Goal: Transaction & Acquisition: Obtain resource

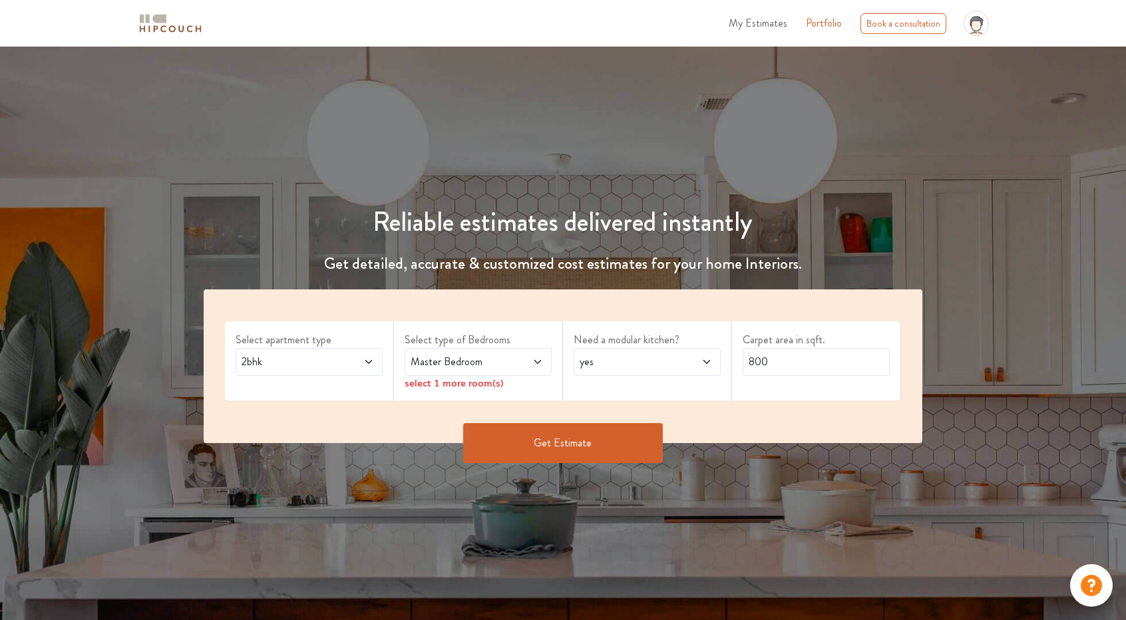
click at [975, 32] on icon at bounding box center [976, 28] width 15 height 22
click at [317, 365] on span "2bhk" at bounding box center [289, 362] width 101 height 16
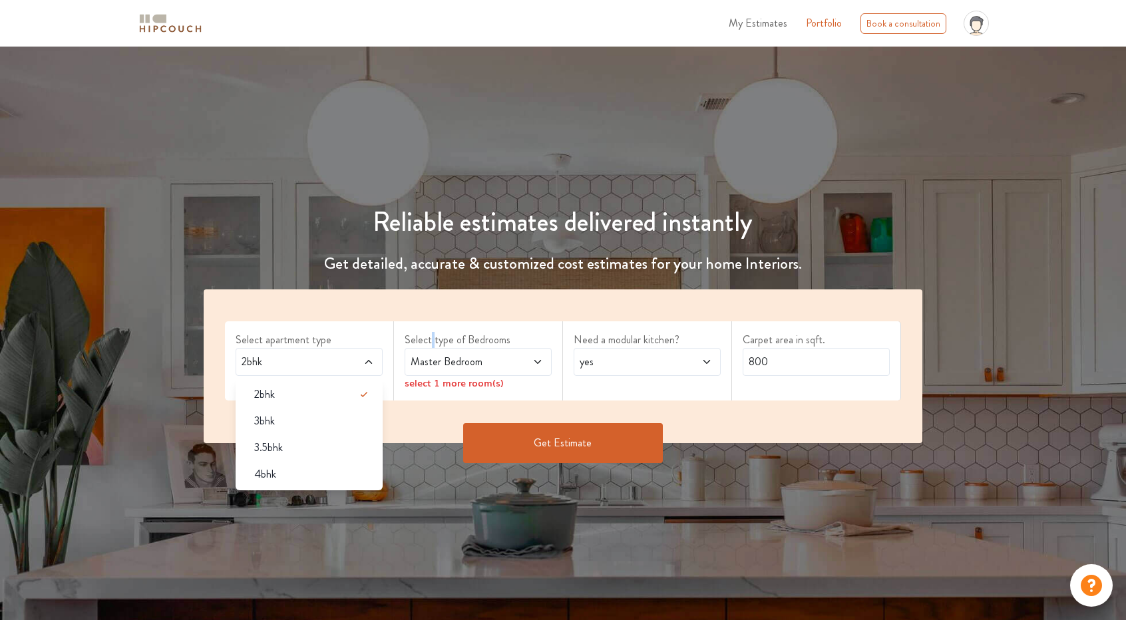
click at [432, 326] on div "Select type of Bedrooms Master Bedroom select 1 more room(s)" at bounding box center [478, 360] width 169 height 79
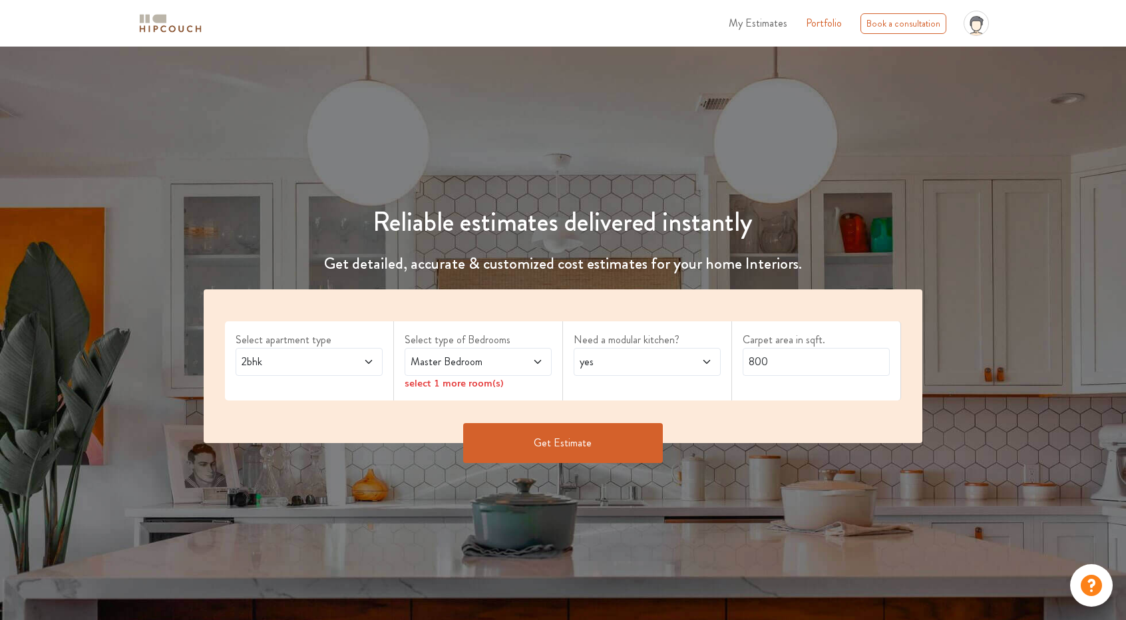
click at [468, 357] on span "Master Bedroom" at bounding box center [458, 362] width 101 height 16
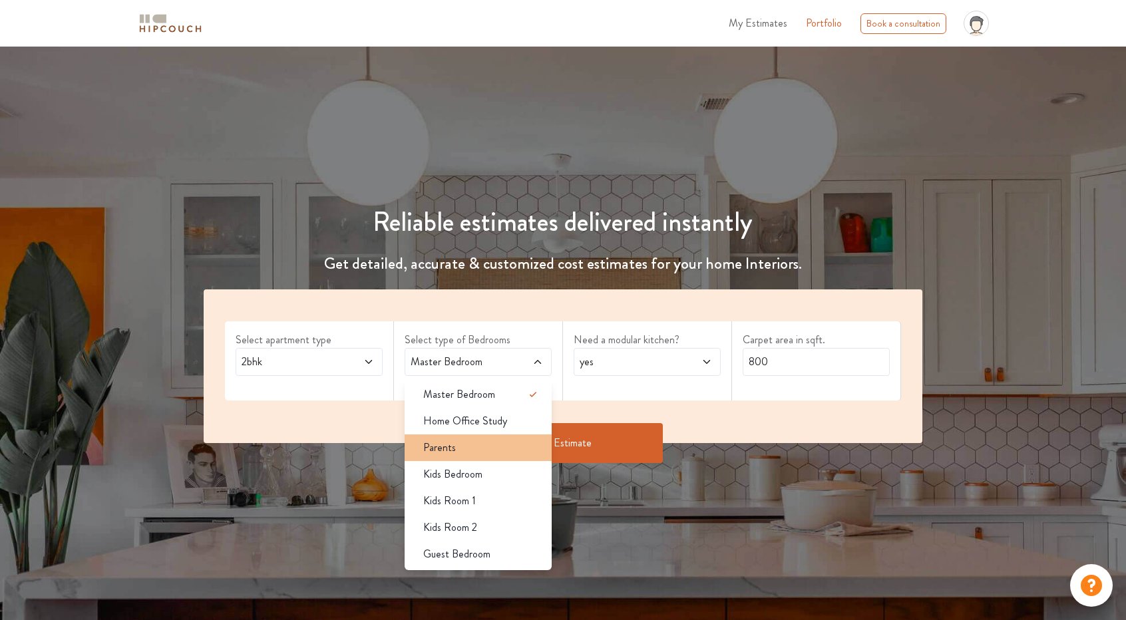
click at [520, 443] on div "Parents" at bounding box center [481, 448] width 139 height 16
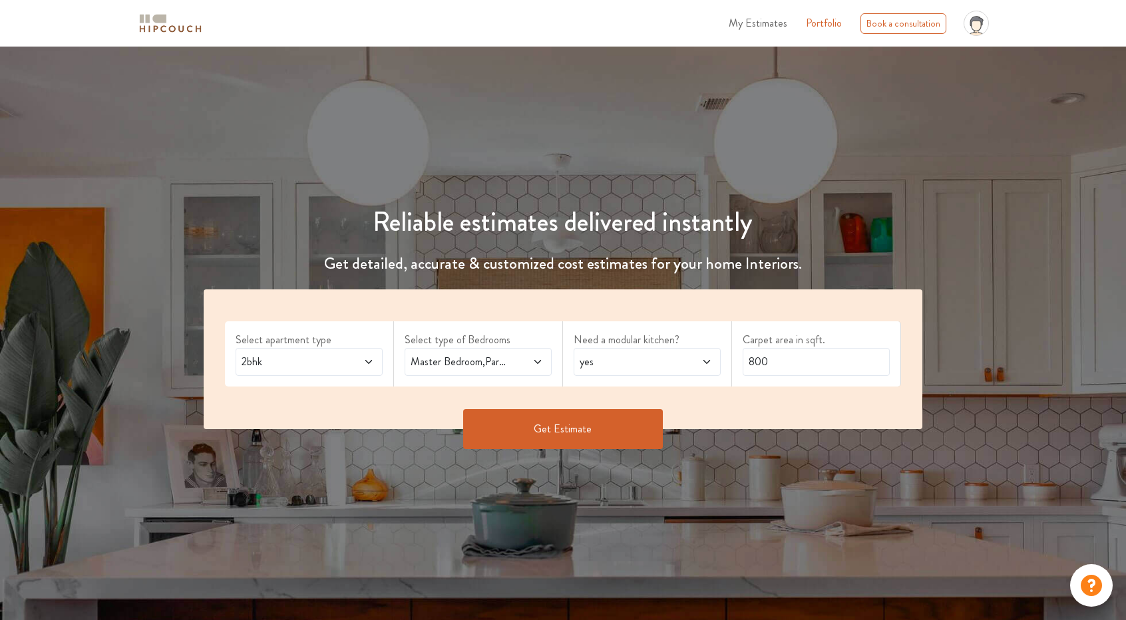
click at [706, 359] on icon at bounding box center [706, 362] width 11 height 11
drag, startPoint x: 808, startPoint y: 361, endPoint x: 746, endPoint y: 370, distance: 62.5
click at [746, 370] on input "800" at bounding box center [815, 362] width 147 height 28
type input "1200"
click at [569, 427] on button "Get Estimate" at bounding box center [563, 429] width 200 height 40
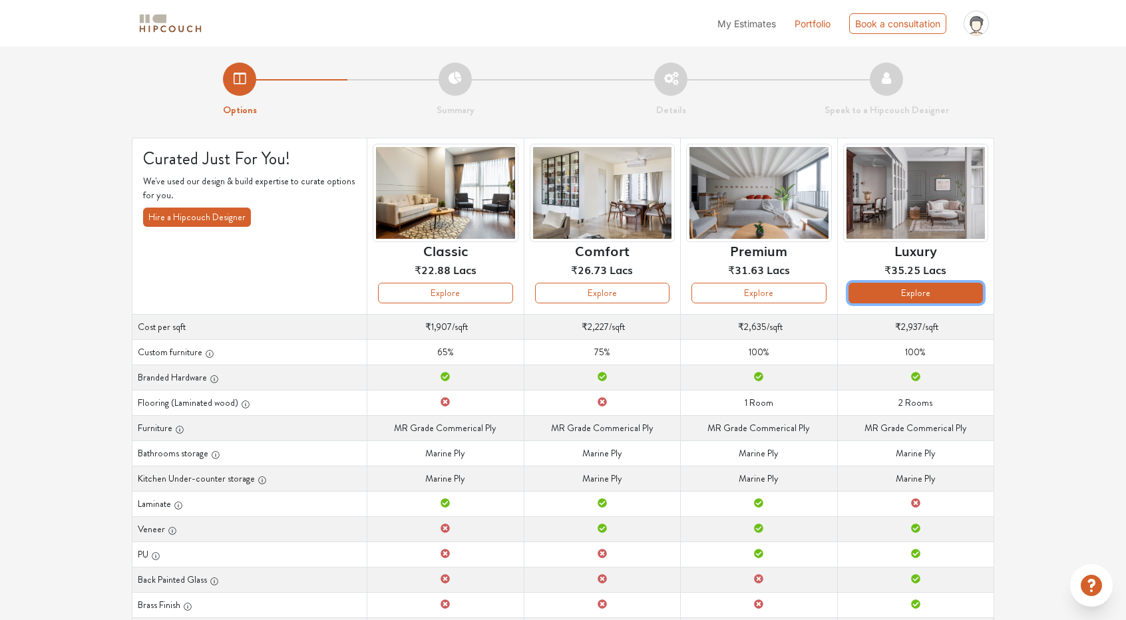
click at [921, 295] on button "Explore" at bounding box center [915, 293] width 134 height 21
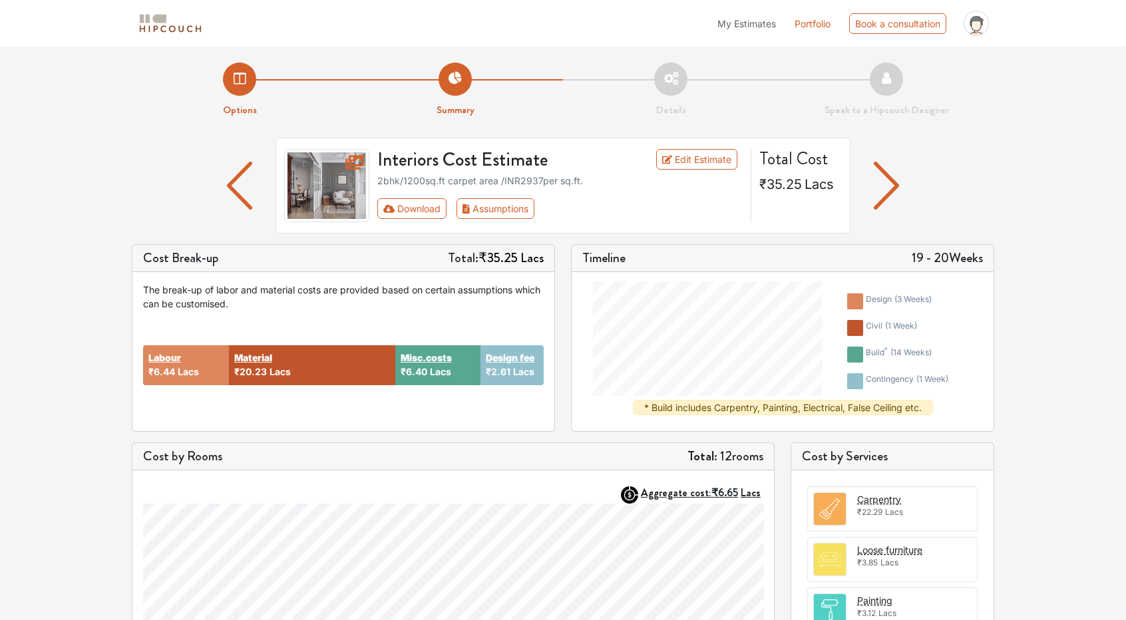
click at [676, 78] on li "Details" at bounding box center [671, 90] width 216 height 55
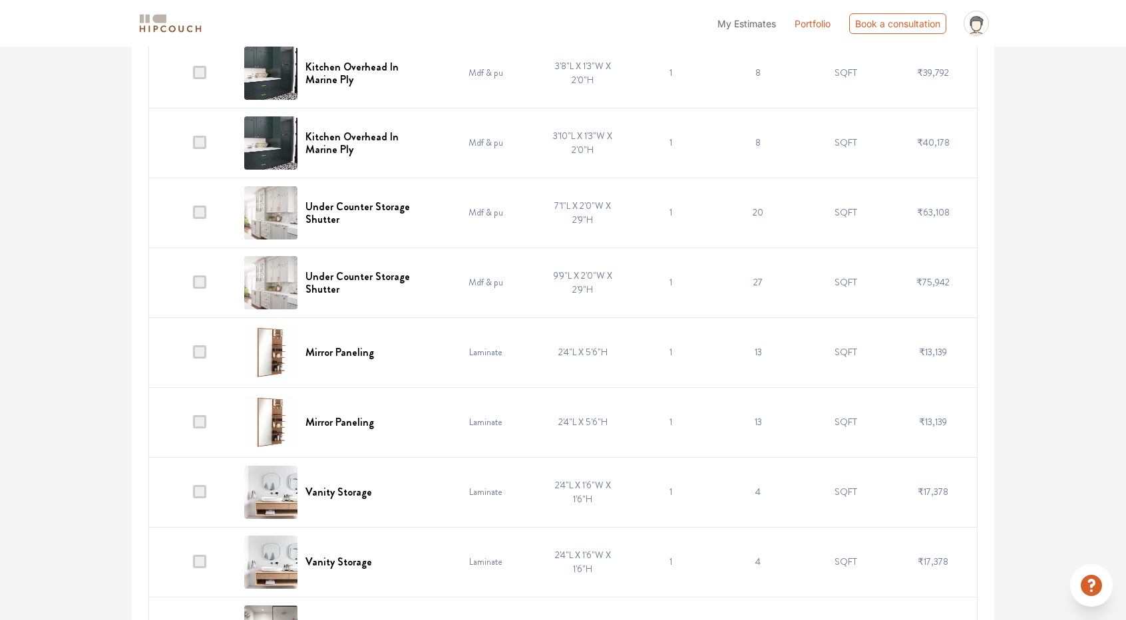
scroll to position [812, 0]
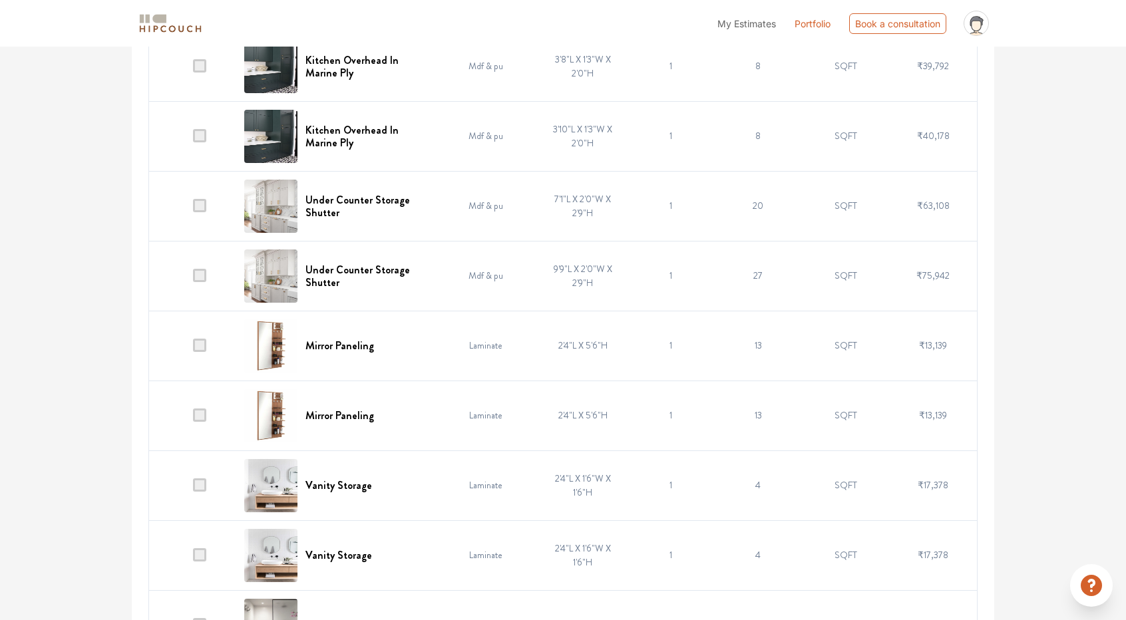
click at [206, 339] on span at bounding box center [199, 345] width 13 height 13
click at [193, 349] on input "checkbox" at bounding box center [193, 349] width 0 height 0
click at [205, 408] on span at bounding box center [199, 414] width 13 height 13
click at [193, 418] on input "checkbox" at bounding box center [193, 418] width 0 height 0
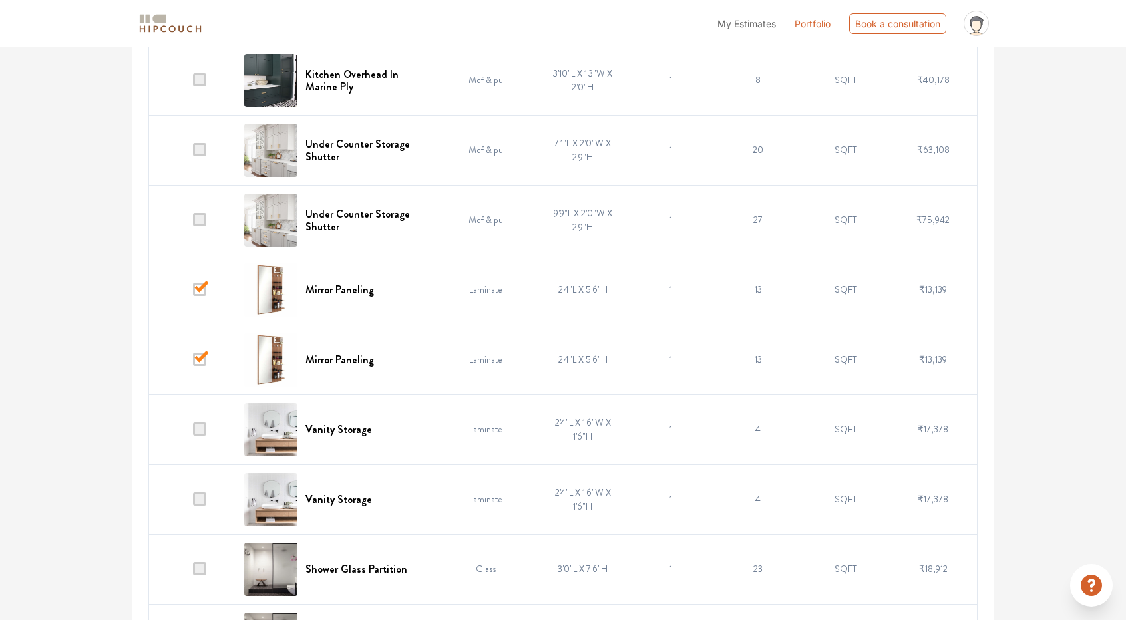
scroll to position [878, 0]
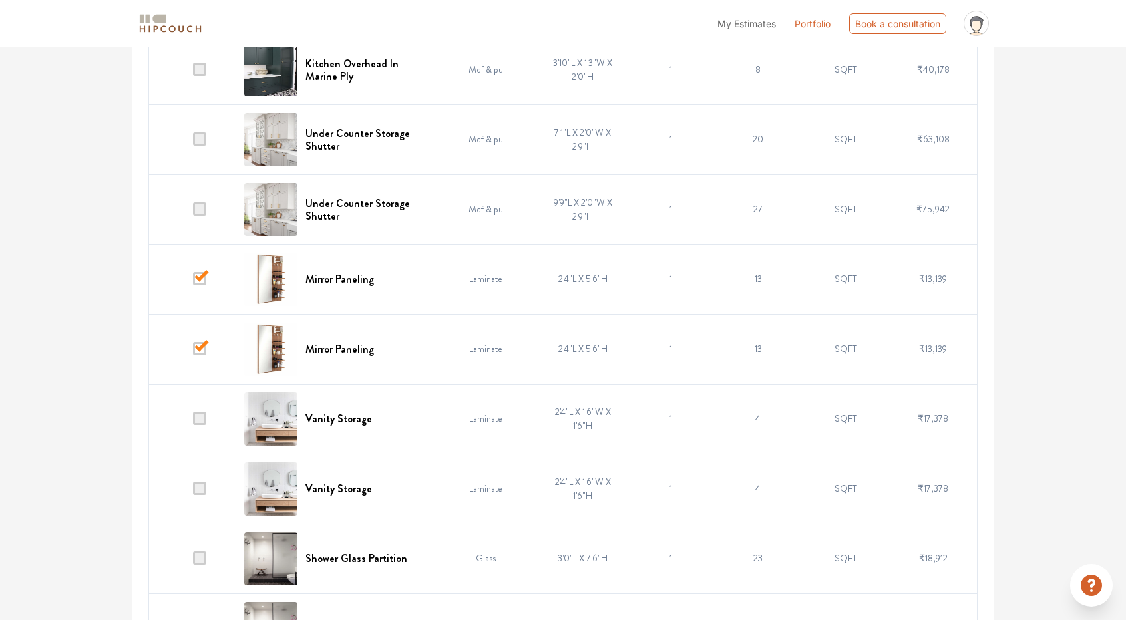
click at [206, 551] on span at bounding box center [199, 557] width 13 height 13
click at [193, 561] on input "checkbox" at bounding box center [193, 561] width 0 height 0
click at [202, 619] on span at bounding box center [199, 627] width 13 height 13
click at [193, 619] on input "checkbox" at bounding box center [193, 631] width 0 height 0
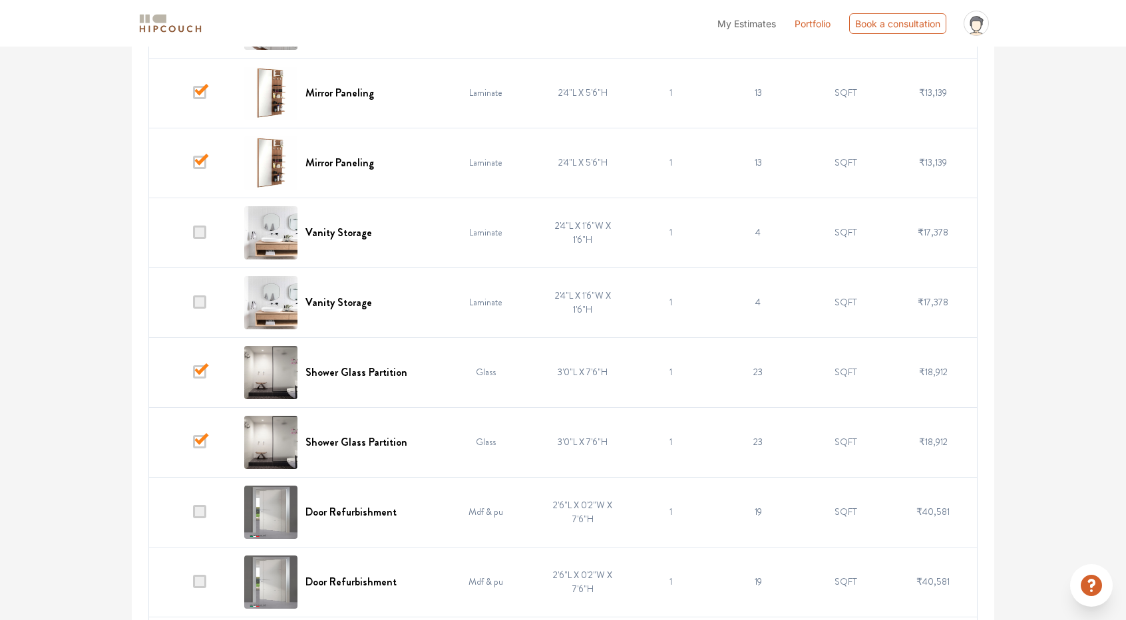
scroll to position [1078, 0]
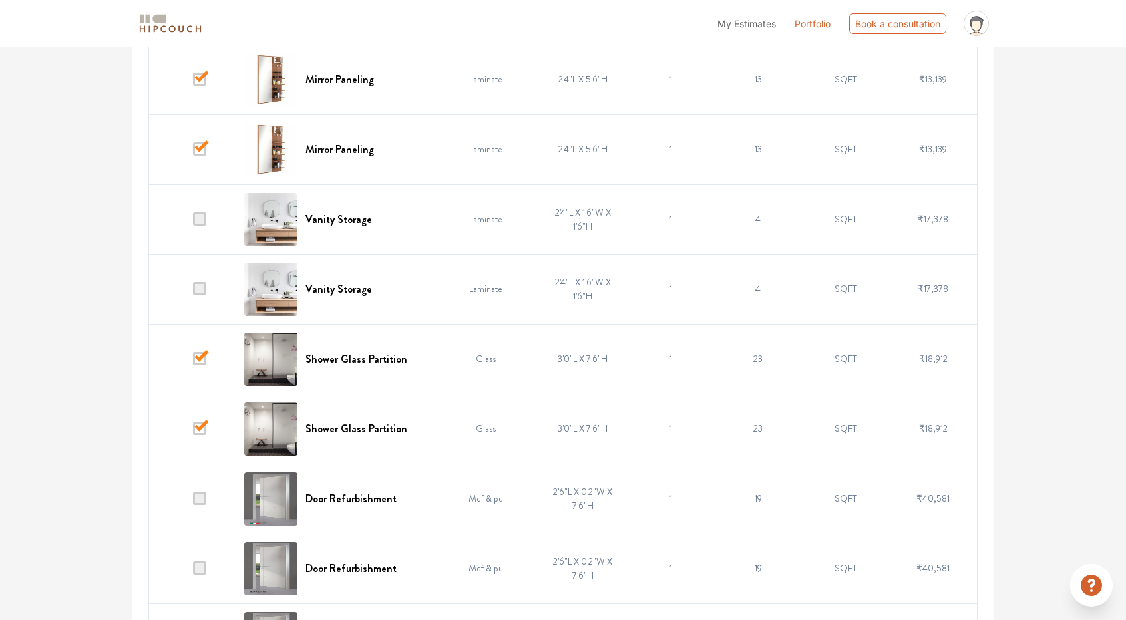
click at [198, 492] on span at bounding box center [199, 498] width 13 height 13
click at [193, 502] on input "checkbox" at bounding box center [193, 502] width 0 height 0
click at [198, 561] on span at bounding box center [199, 567] width 13 height 13
click at [193, 571] on input "checkbox" at bounding box center [193, 571] width 0 height 0
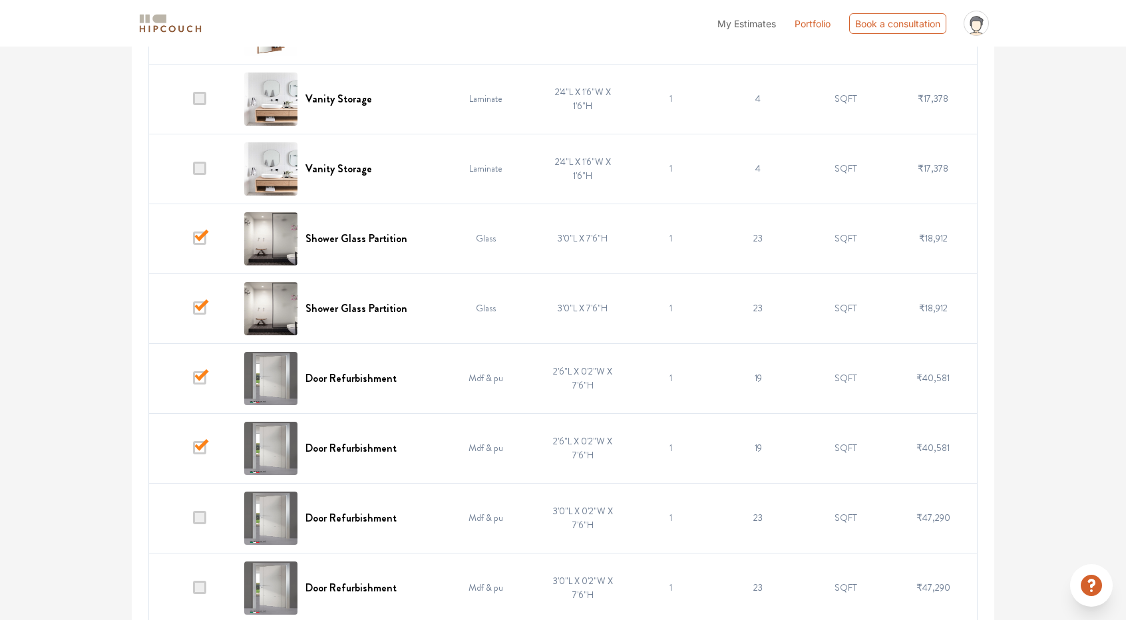
scroll to position [1211, 0]
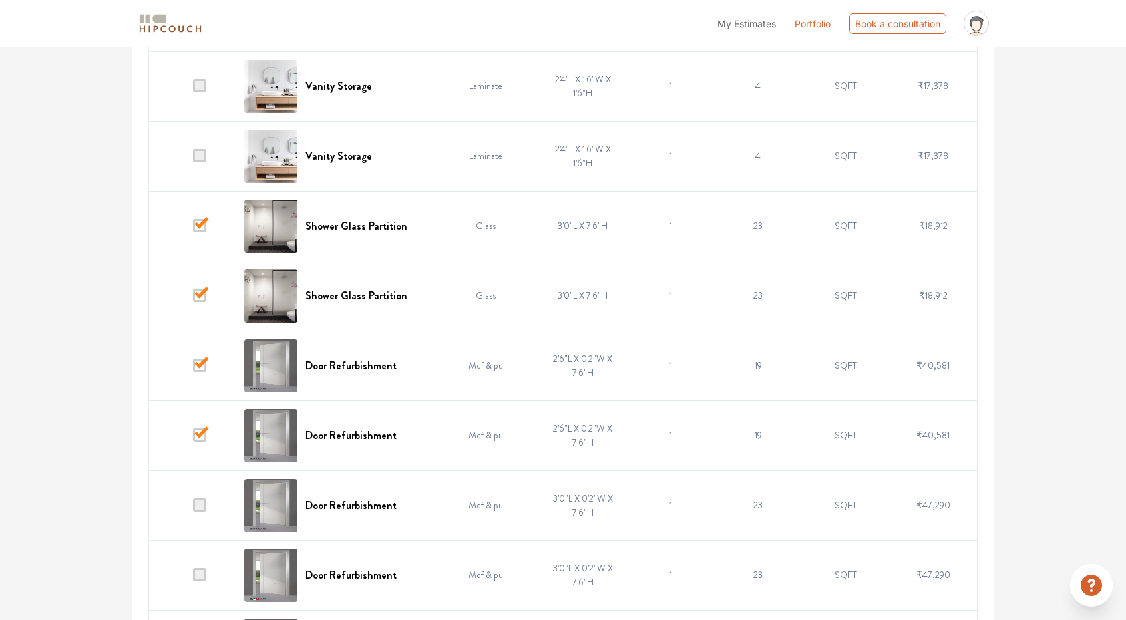
click at [213, 470] on td at bounding box center [193, 505] width 88 height 70
click at [205, 498] on span at bounding box center [199, 504] width 13 height 13
click at [193, 508] on input "checkbox" at bounding box center [193, 508] width 0 height 0
click at [204, 568] on span at bounding box center [199, 574] width 13 height 13
click at [193, 578] on input "checkbox" at bounding box center [193, 578] width 0 height 0
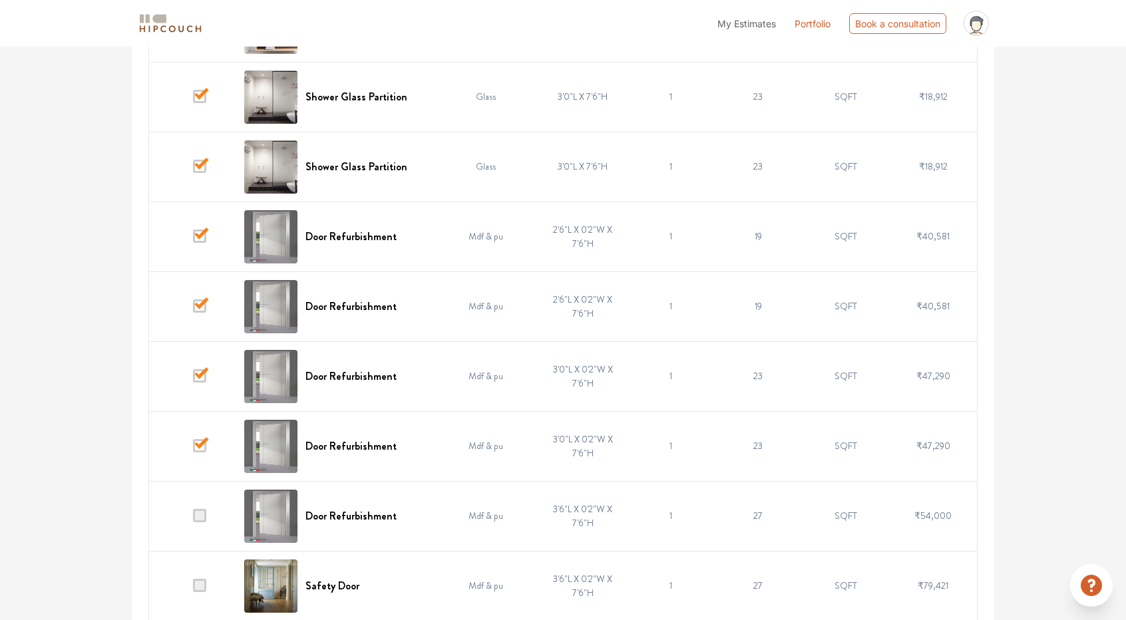
scroll to position [1344, 0]
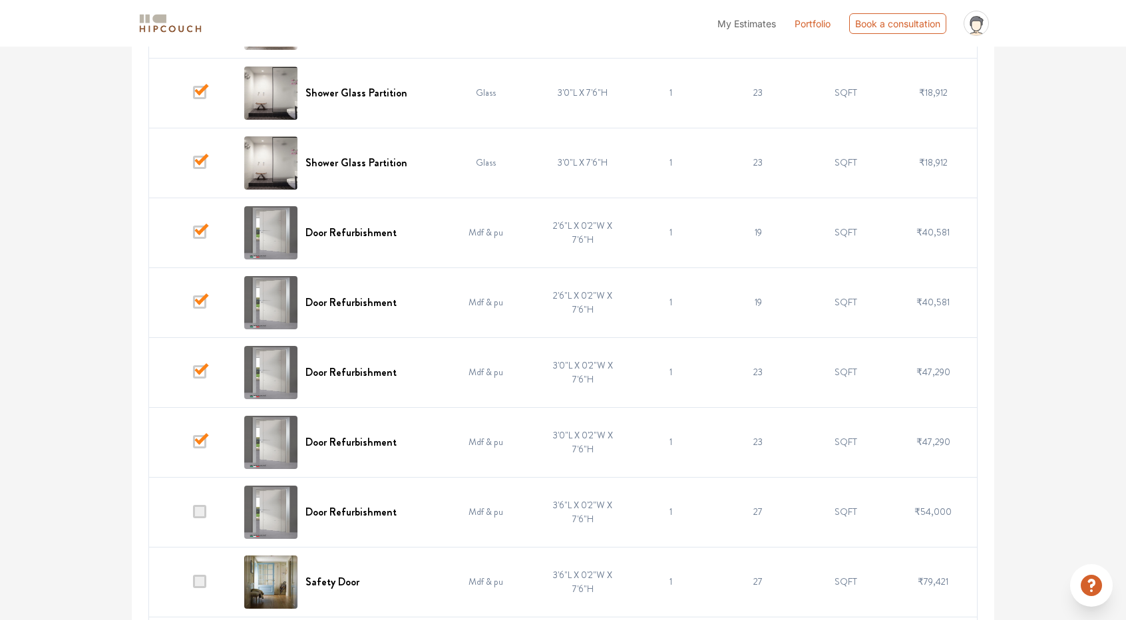
click at [206, 505] on span at bounding box center [199, 511] width 13 height 13
click at [193, 515] on input "checkbox" at bounding box center [193, 515] width 0 height 0
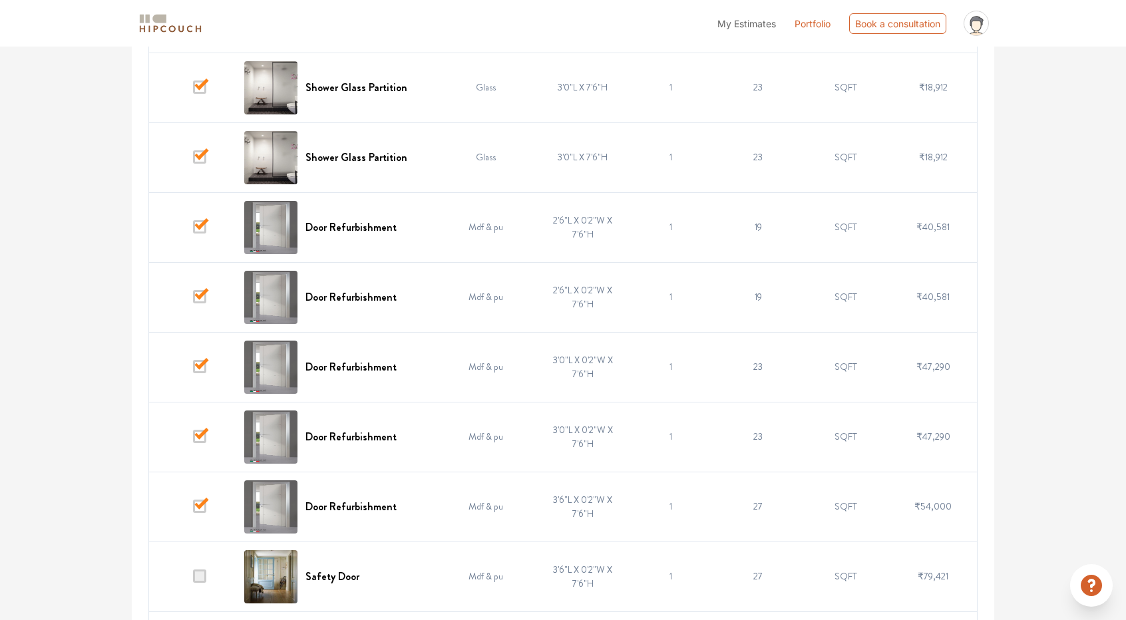
scroll to position [1410, 0]
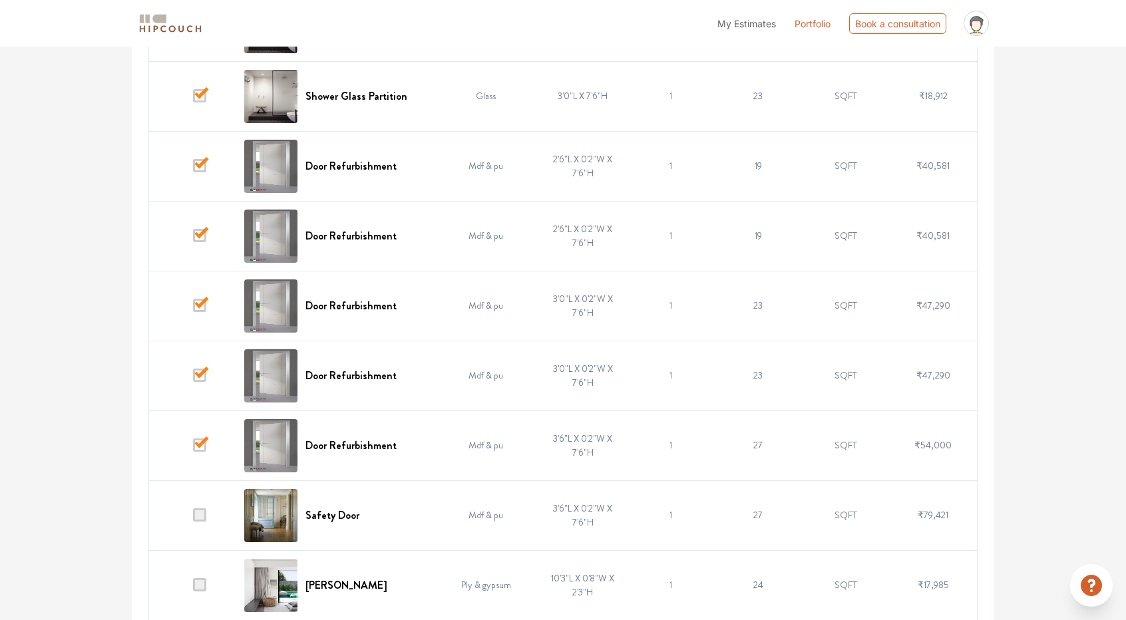
click at [203, 508] on span at bounding box center [199, 514] width 13 height 13
click at [193, 518] on input "checkbox" at bounding box center [193, 518] width 0 height 0
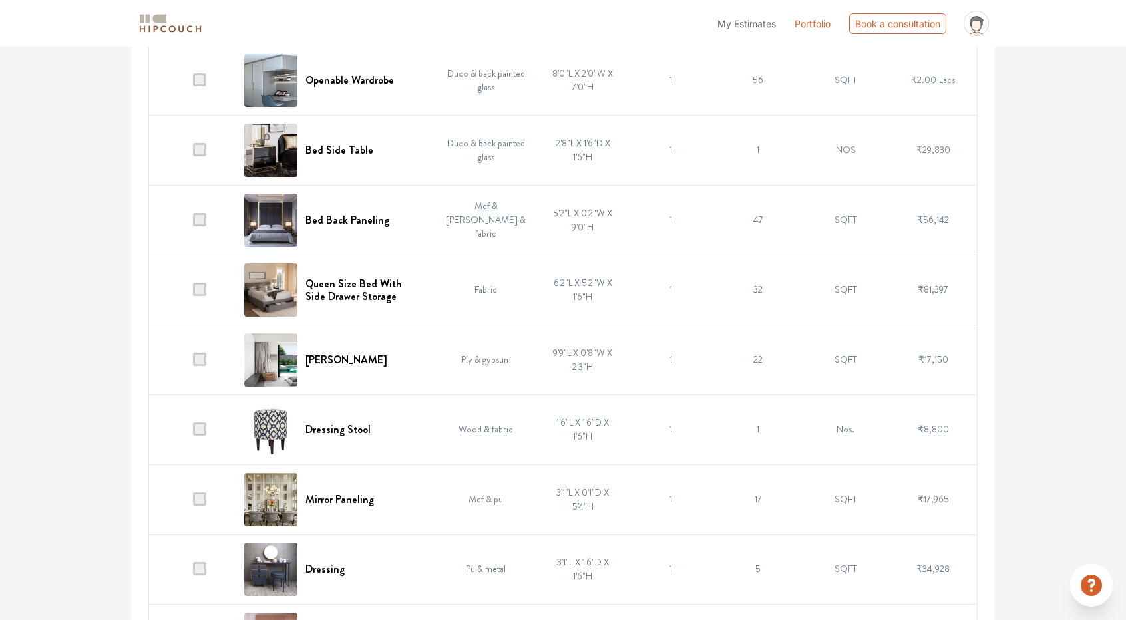
scroll to position [2275, 0]
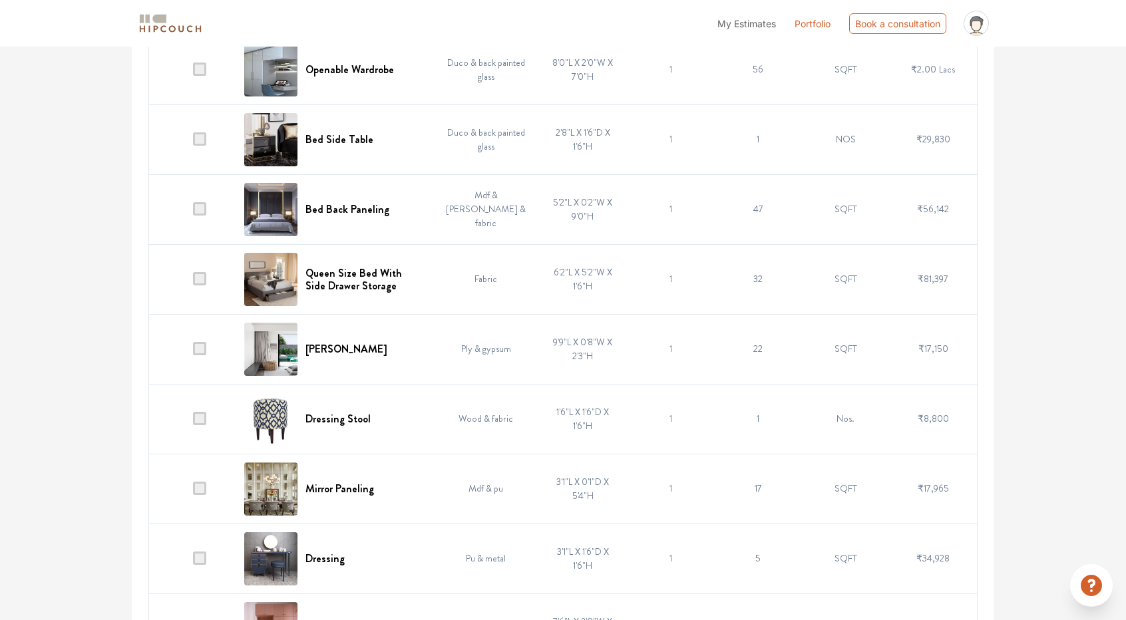
click at [198, 482] on span at bounding box center [199, 488] width 13 height 13
click at [193, 492] on input "checkbox" at bounding box center [193, 492] width 0 height 0
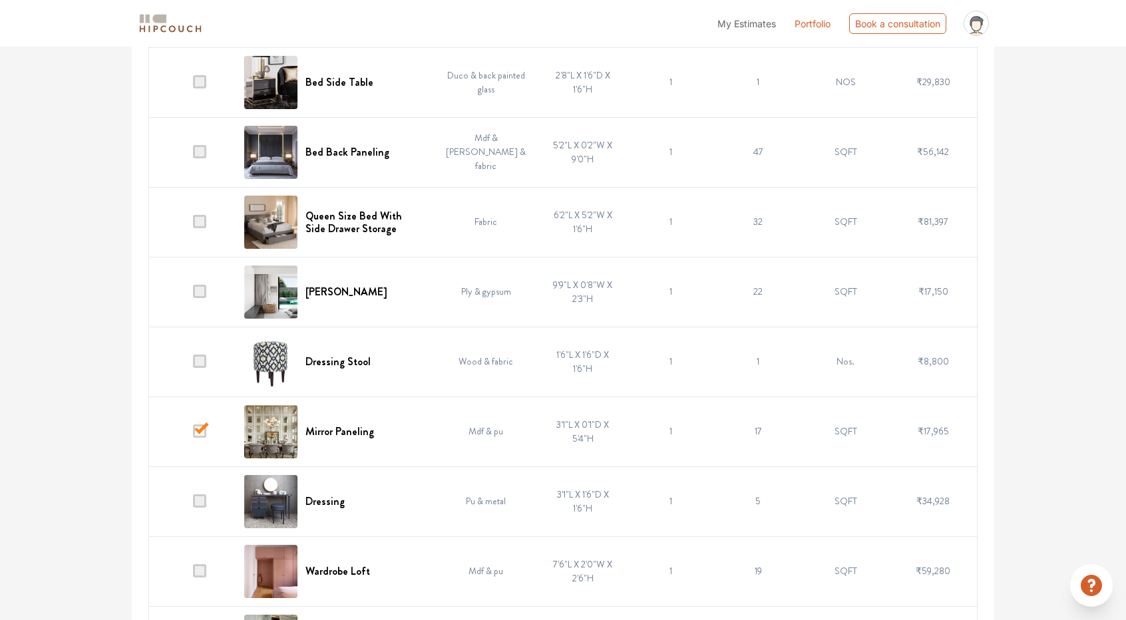
scroll to position [2342, 0]
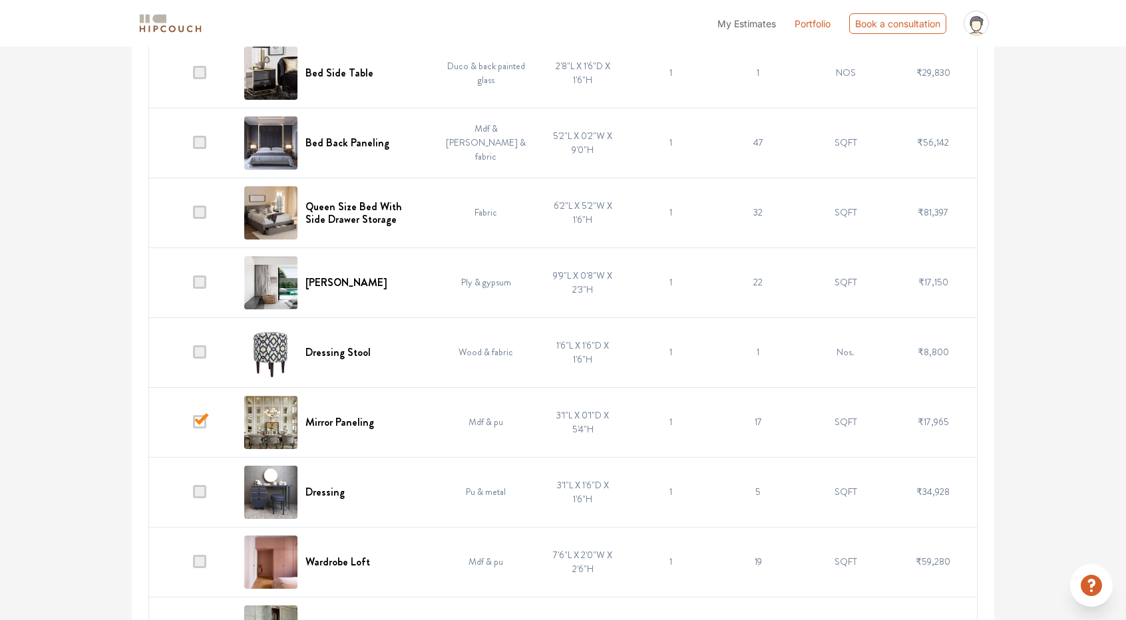
click at [204, 485] on span at bounding box center [199, 491] width 13 height 13
click at [193, 495] on input "checkbox" at bounding box center [193, 495] width 0 height 0
click at [204, 485] on span at bounding box center [199, 491] width 13 height 13
click at [193, 495] on input "checkbox" at bounding box center [193, 495] width 0 height 0
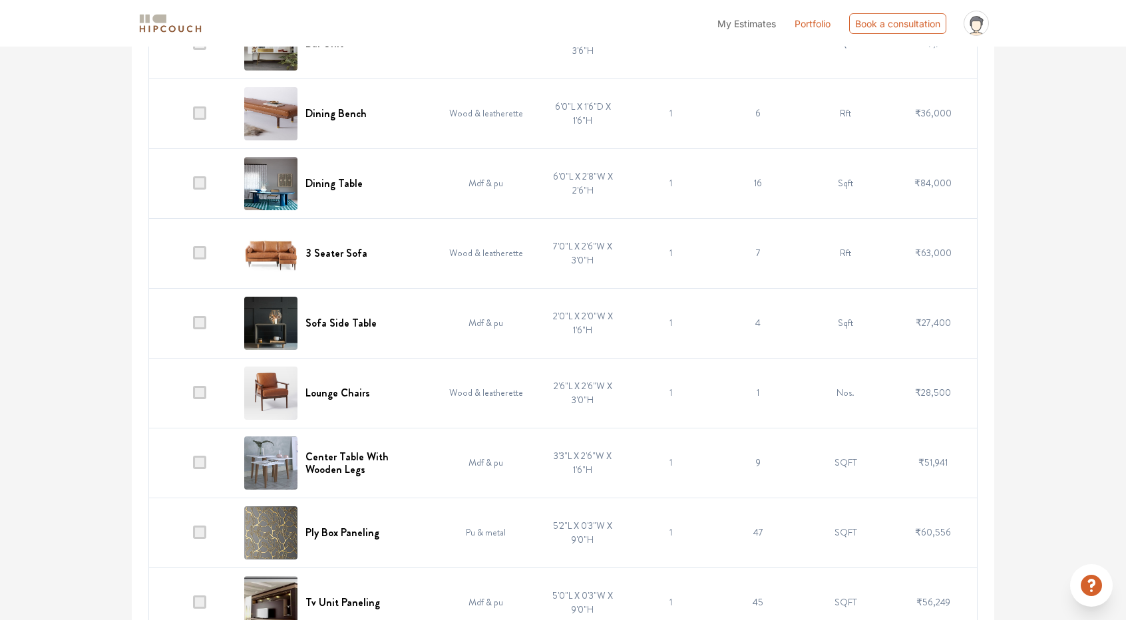
scroll to position [3349, 0]
click at [204, 595] on span at bounding box center [199, 601] width 13 height 13
click at [193, 605] on input "checkbox" at bounding box center [193, 605] width 0 height 0
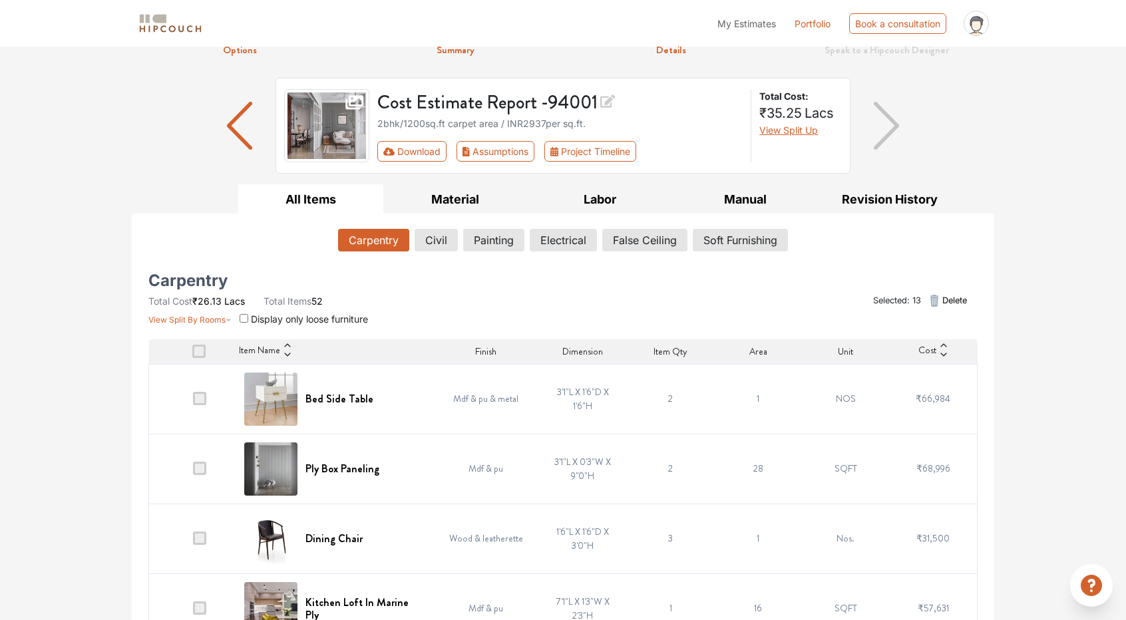
scroll to position [67, 0]
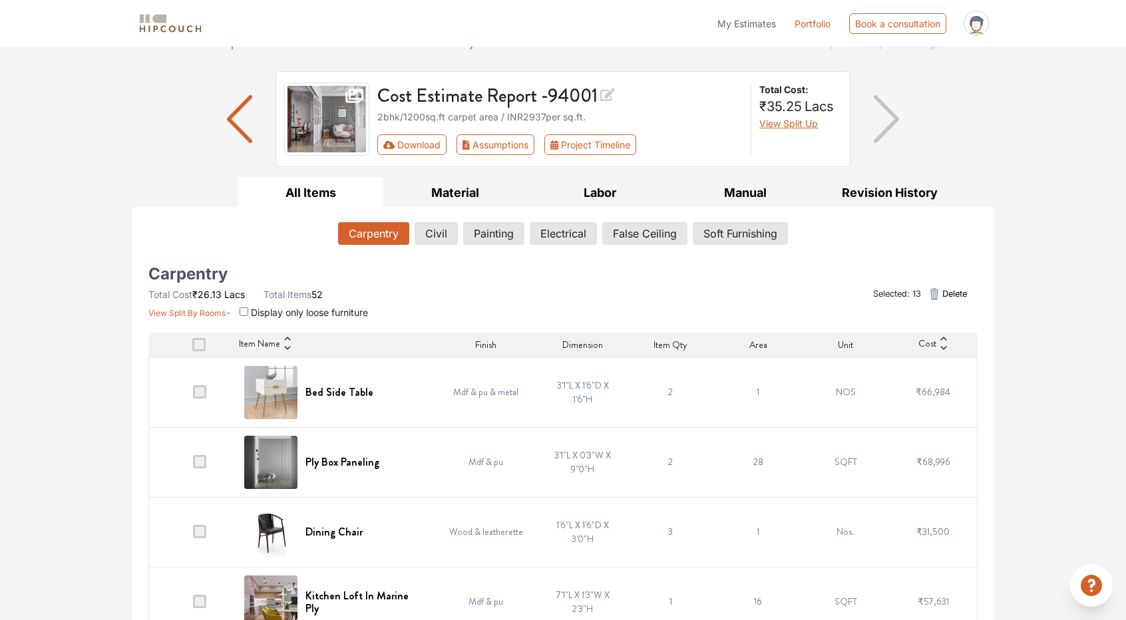
click at [936, 295] on icon "button" at bounding box center [934, 294] width 16 height 16
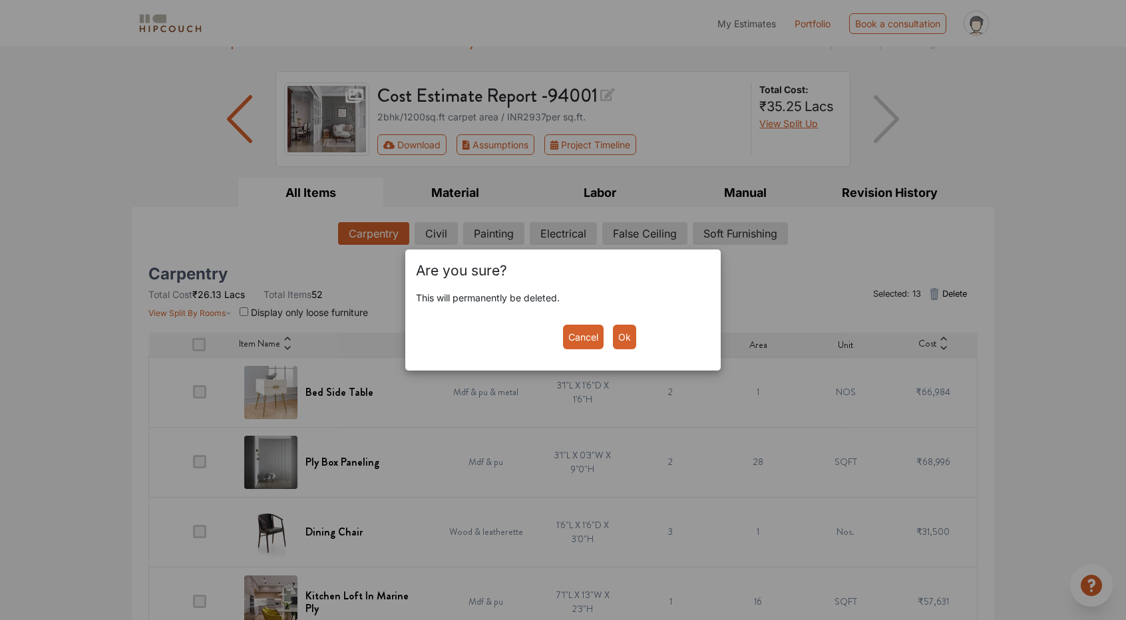
click at [629, 336] on button "Ok" at bounding box center [624, 337] width 23 height 25
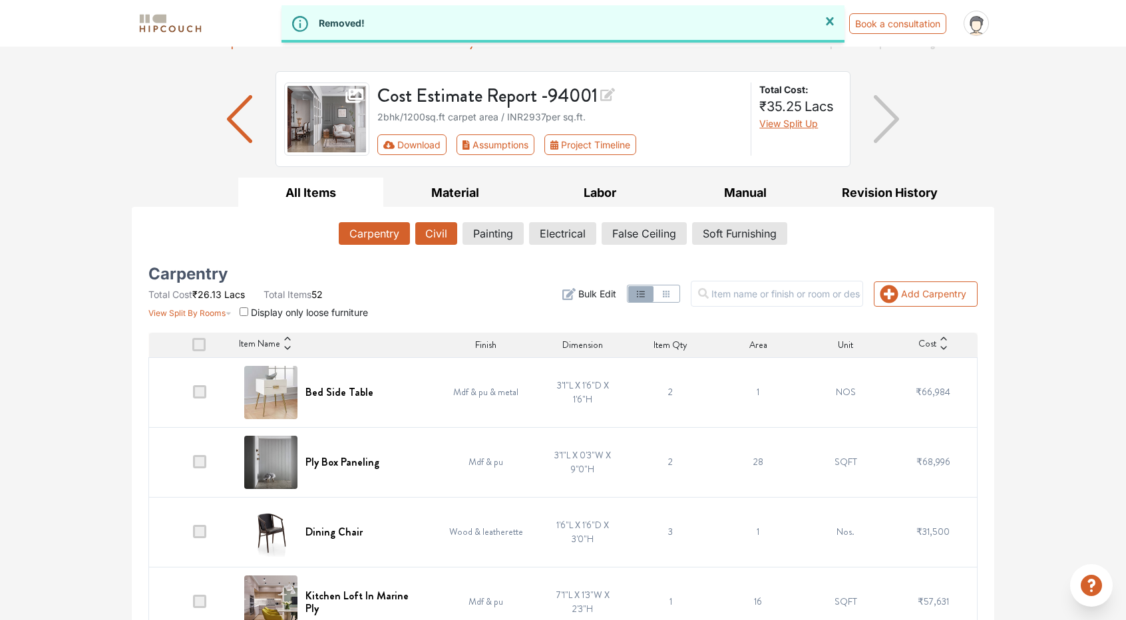
click at [438, 236] on button "Civil" at bounding box center [436, 233] width 42 height 23
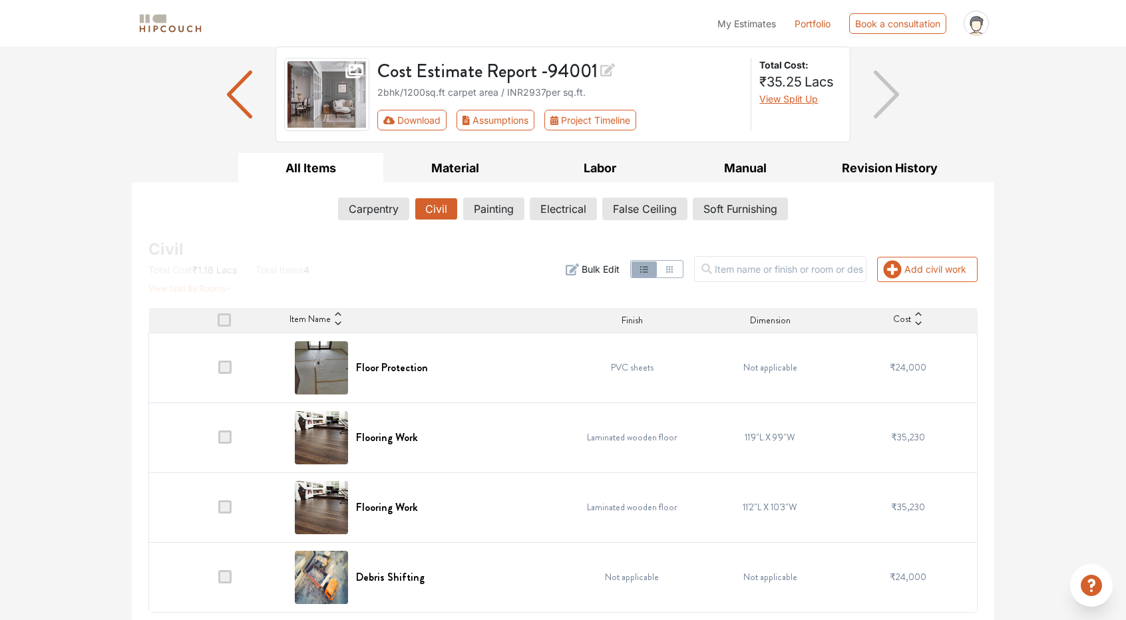
scroll to position [92, 0]
click at [220, 441] on span at bounding box center [224, 436] width 13 height 13
click at [218, 440] on input "checkbox" at bounding box center [218, 440] width 0 height 0
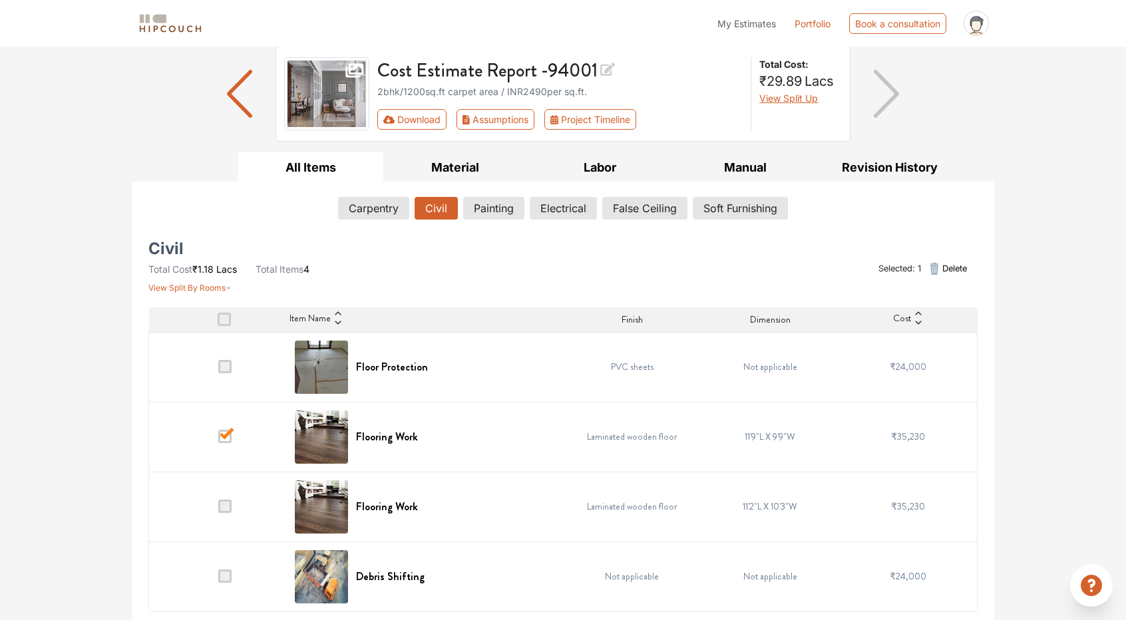
click at [224, 506] on span at bounding box center [224, 506] width 13 height 13
click at [218, 510] on input "checkbox" at bounding box center [218, 510] width 0 height 0
click at [939, 271] on icon "button" at bounding box center [934, 269] width 16 height 16
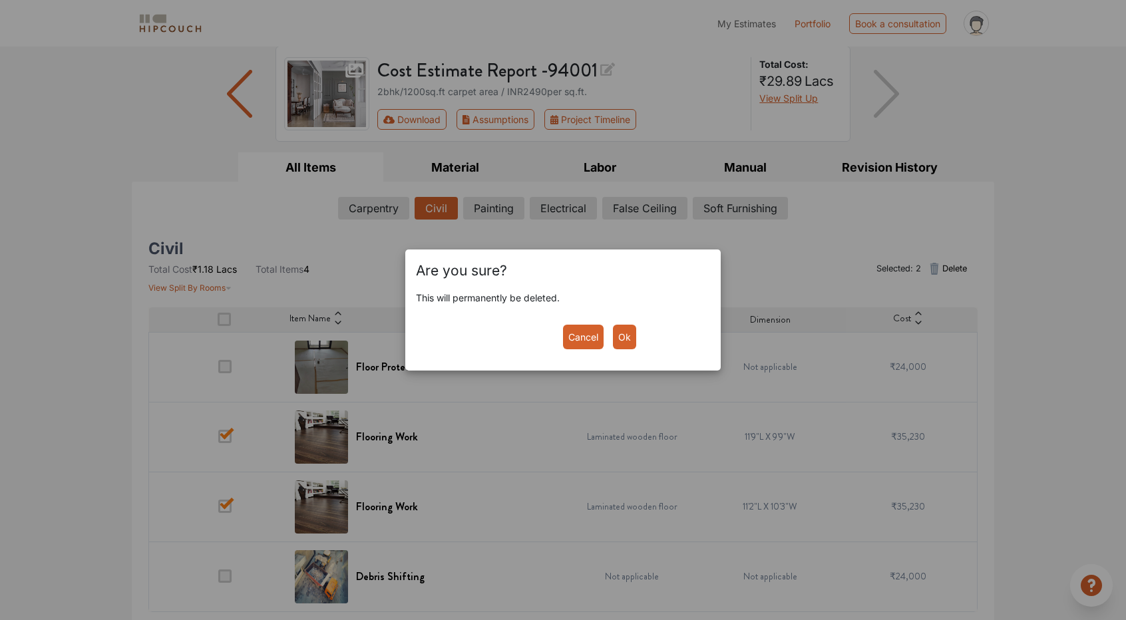
click at [625, 341] on button "Ok" at bounding box center [624, 337] width 23 height 25
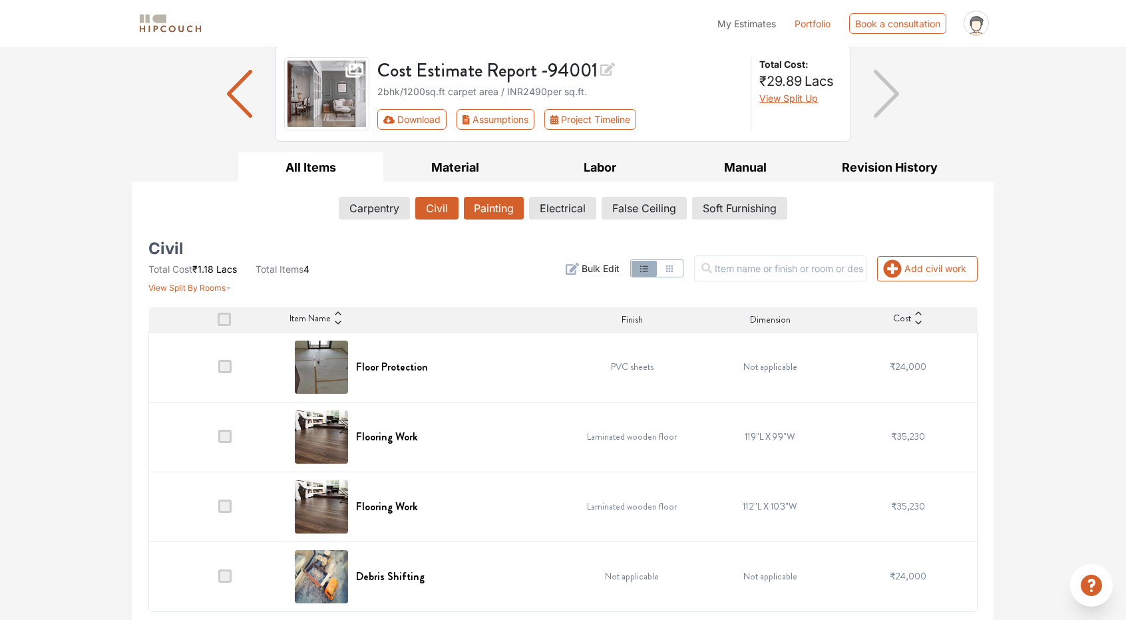
click at [498, 207] on button "Painting" at bounding box center [494, 208] width 60 height 23
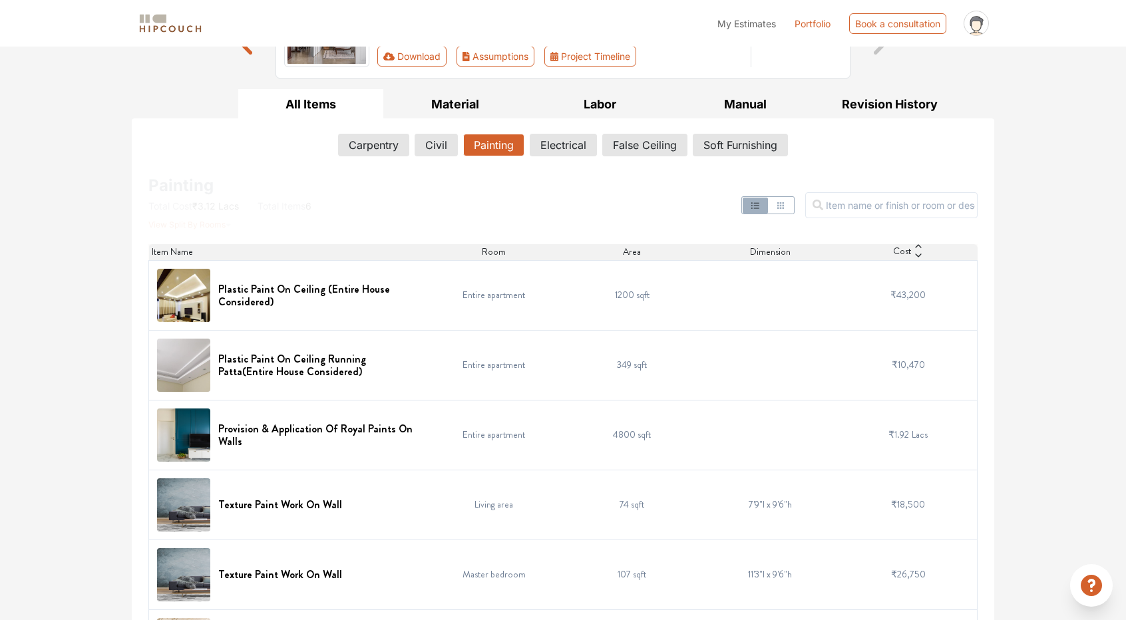
scroll to position [89, 0]
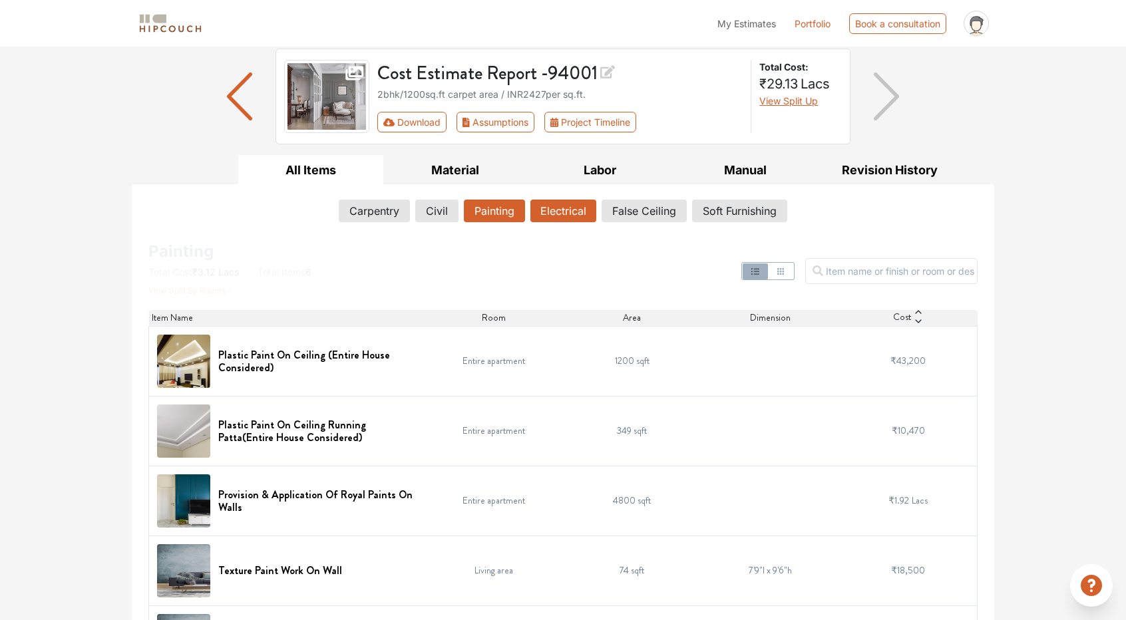
click at [561, 208] on button "Electrical" at bounding box center [563, 211] width 66 height 23
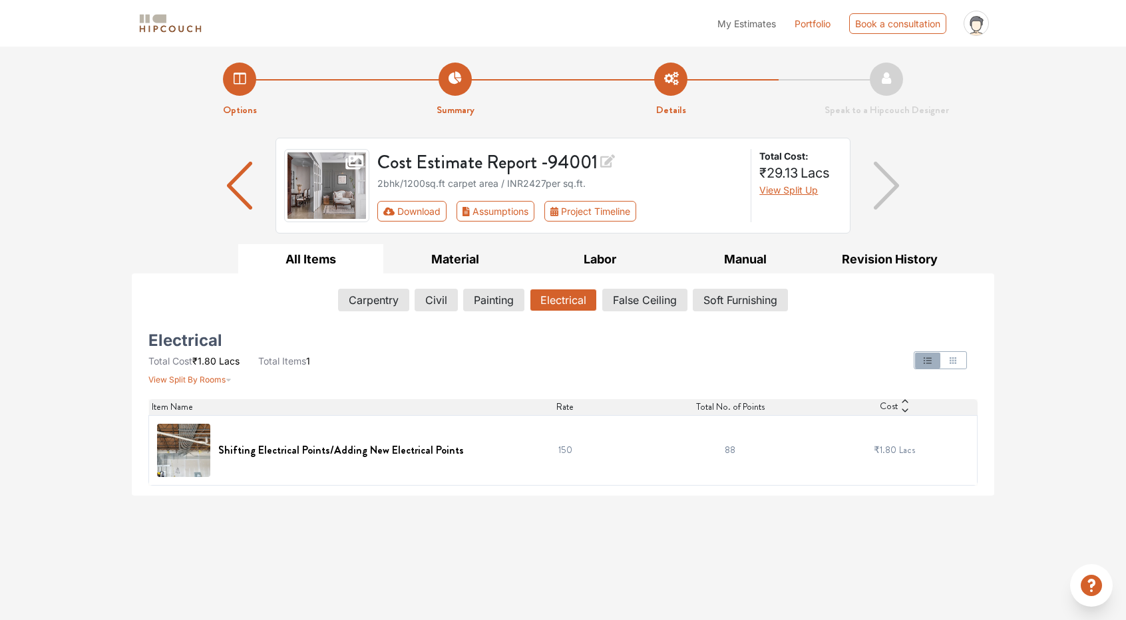
scroll to position [0, 0]
click at [648, 301] on button "False Ceiling" at bounding box center [645, 300] width 84 height 23
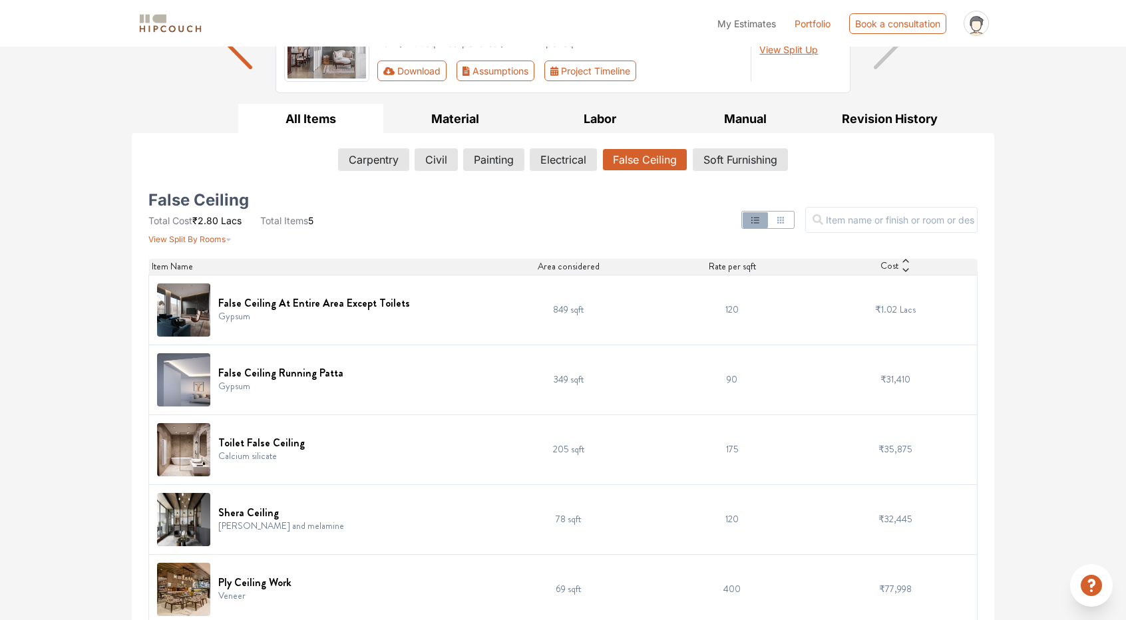
scroll to position [153, 0]
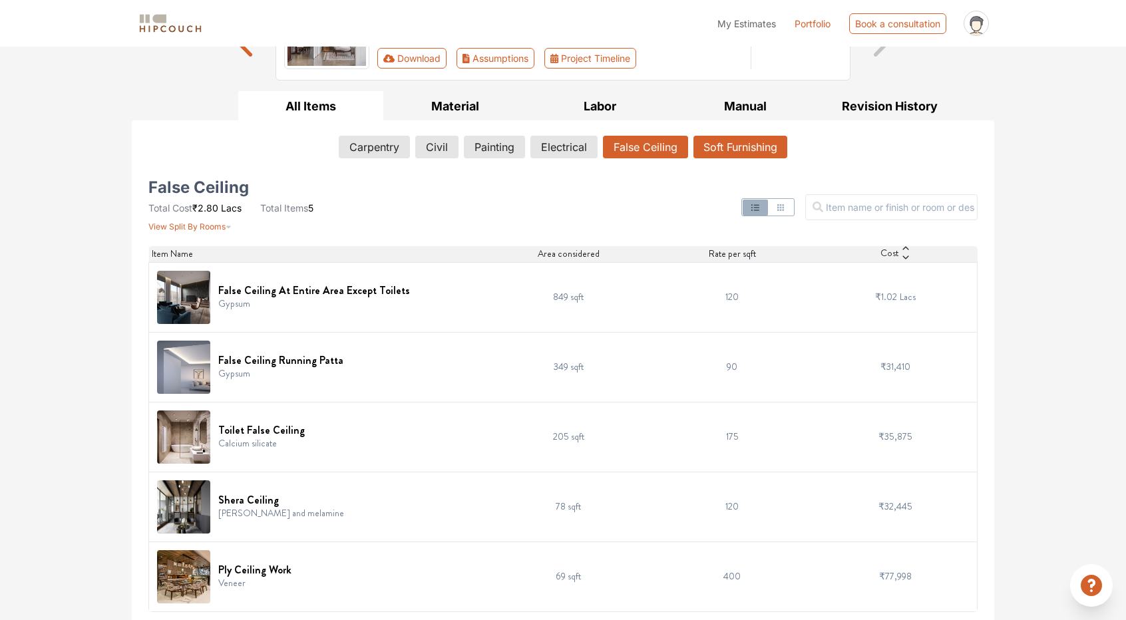
click at [733, 150] on button "Soft Furnishing" at bounding box center [740, 147] width 94 height 23
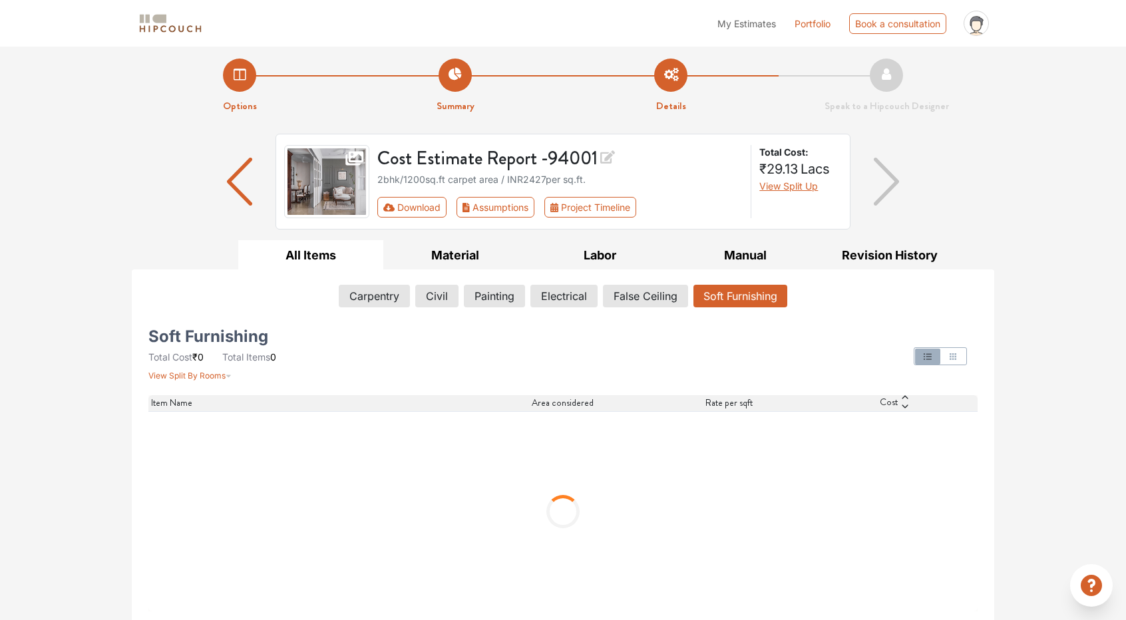
scroll to position [0, 0]
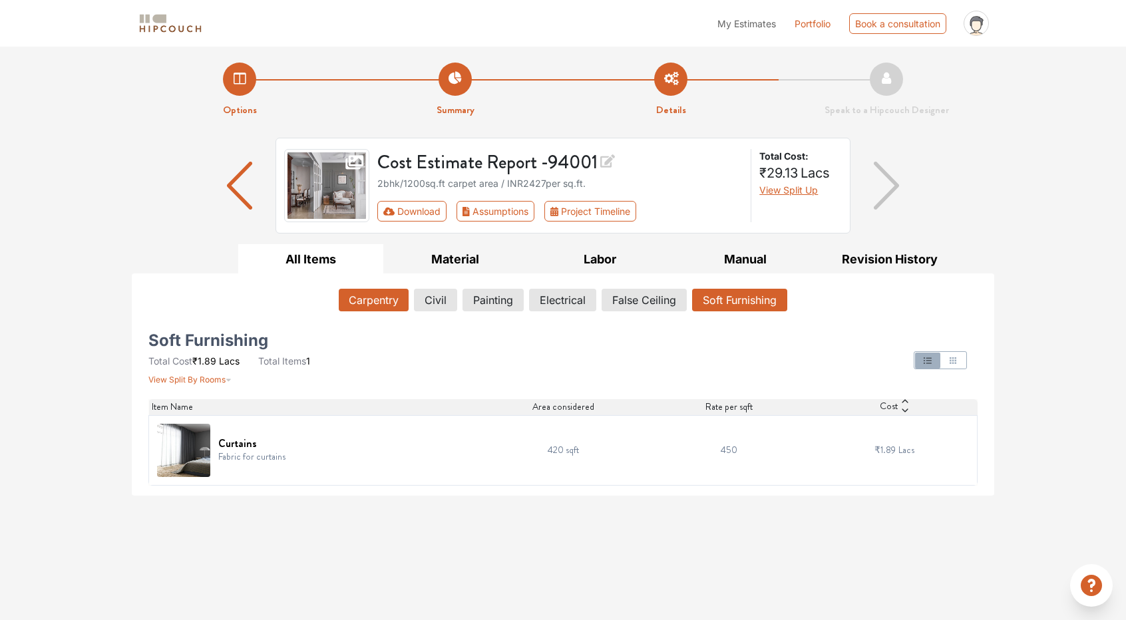
click at [379, 301] on button "Carpentry" at bounding box center [374, 300] width 70 height 23
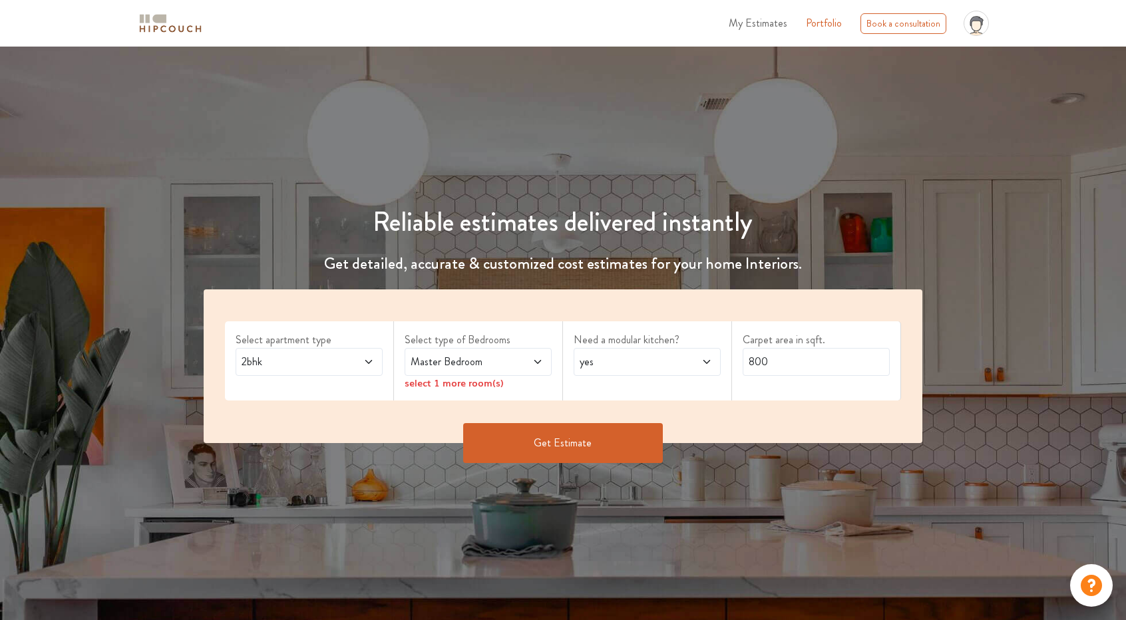
click at [471, 359] on span "Master Bedroom" at bounding box center [458, 362] width 101 height 16
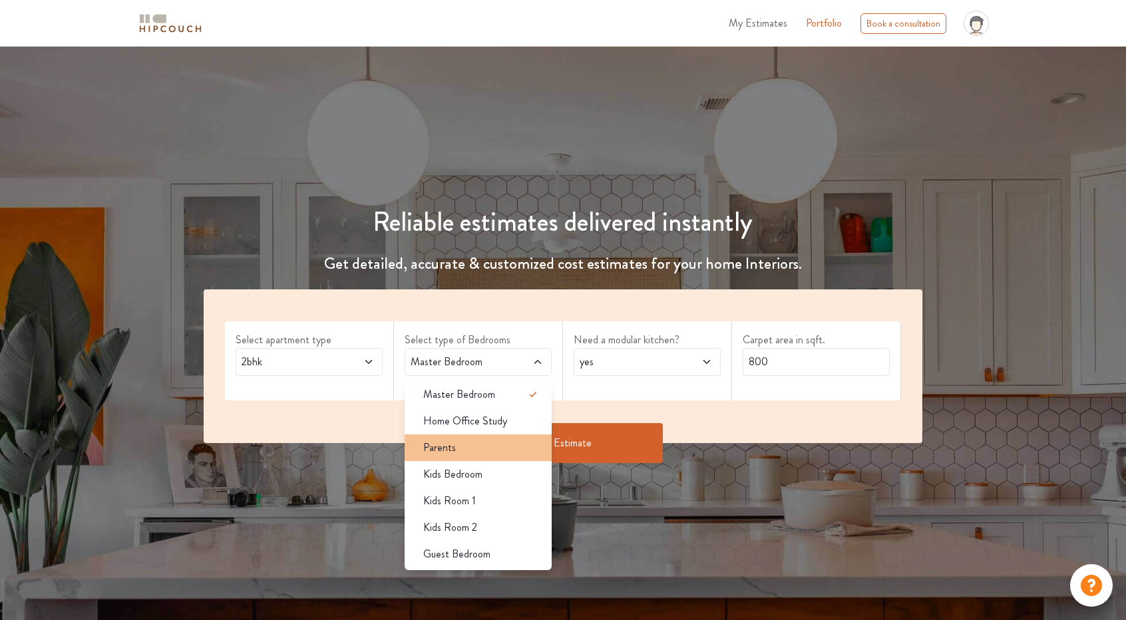
click at [484, 450] on div "Parents" at bounding box center [481, 448] width 139 height 16
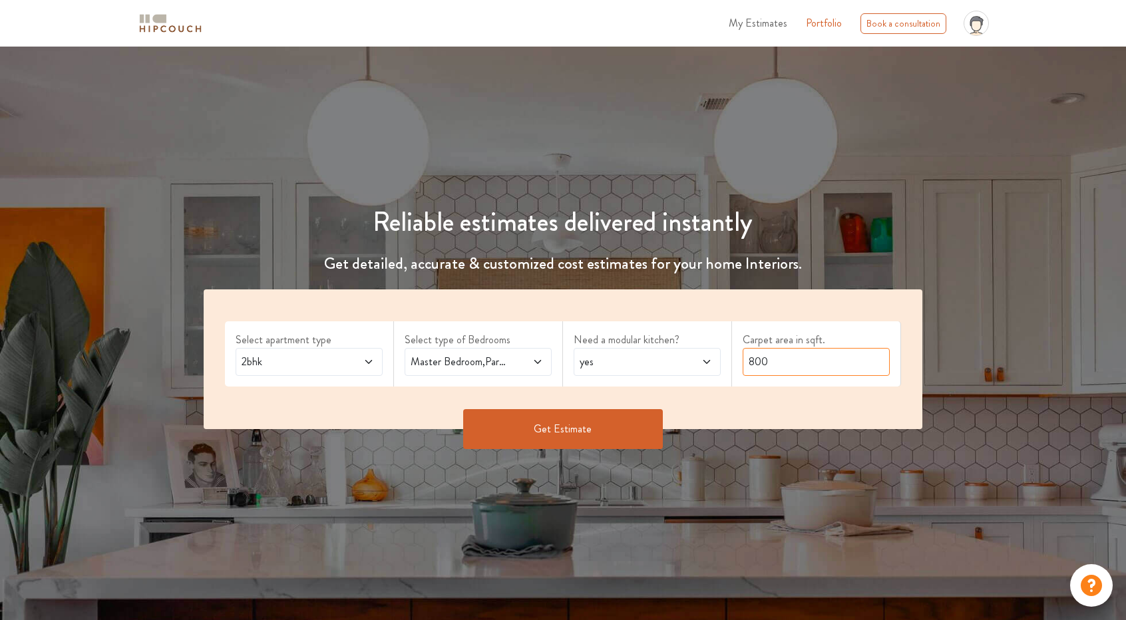
drag, startPoint x: 780, startPoint y: 360, endPoint x: 729, endPoint y: 355, distance: 51.5
click at [729, 355] on div "Select apartment type 2bhk Select type of Bedrooms Master Bedroom,Parents Need …" at bounding box center [563, 359] width 718 height 140
type input "1200"
click at [605, 430] on button "Get Estimate" at bounding box center [563, 429] width 200 height 40
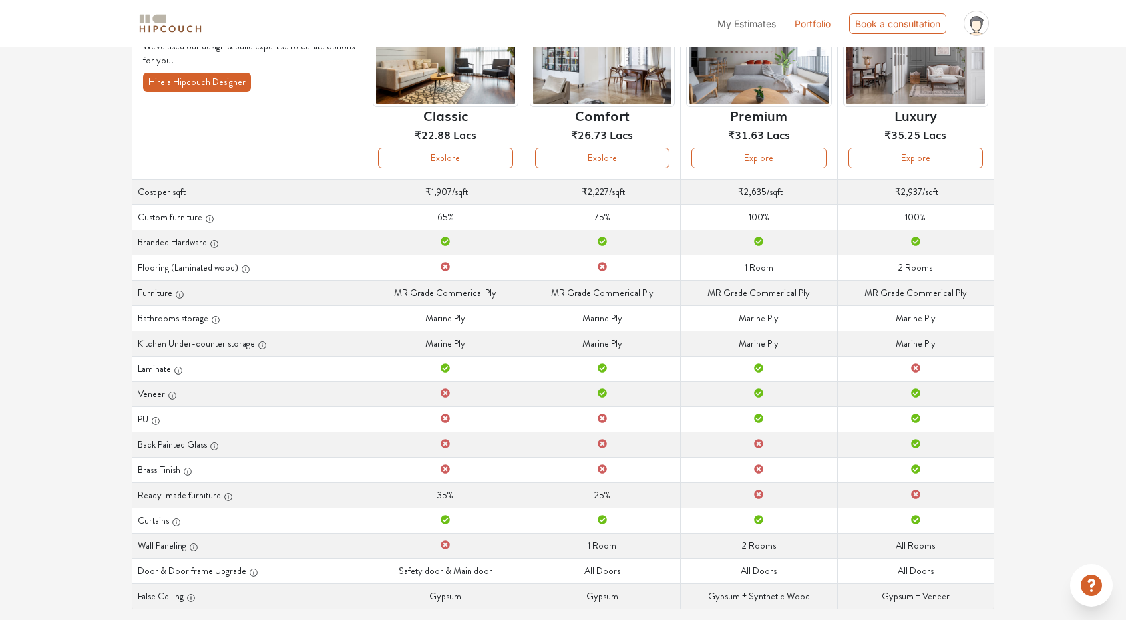
scroll to position [152, 0]
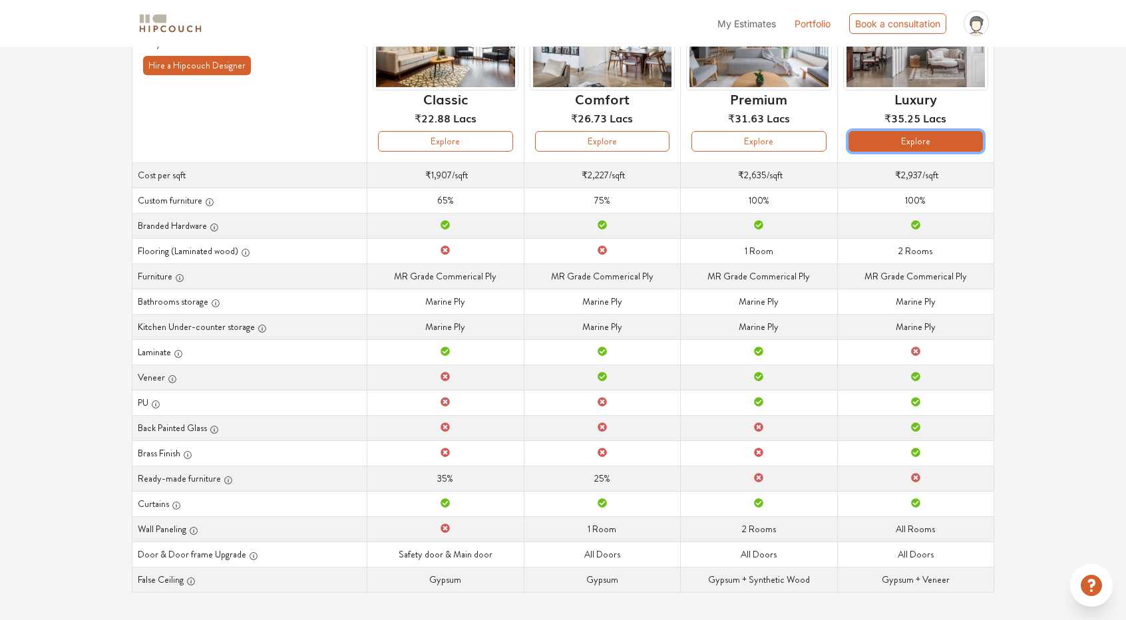
click at [927, 143] on button "Explore" at bounding box center [915, 141] width 134 height 21
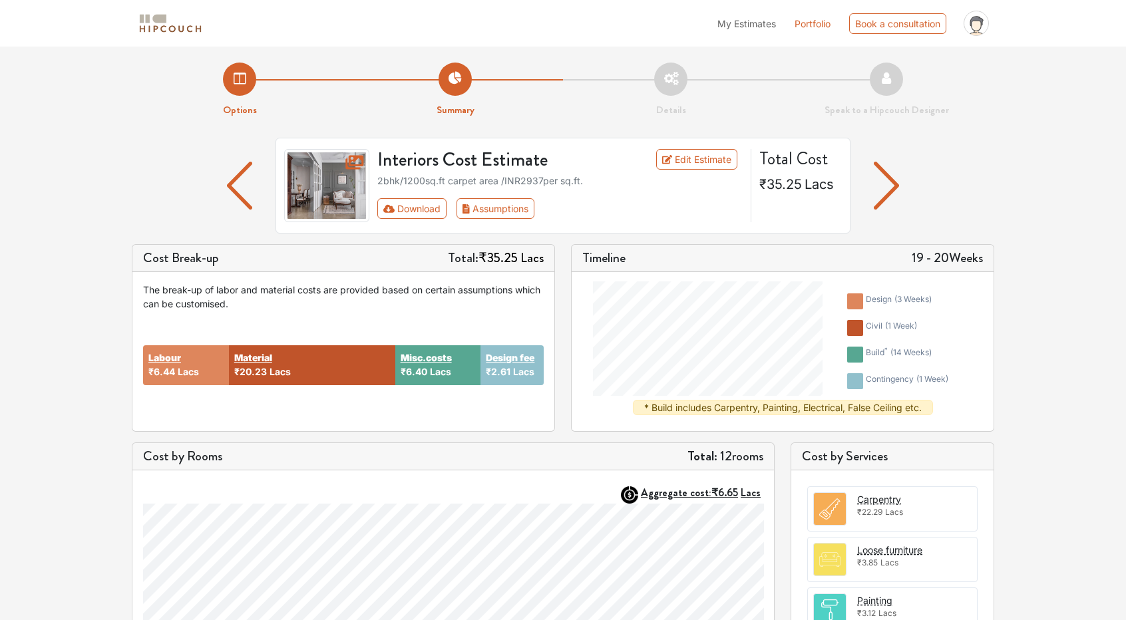
click at [892, 190] on img "button" at bounding box center [886, 186] width 26 height 48
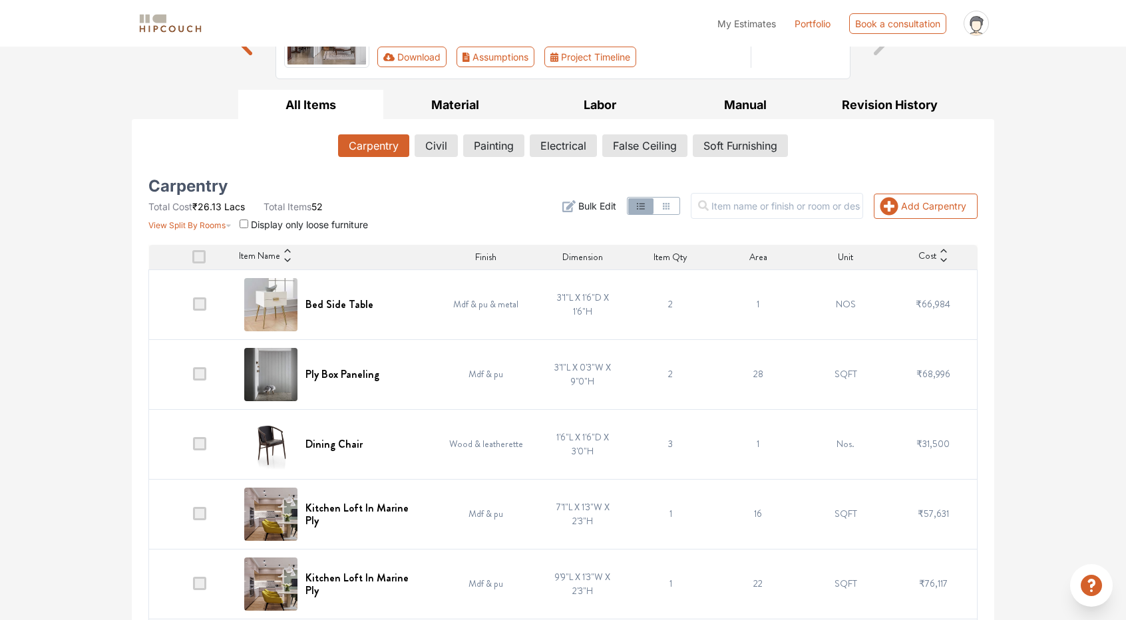
scroll to position [200, 0]
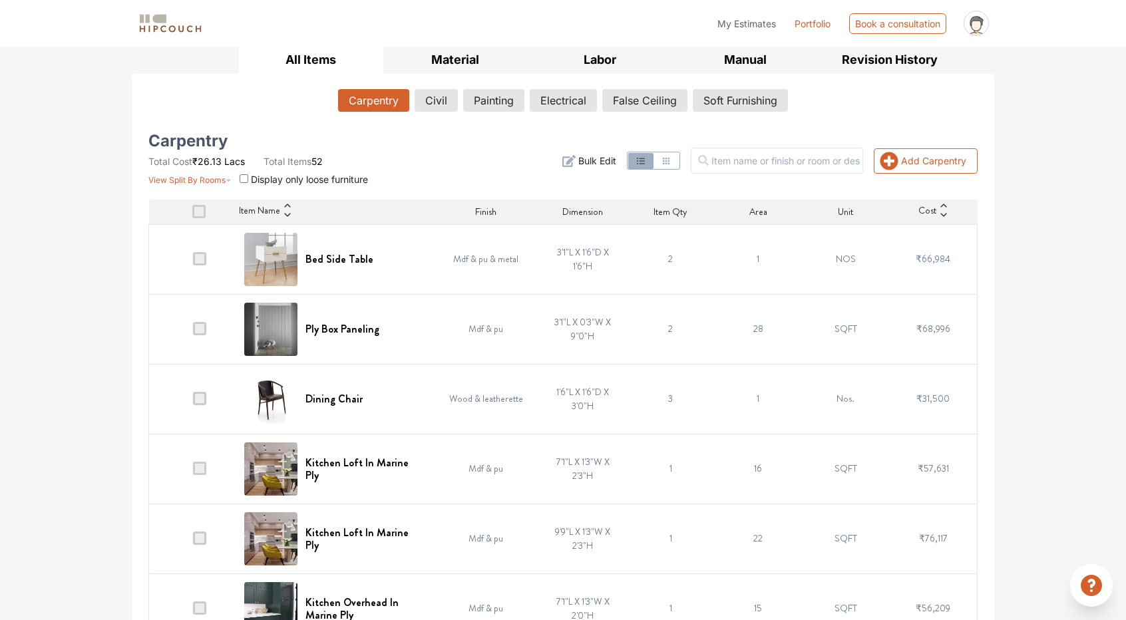
click at [292, 217] on icon at bounding box center [287, 214] width 9 height 9
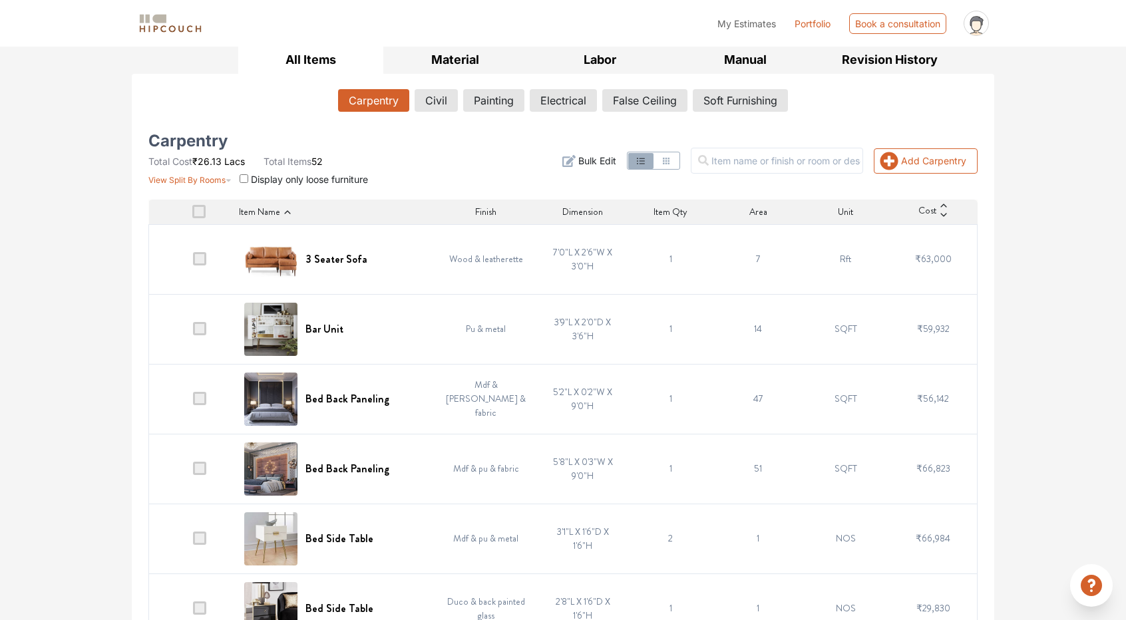
click at [292, 208] on icon at bounding box center [287, 212] width 9 height 9
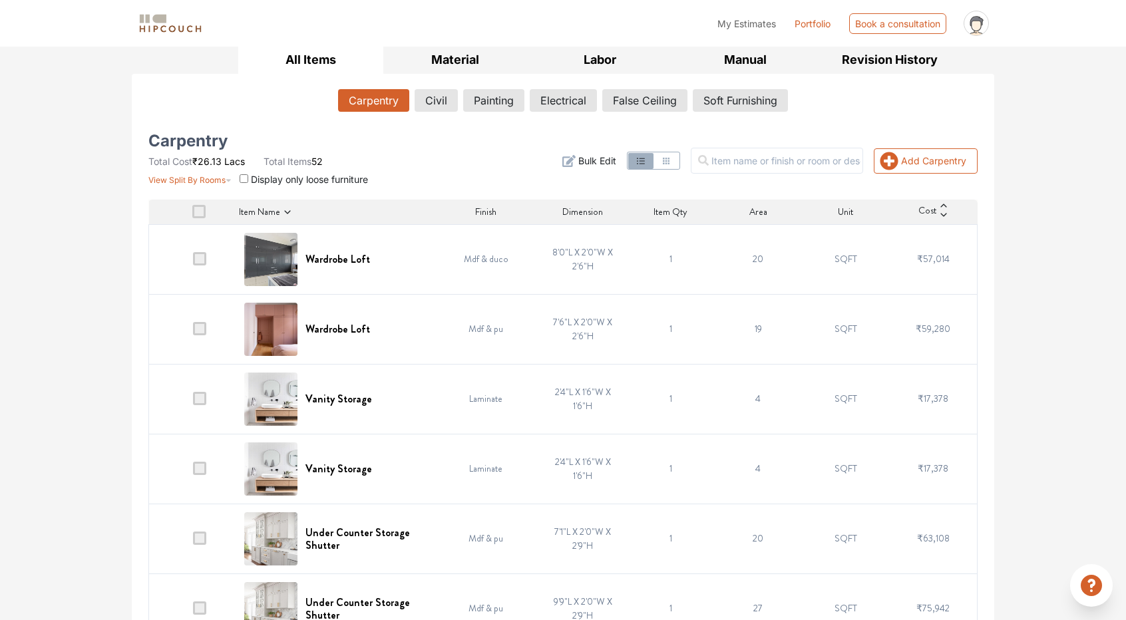
click at [292, 208] on icon at bounding box center [287, 212] width 9 height 9
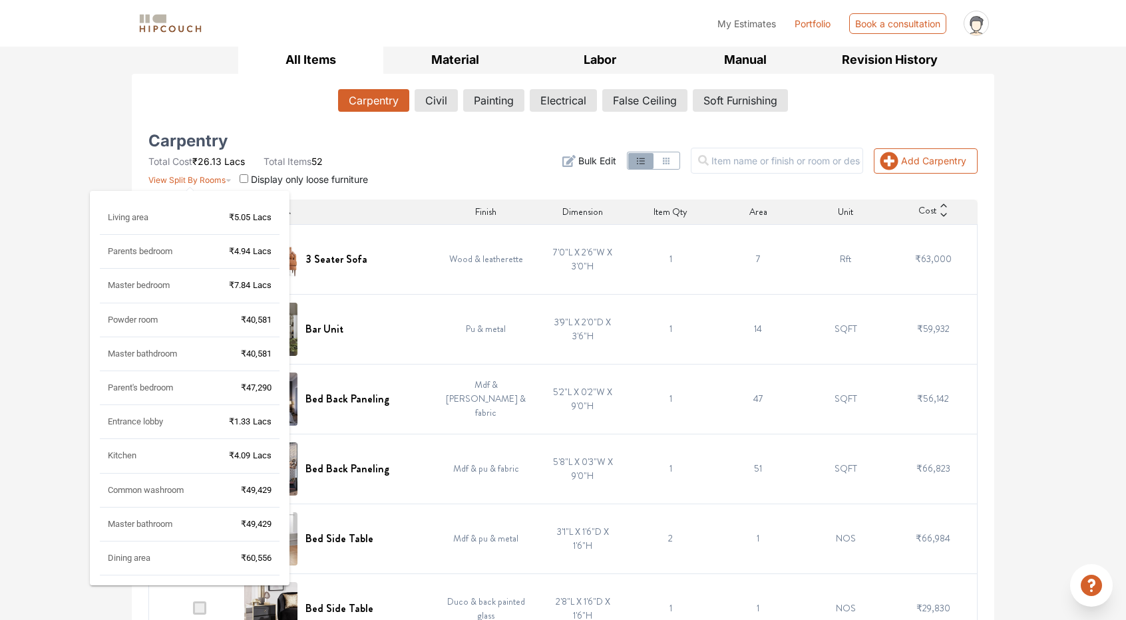
click at [204, 182] on span "View Split By Rooms" at bounding box center [186, 180] width 77 height 10
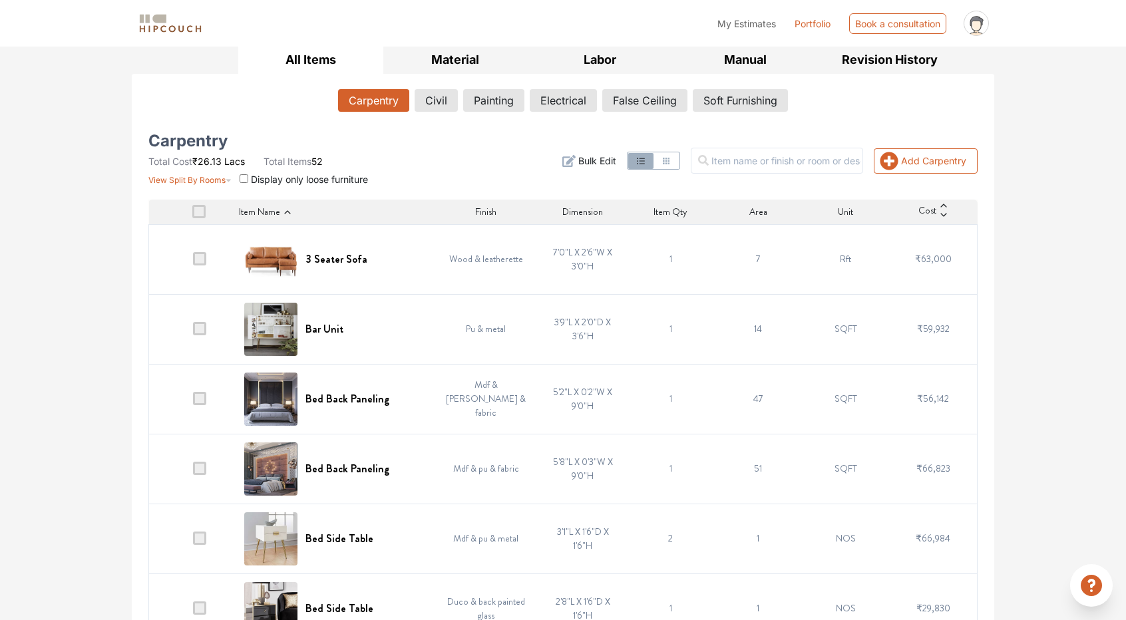
click at [133, 223] on div "Living area ₹5.05 Lacs Parents bedroom ₹4.94 Lacs Master bedroom ₹7.84 Lacs Pow…" at bounding box center [189, 304] width 135 height 205
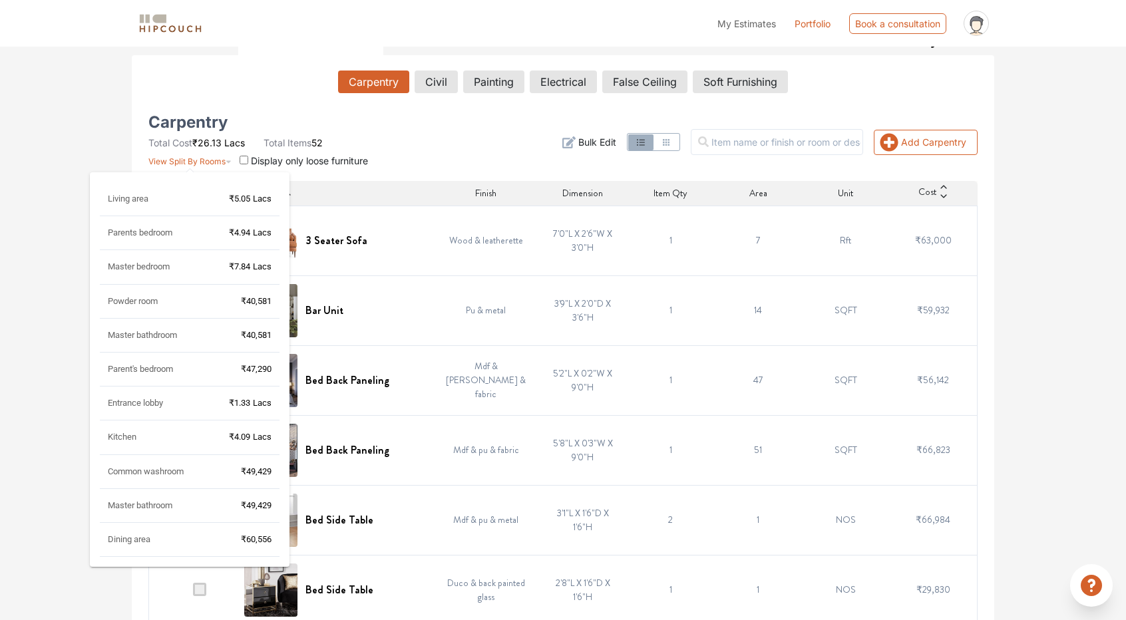
scroll to position [266, 0]
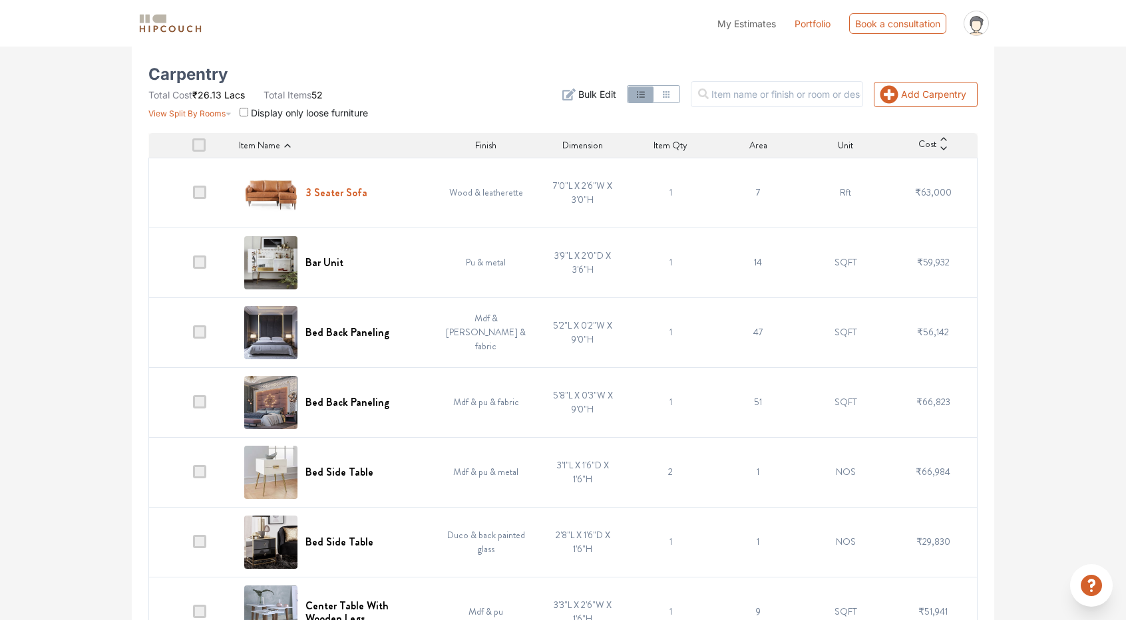
click at [355, 193] on h6 "3 Seater Sofa" at bounding box center [336, 192] width 62 height 13
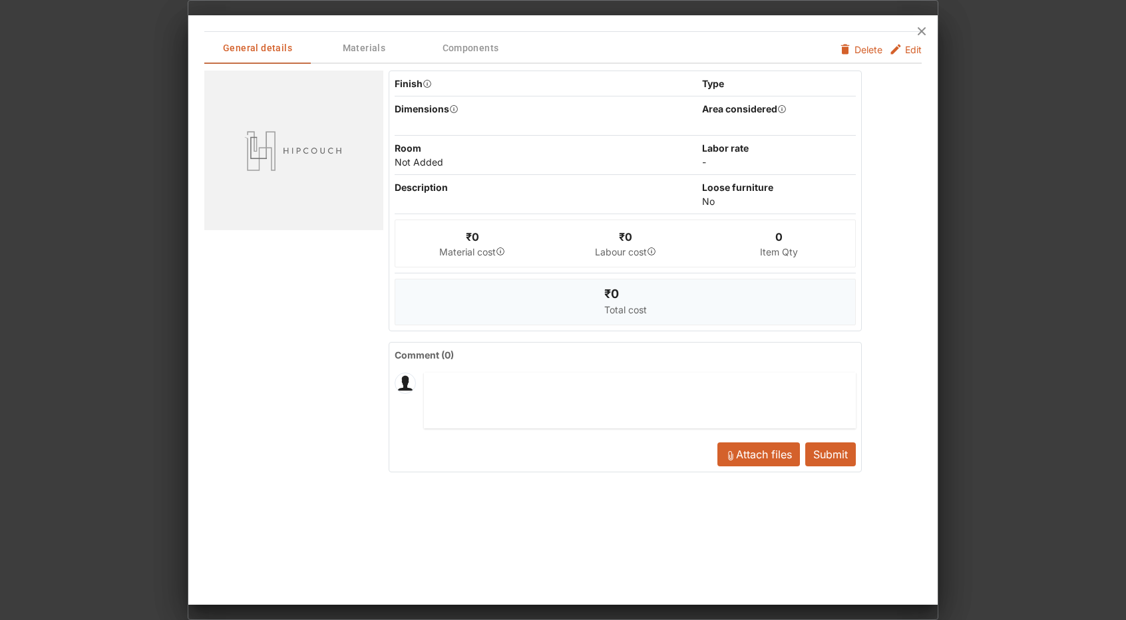
scroll to position [0, 0]
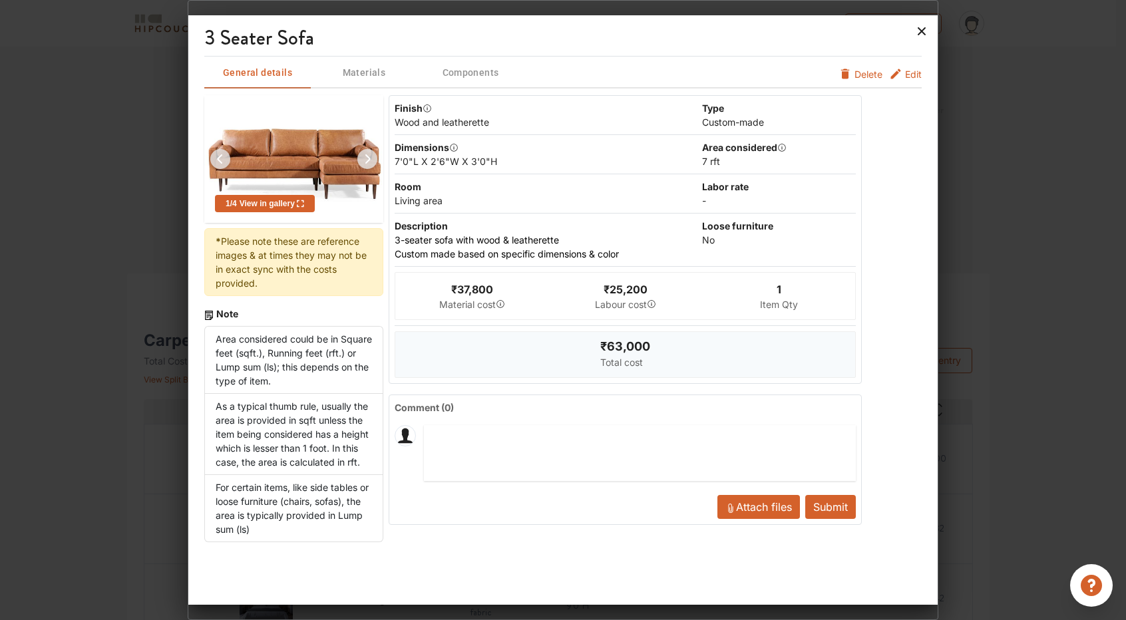
click at [923, 34] on icon at bounding box center [921, 31] width 8 height 8
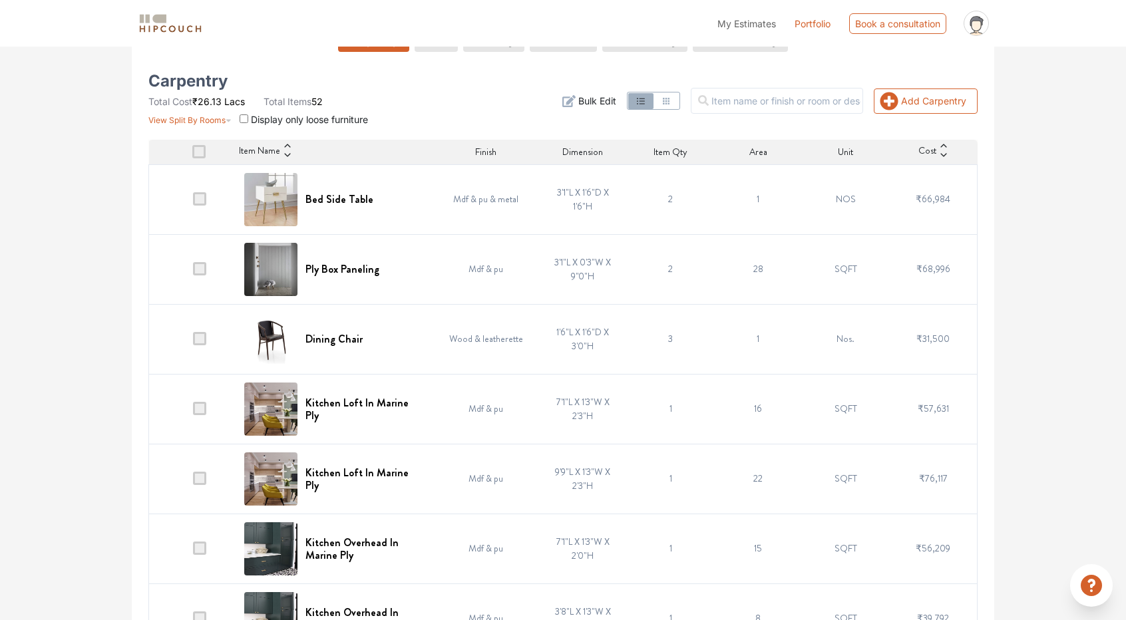
scroll to position [266, 0]
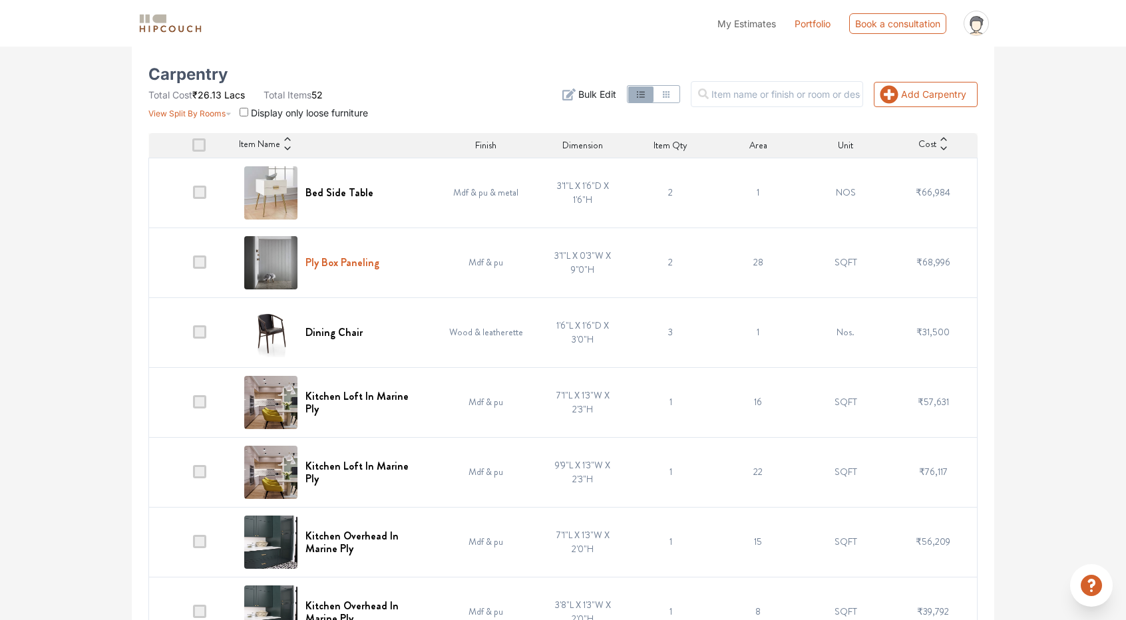
click at [339, 261] on h6 "Ply Box Paneling" at bounding box center [342, 262] width 74 height 13
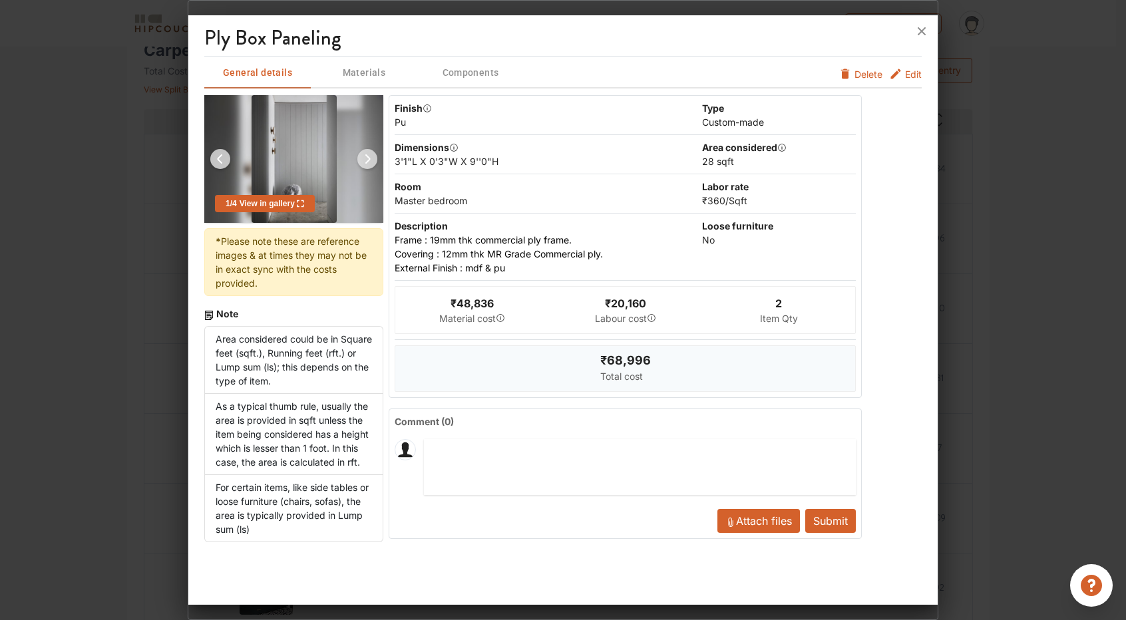
scroll to position [333, 0]
click at [381, 73] on span "Materials" at bounding box center [364, 73] width 104 height 17
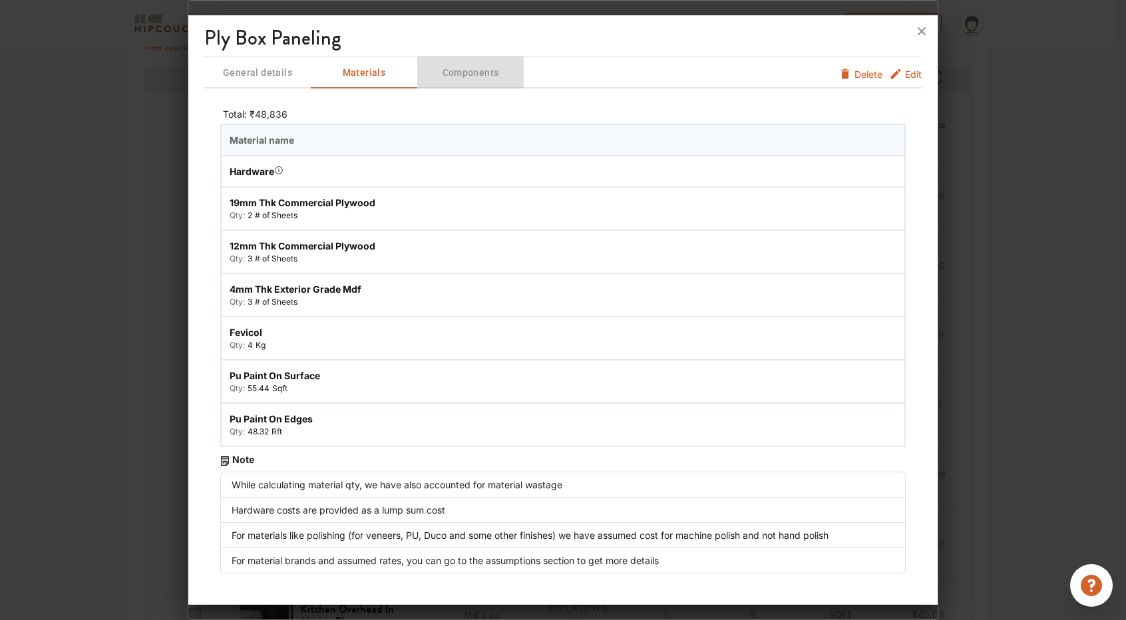
click at [467, 71] on span "Components" at bounding box center [470, 73] width 104 height 17
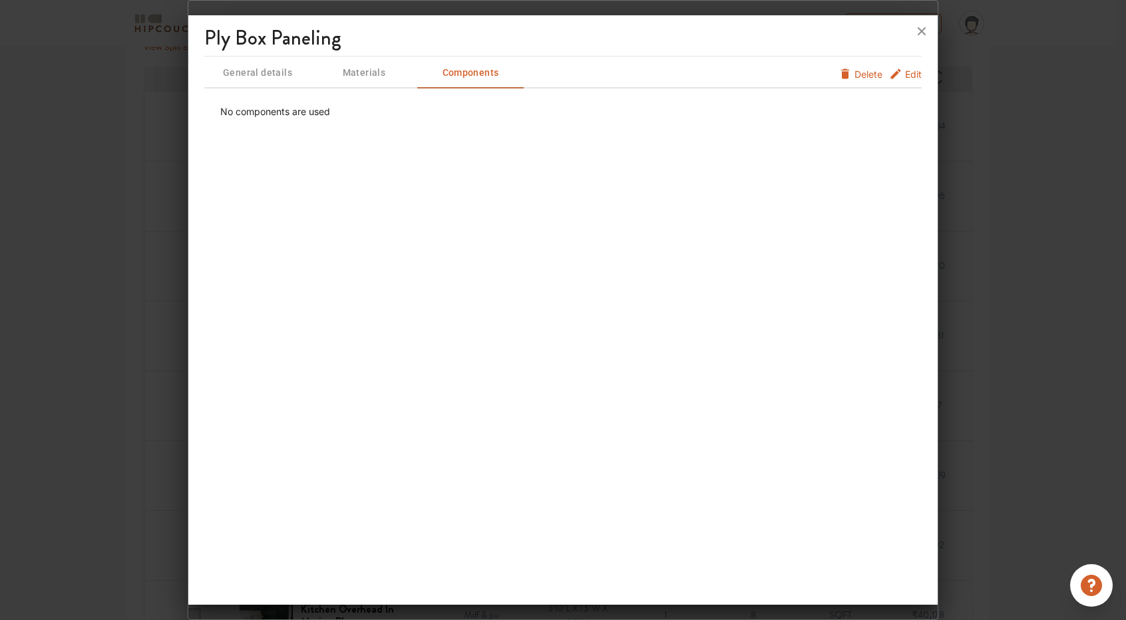
drag, startPoint x: 381, startPoint y: 63, endPoint x: 319, endPoint y: 71, distance: 61.7
click at [377, 63] on button "Materials" at bounding box center [364, 73] width 106 height 32
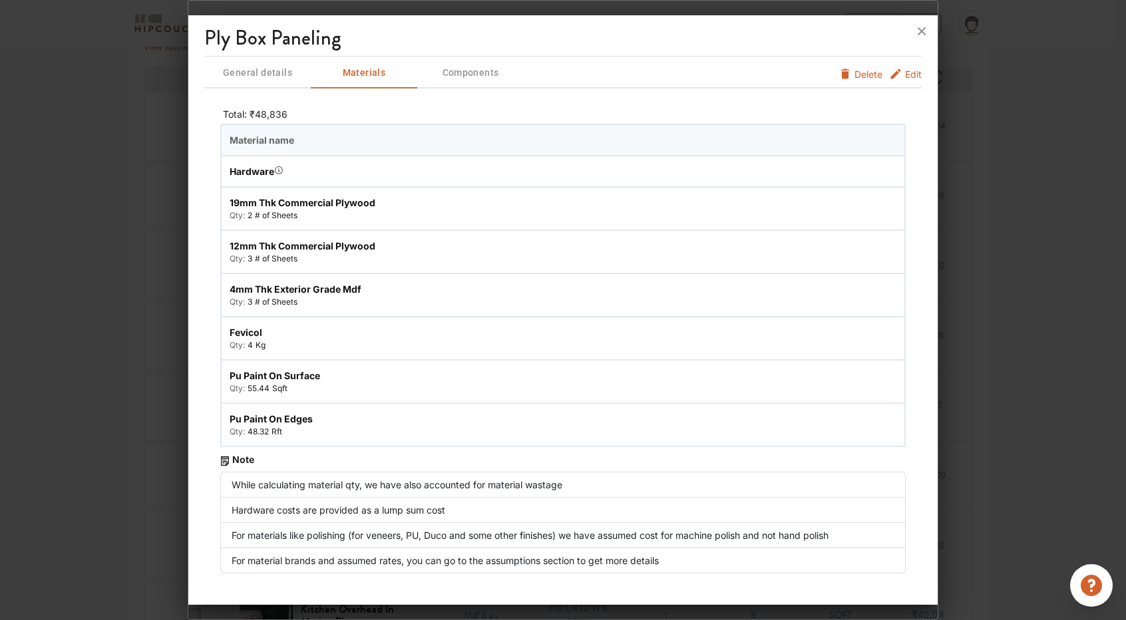
click at [268, 77] on span "General details" at bounding box center [258, 73] width 104 height 17
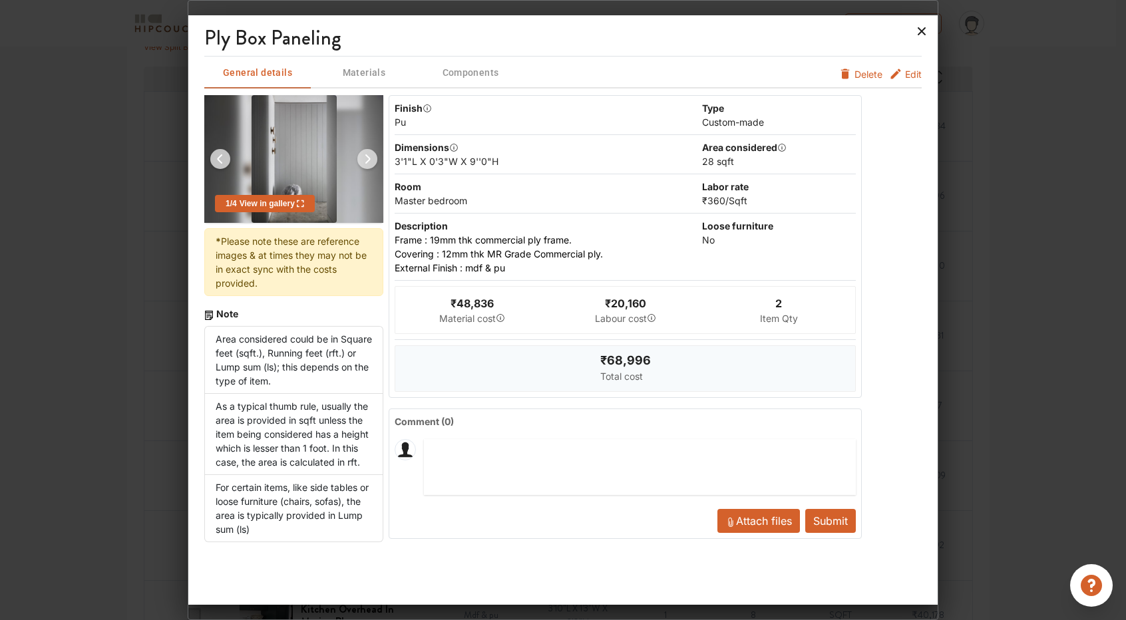
click at [917, 33] on icon at bounding box center [921, 31] width 21 height 21
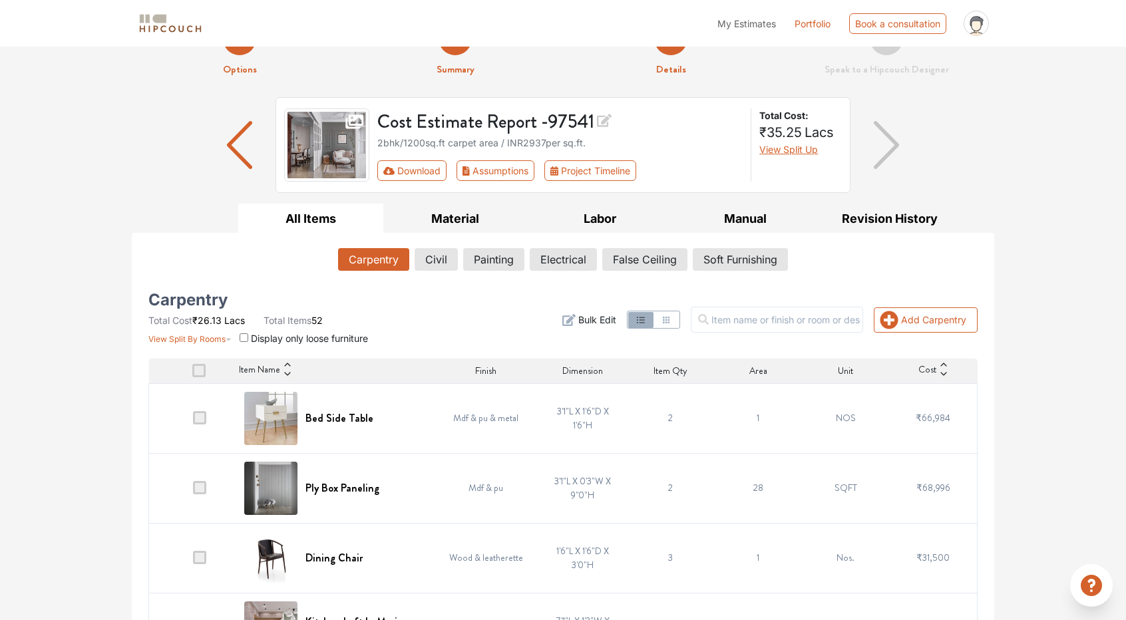
scroll to position [0, 0]
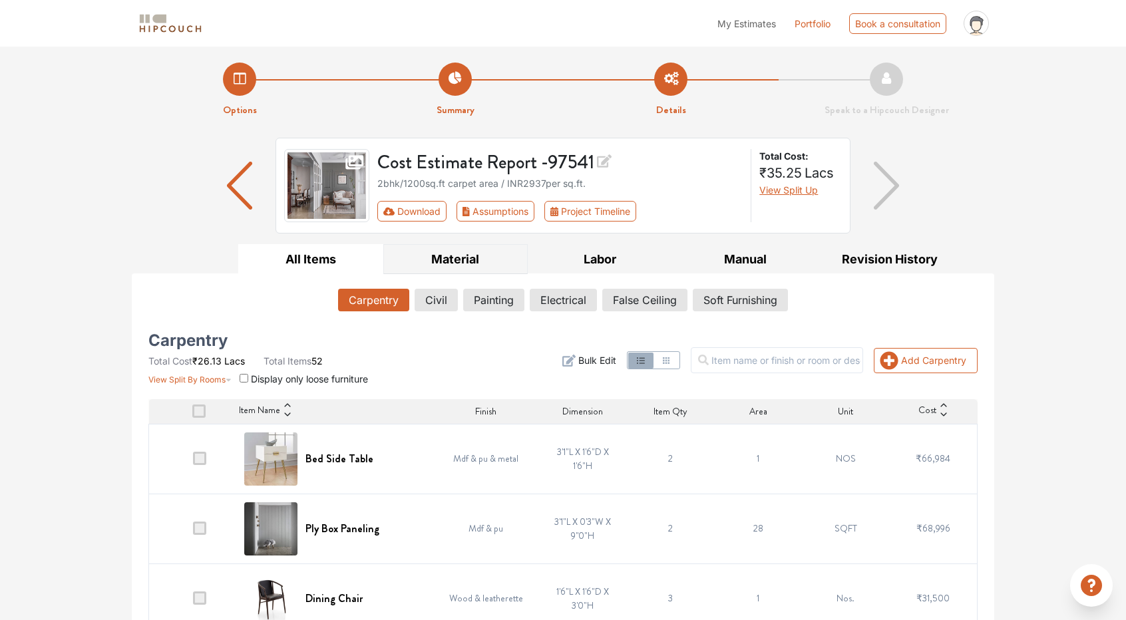
click at [448, 264] on button "Material" at bounding box center [455, 259] width 145 height 30
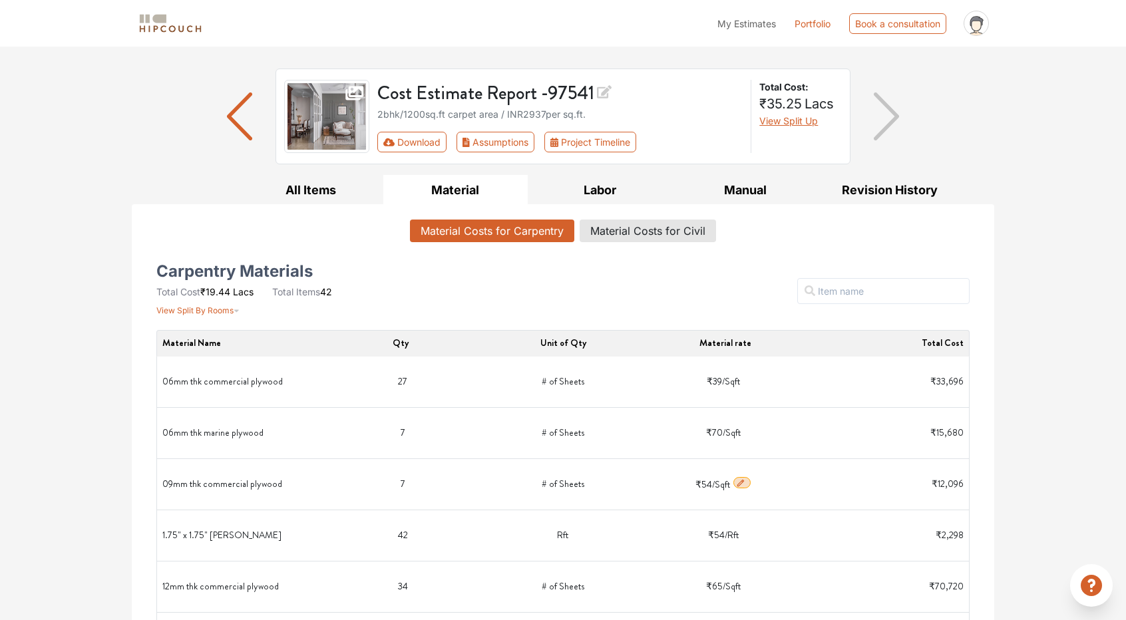
scroll to position [67, 0]
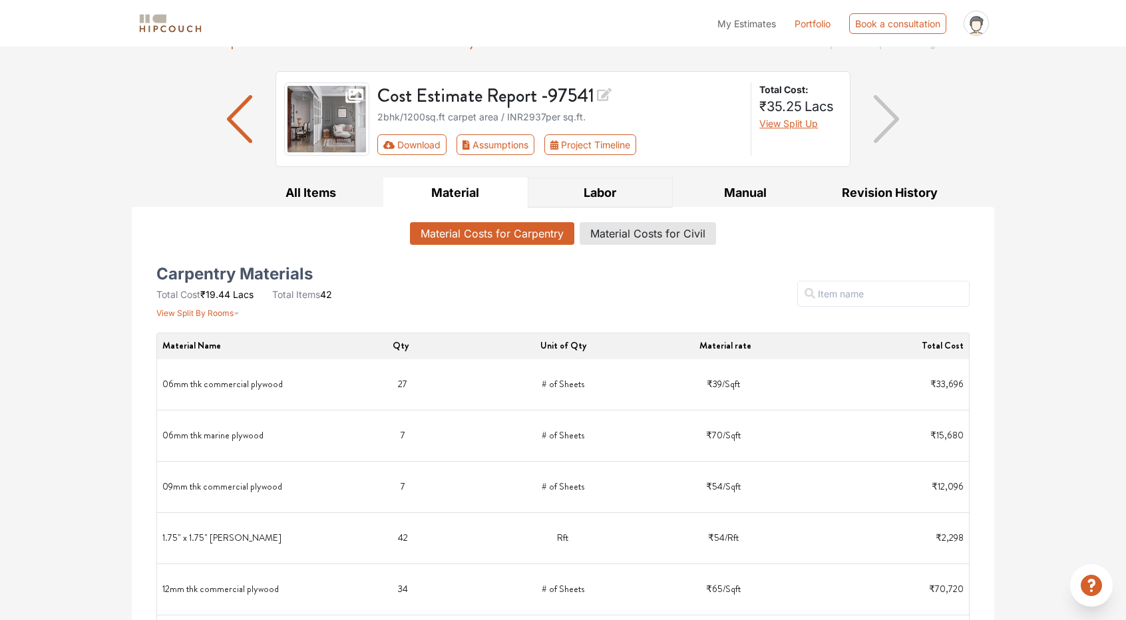
click at [609, 187] on button "Labor" at bounding box center [600, 193] width 145 height 30
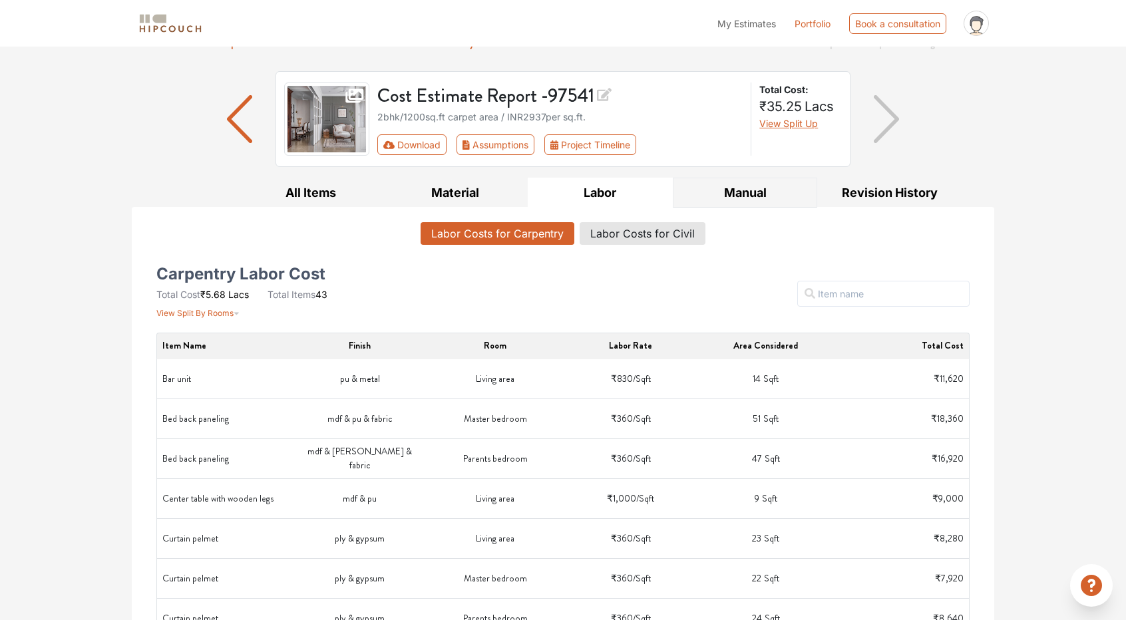
click at [761, 197] on button "Manual" at bounding box center [745, 193] width 145 height 30
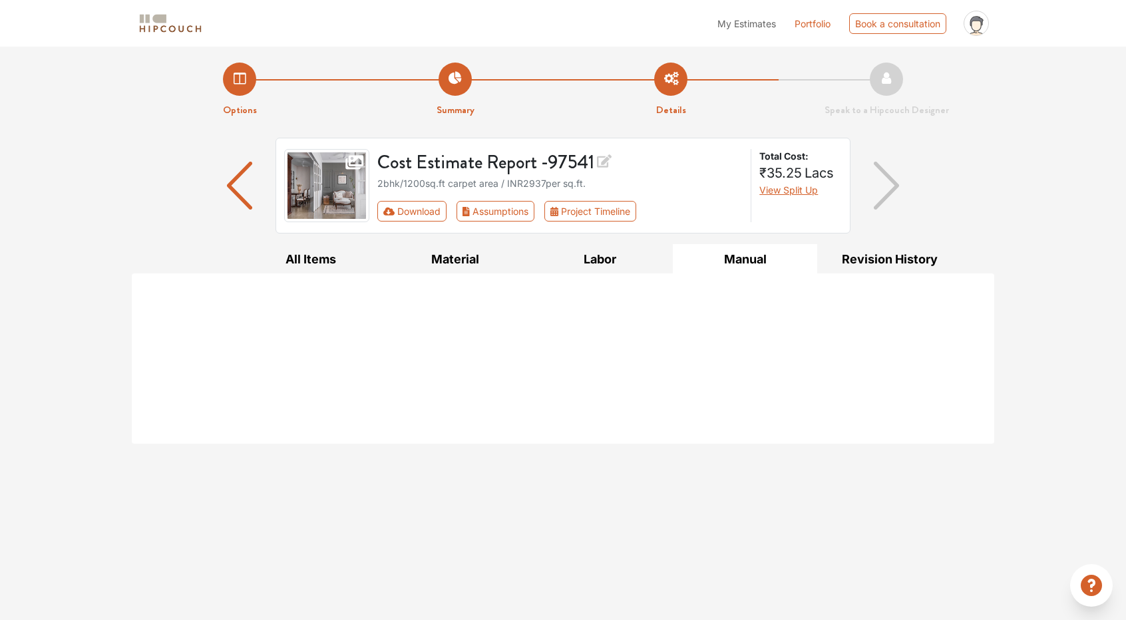
scroll to position [0, 0]
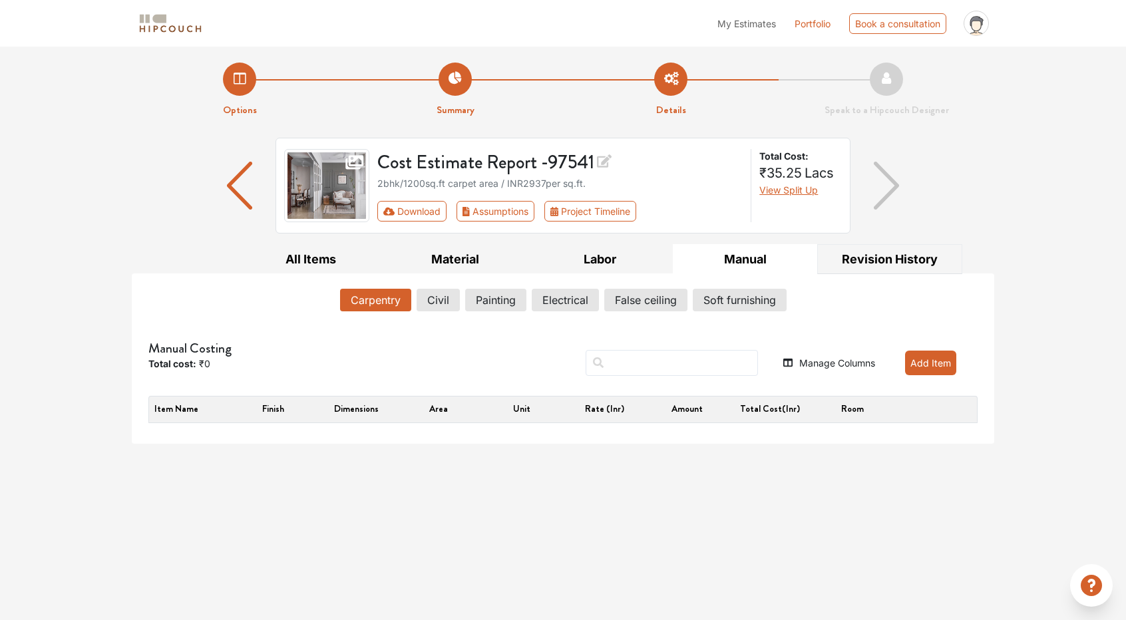
click at [870, 252] on button "Revision History" at bounding box center [889, 259] width 145 height 30
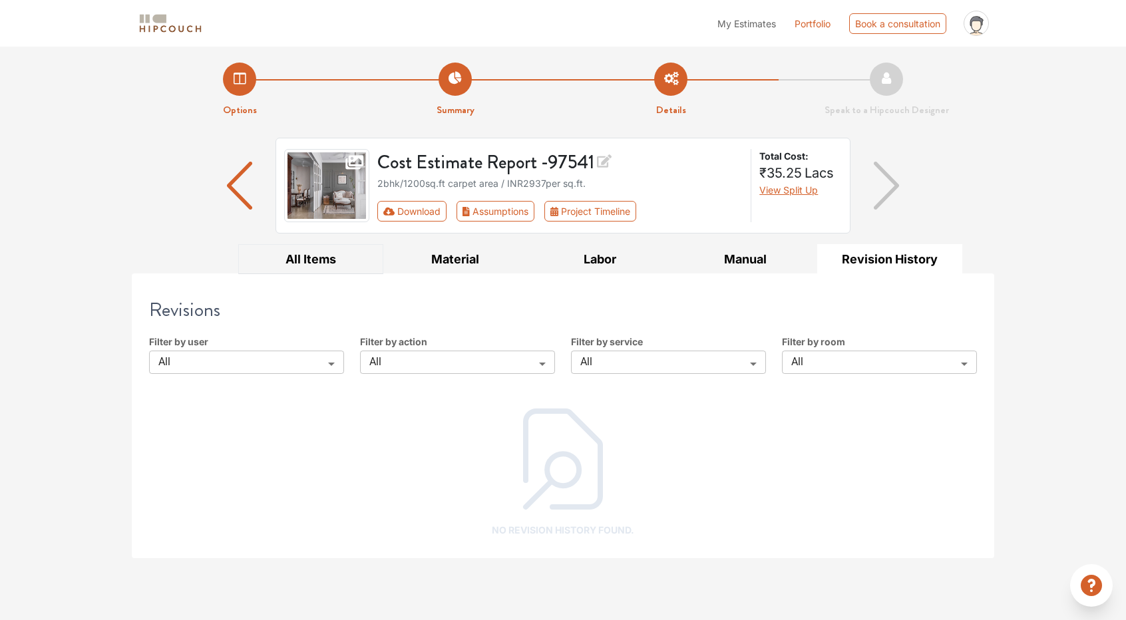
click at [301, 257] on button "All Items" at bounding box center [310, 259] width 145 height 30
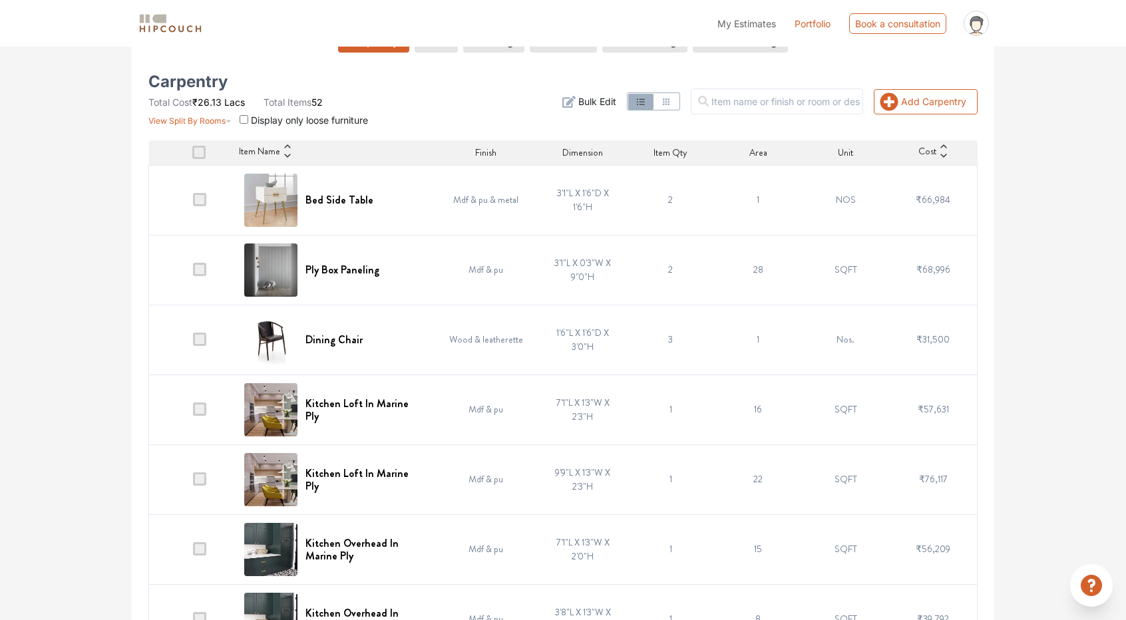
scroll to position [266, 0]
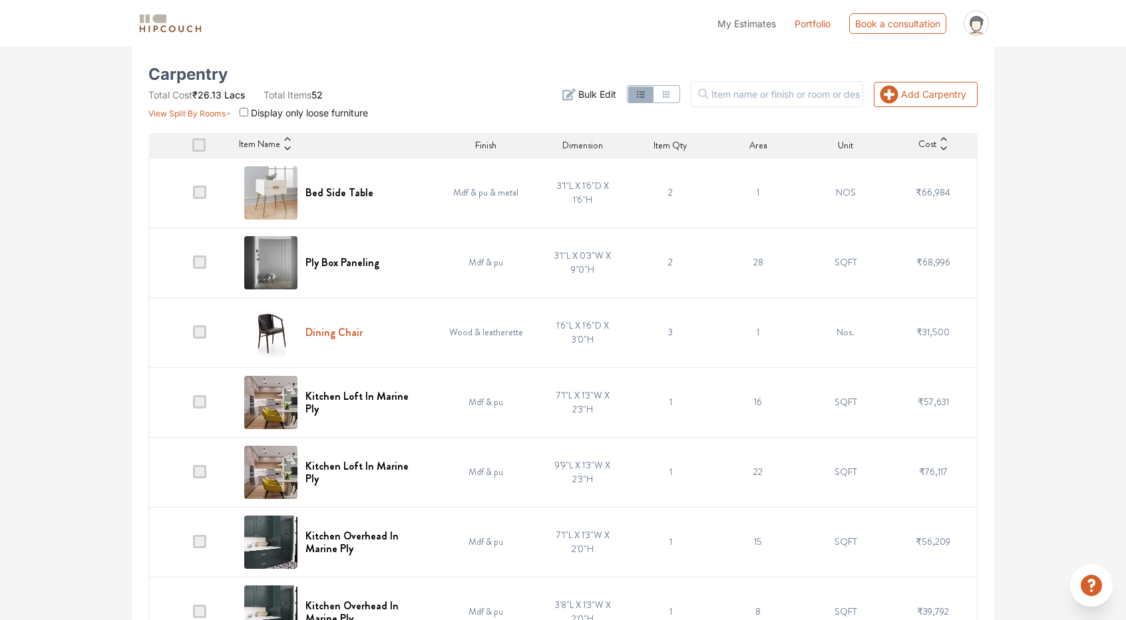
click at [343, 333] on h6 "Dining Chair" at bounding box center [333, 332] width 57 height 13
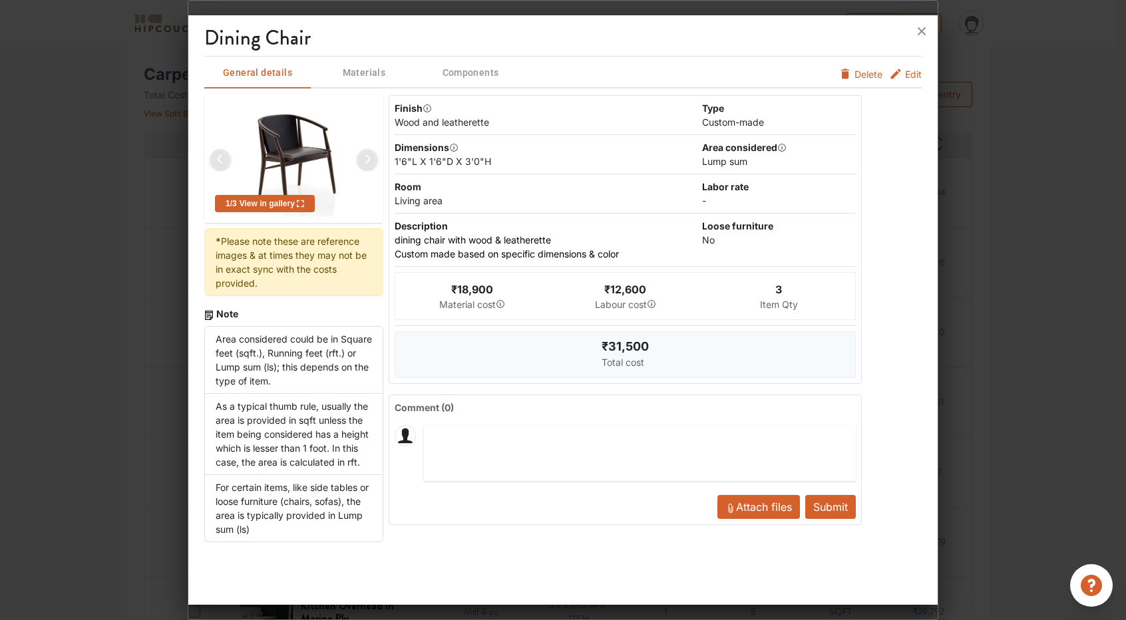
click at [780, 286] on div "3" at bounding box center [778, 289] width 7 height 16
click at [910, 67] on span "Edit" at bounding box center [913, 74] width 17 height 14
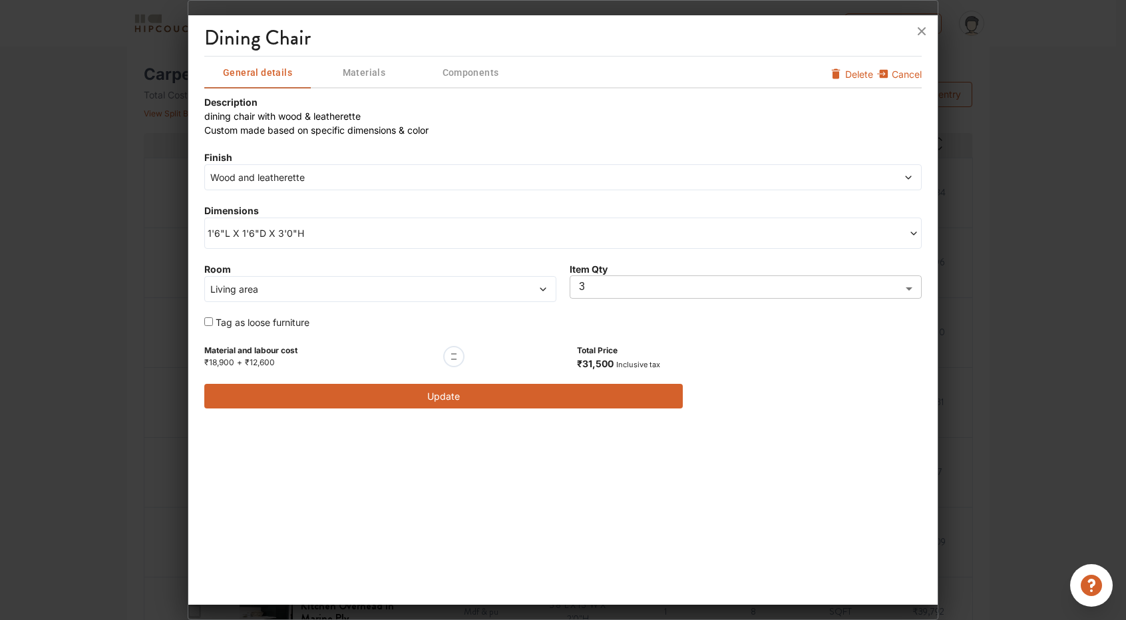
click at [605, 281] on body "My Estimates Portfolio Book a consultation profile pic Upload Boq Logout Option…" at bounding box center [563, 44] width 1126 height 620
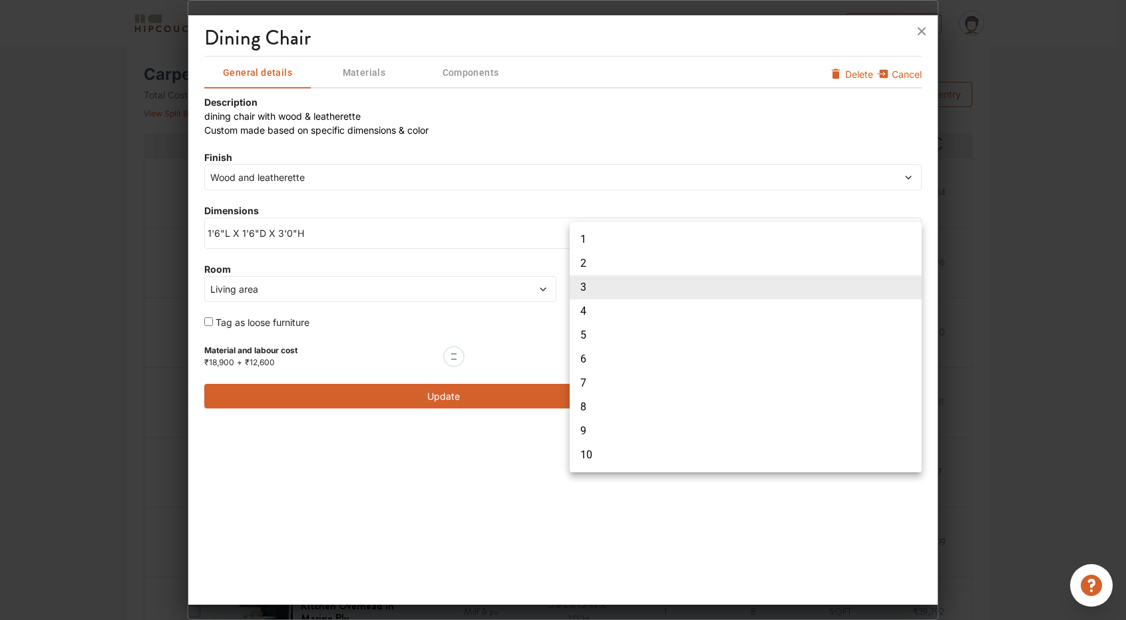
click at [617, 327] on li "5" at bounding box center [745, 335] width 352 height 24
type input "5"
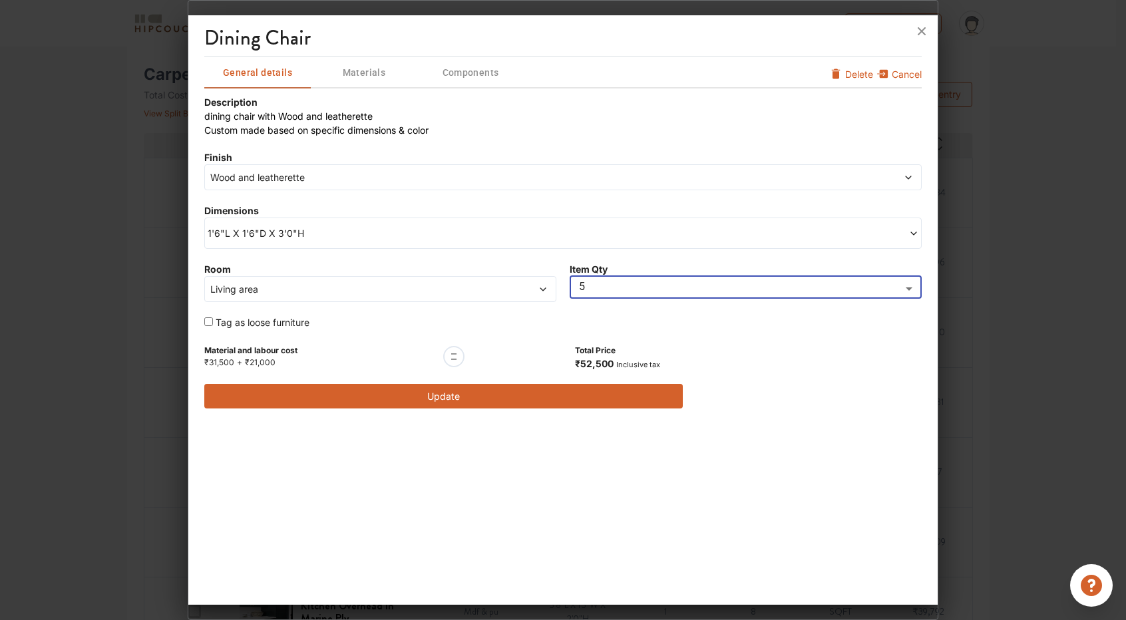
click at [458, 392] on button "Update" at bounding box center [443, 396] width 478 height 25
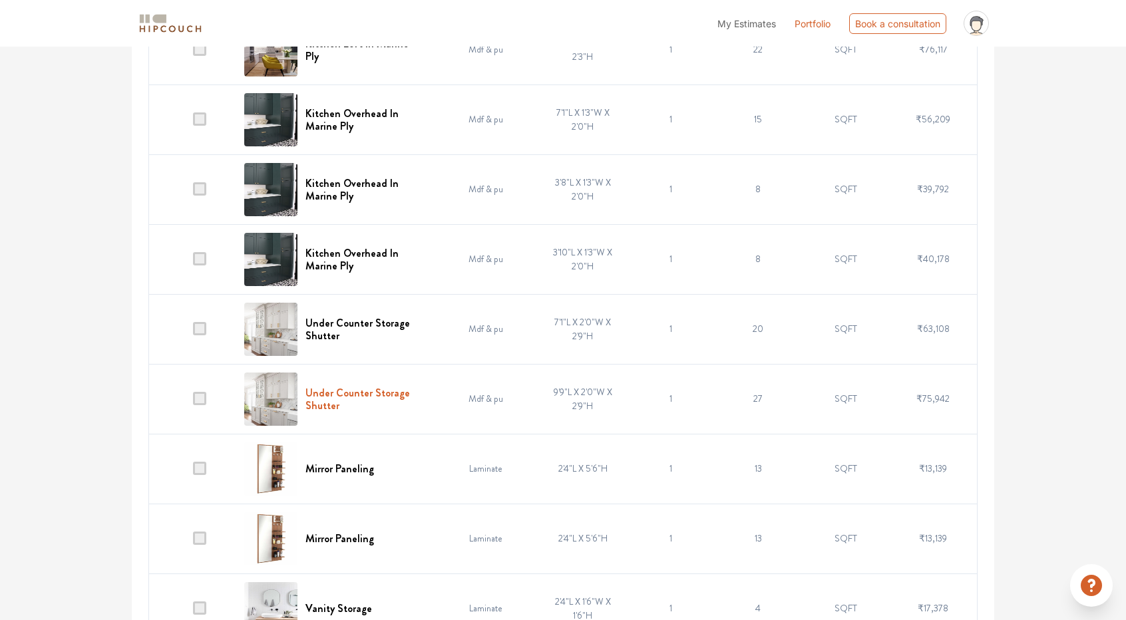
scroll to position [732, 0]
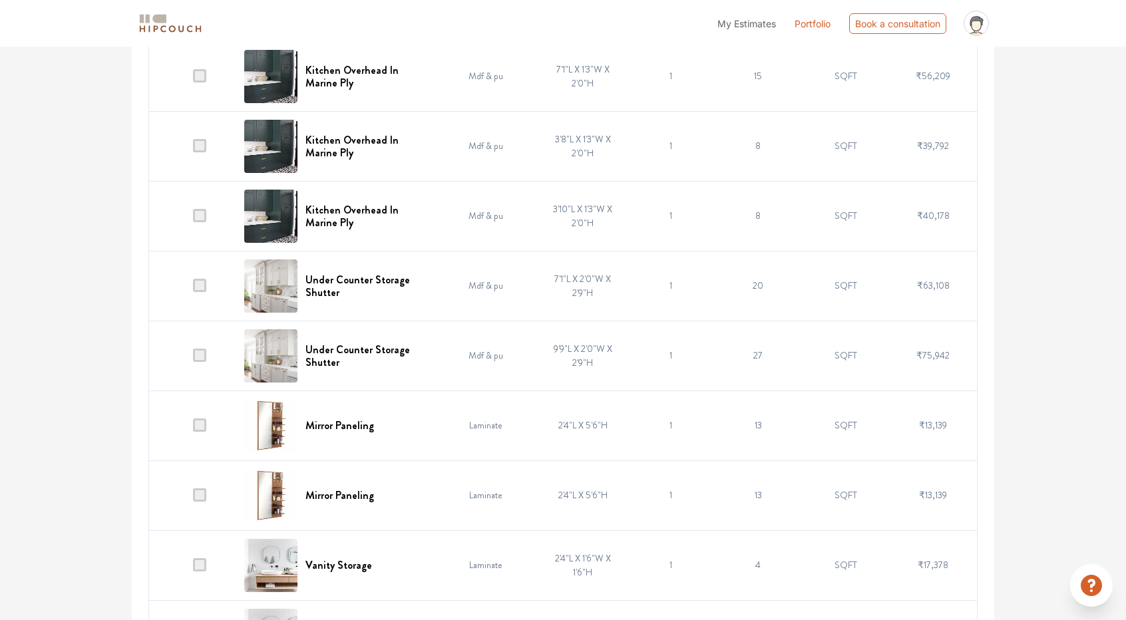
click at [200, 419] on span at bounding box center [199, 424] width 13 height 13
click at [193, 428] on input "checkbox" at bounding box center [193, 428] width 0 height 0
click at [205, 484] on td at bounding box center [193, 495] width 88 height 70
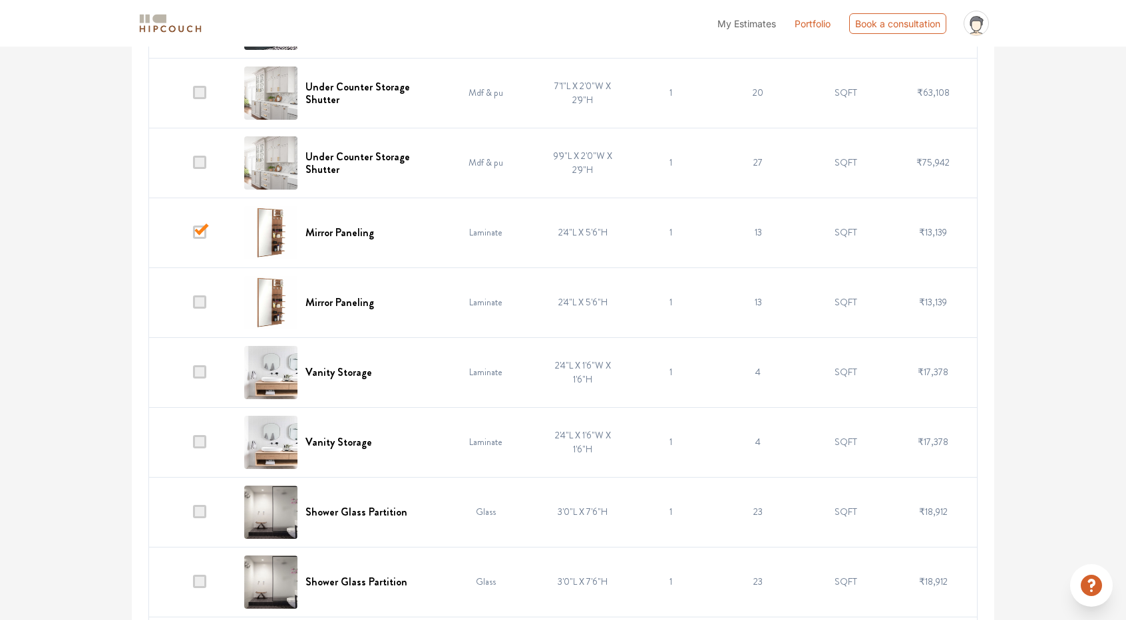
scroll to position [931, 0]
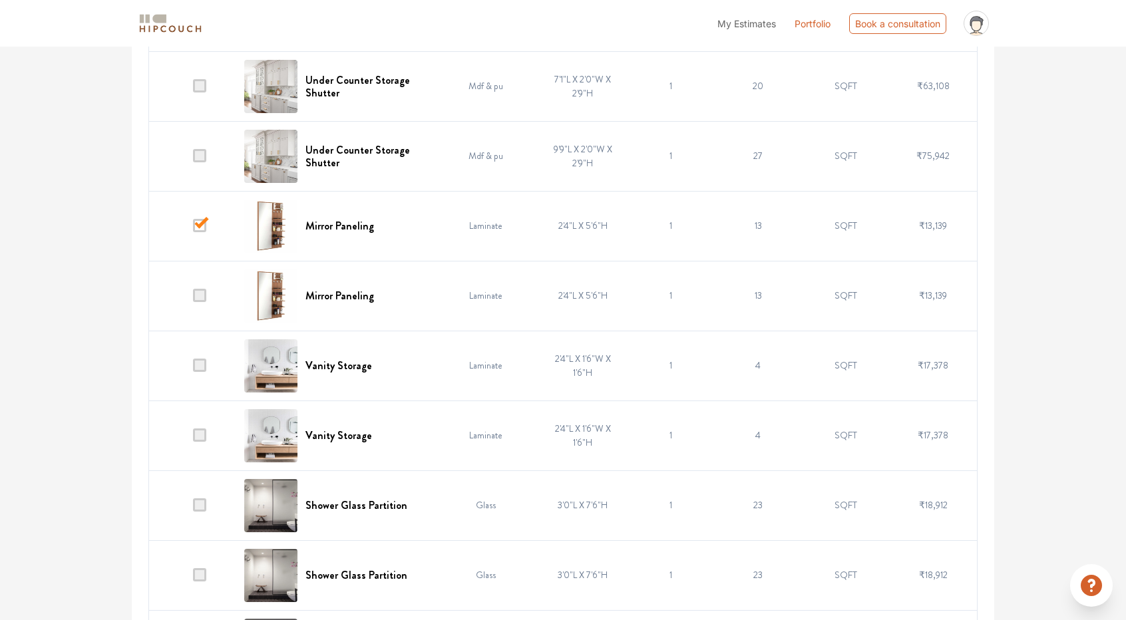
click at [199, 500] on span at bounding box center [199, 504] width 13 height 13
click at [193, 508] on input "checkbox" at bounding box center [193, 508] width 0 height 0
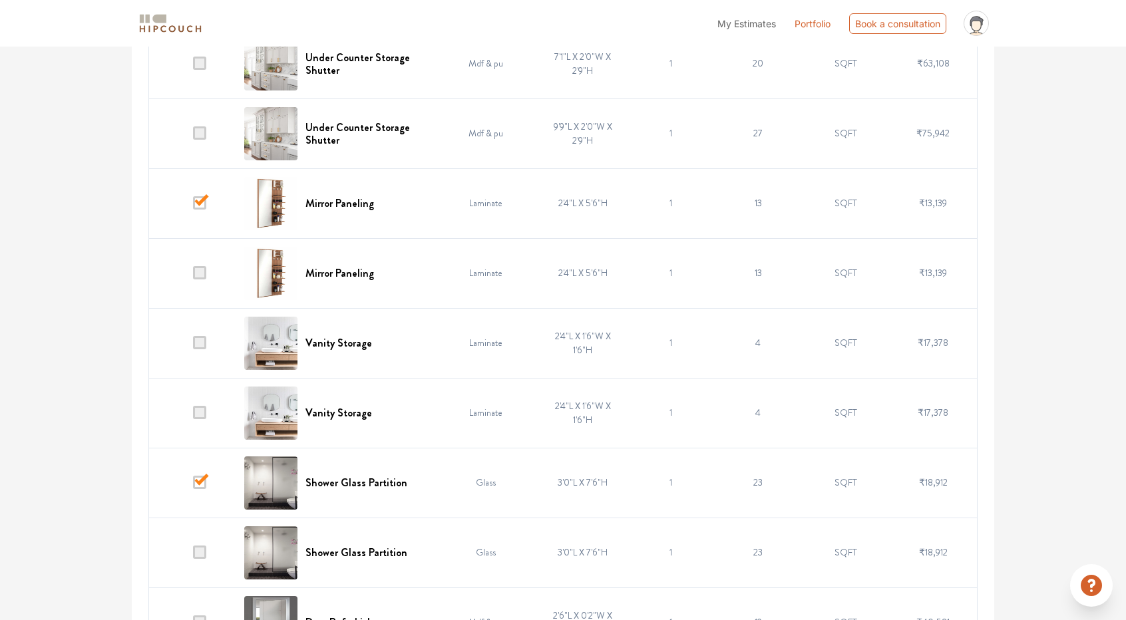
scroll to position [1064, 0]
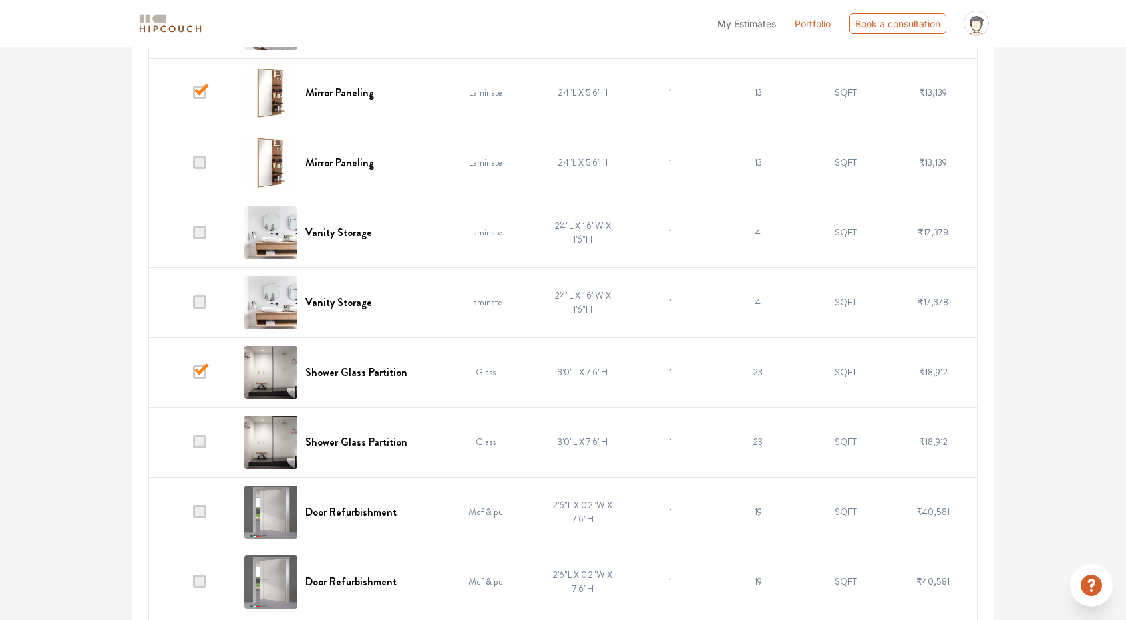
click at [200, 438] on span at bounding box center [199, 441] width 13 height 13
click at [193, 445] on input "checkbox" at bounding box center [193, 445] width 0 height 0
click at [202, 505] on span at bounding box center [199, 511] width 13 height 13
click at [193, 515] on input "checkbox" at bounding box center [193, 515] width 0 height 0
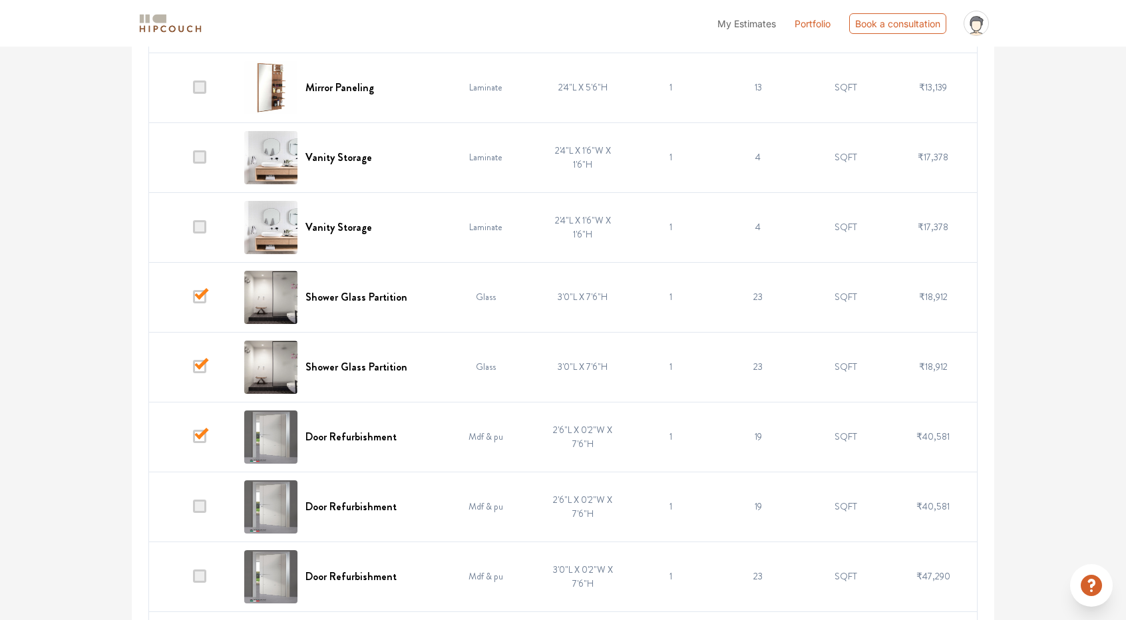
scroll to position [1197, 0]
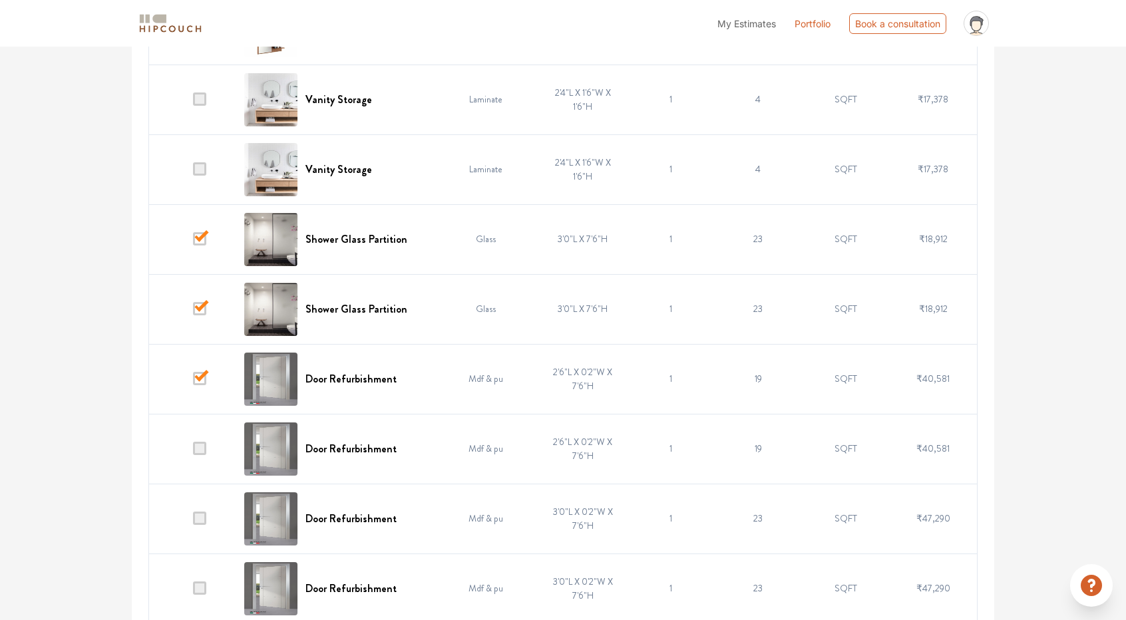
click at [206, 442] on span at bounding box center [199, 448] width 13 height 13
click at [193, 452] on input "checkbox" at bounding box center [193, 452] width 0 height 0
click at [201, 512] on span at bounding box center [199, 518] width 13 height 13
click at [193, 522] on input "checkbox" at bounding box center [193, 522] width 0 height 0
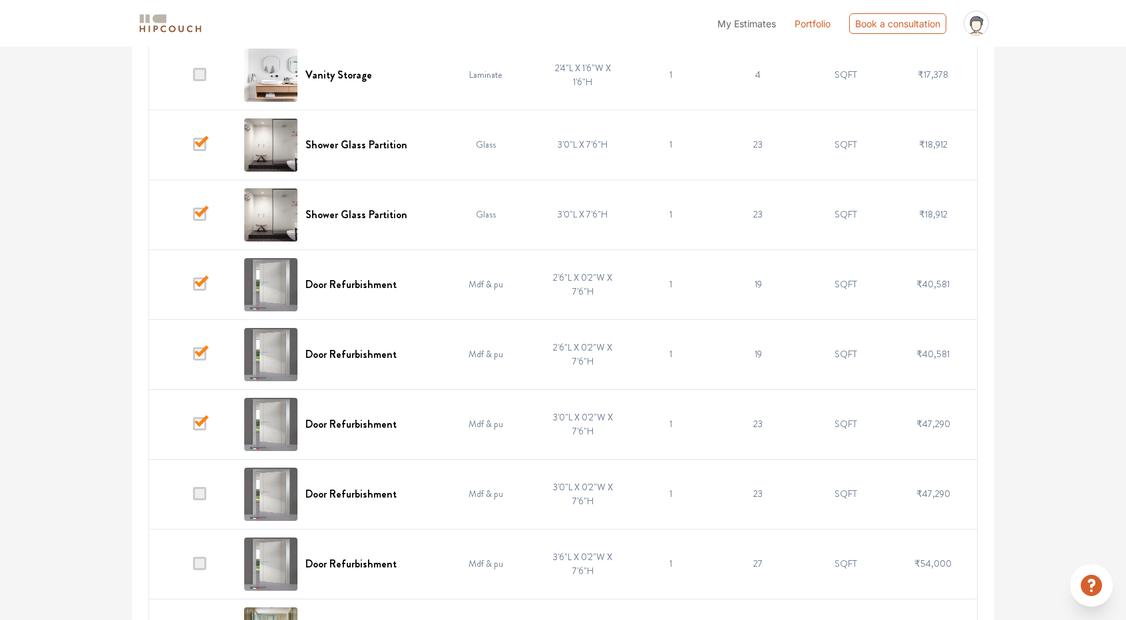
scroll to position [1330, 0]
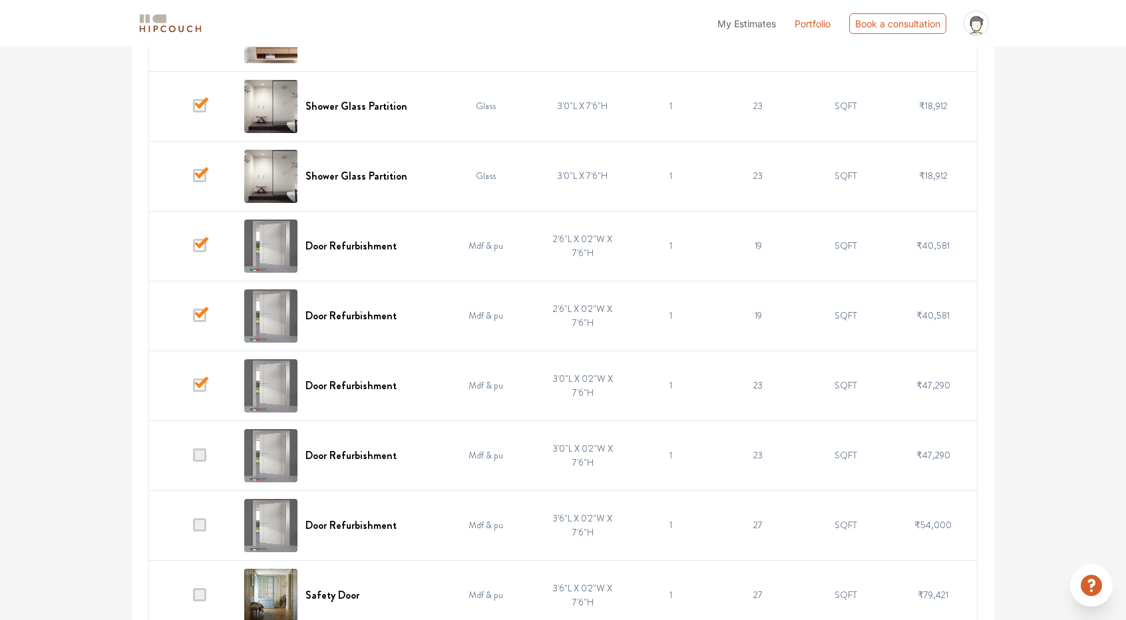
click at [204, 456] on span at bounding box center [199, 454] width 13 height 13
click at [193, 458] on input "checkbox" at bounding box center [193, 458] width 0 height 0
click at [197, 518] on span at bounding box center [199, 524] width 13 height 13
click at [193, 528] on input "checkbox" at bounding box center [193, 528] width 0 height 0
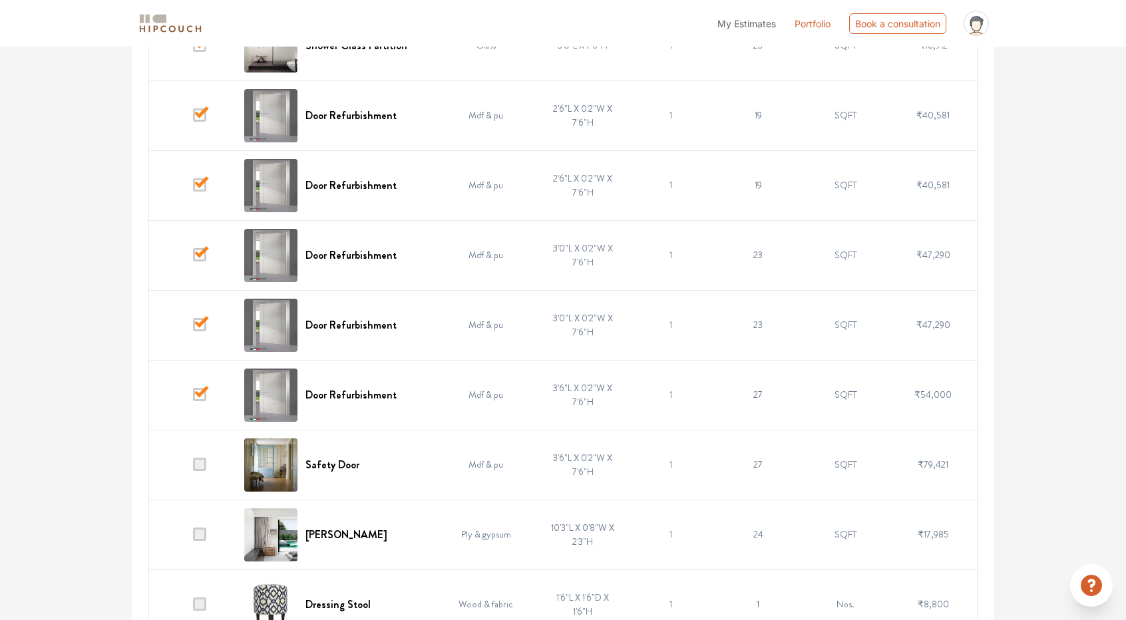
scroll to position [1464, 0]
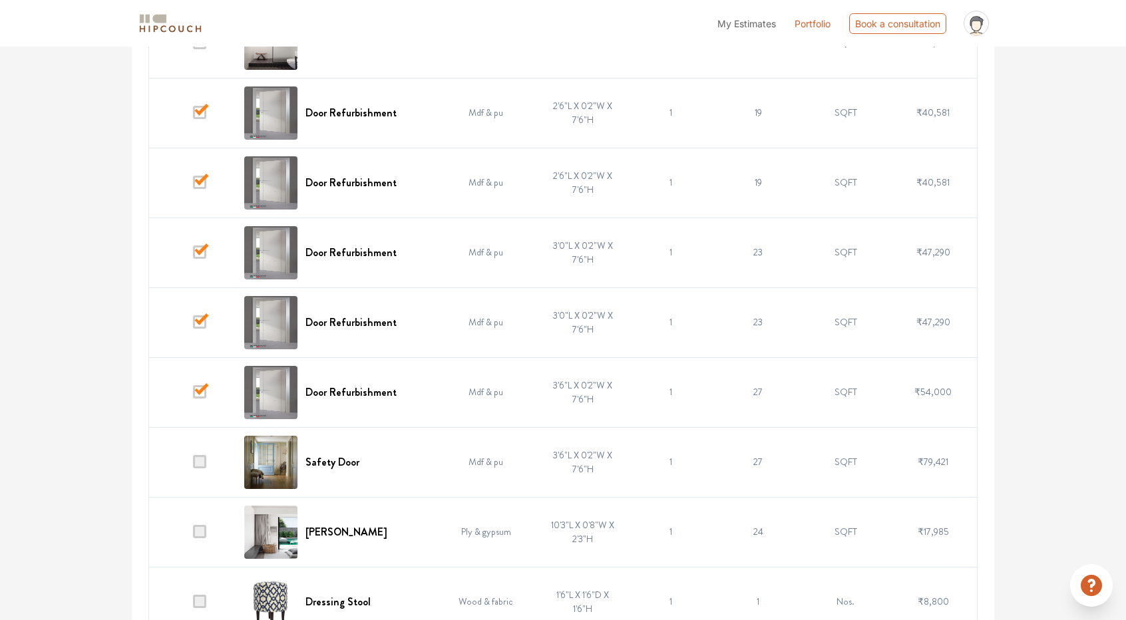
click at [200, 458] on span at bounding box center [199, 461] width 13 height 13
click at [193, 465] on input "checkbox" at bounding box center [193, 465] width 0 height 0
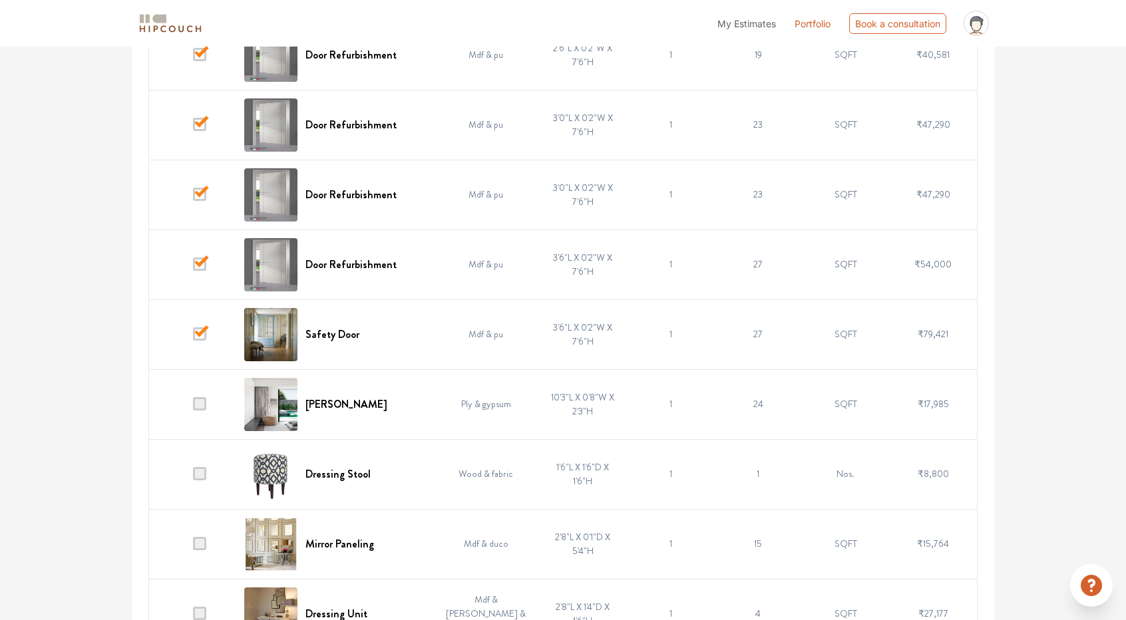
scroll to position [1597, 0]
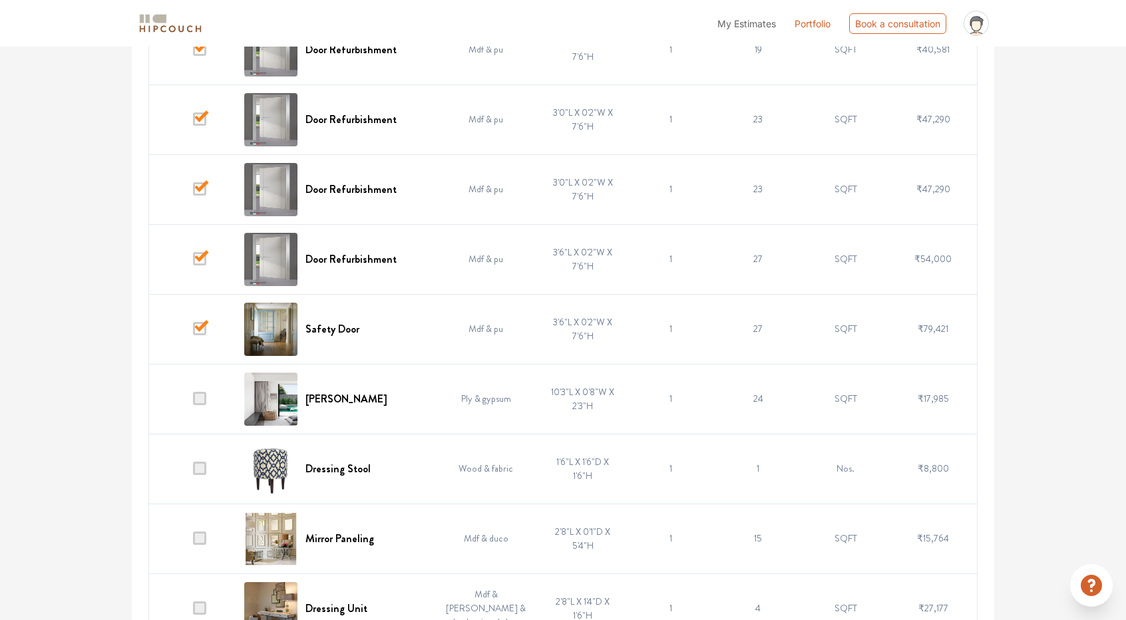
click at [200, 393] on span at bounding box center [199, 398] width 13 height 13
click at [193, 402] on input "checkbox" at bounding box center [193, 402] width 0 height 0
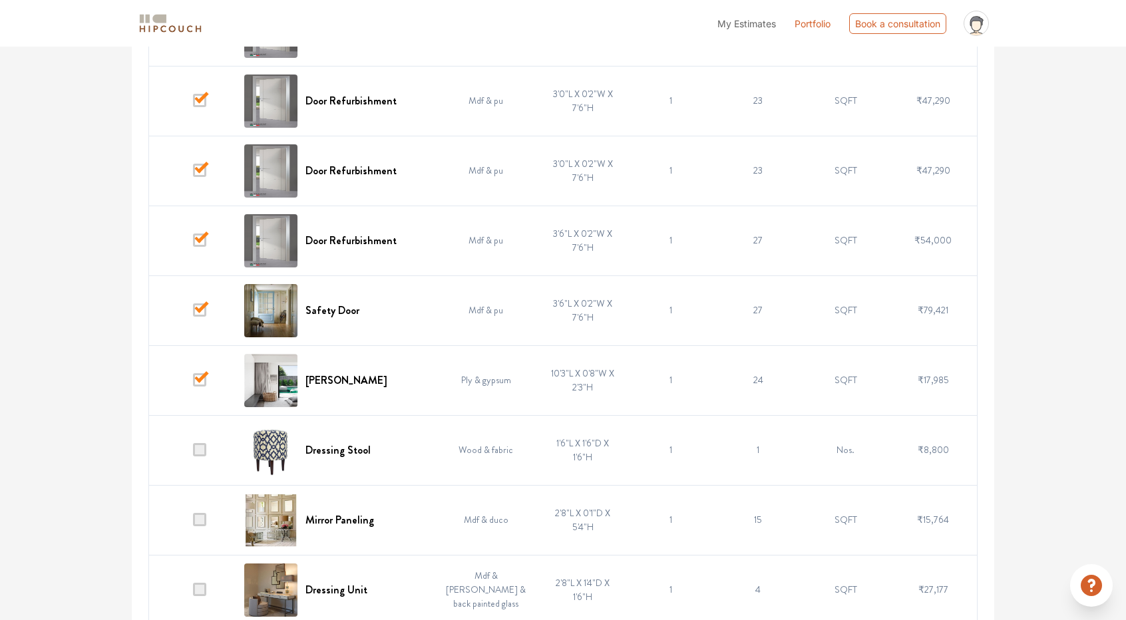
scroll to position [1663, 0]
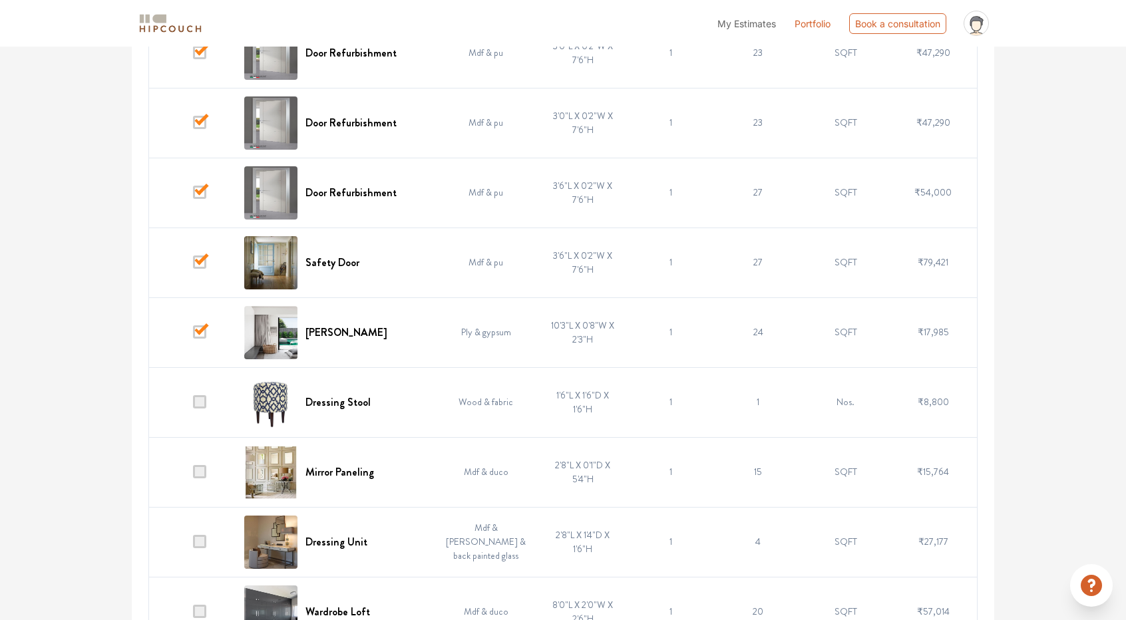
click at [202, 396] on span at bounding box center [199, 401] width 13 height 13
click at [193, 405] on input "checkbox" at bounding box center [193, 405] width 0 height 0
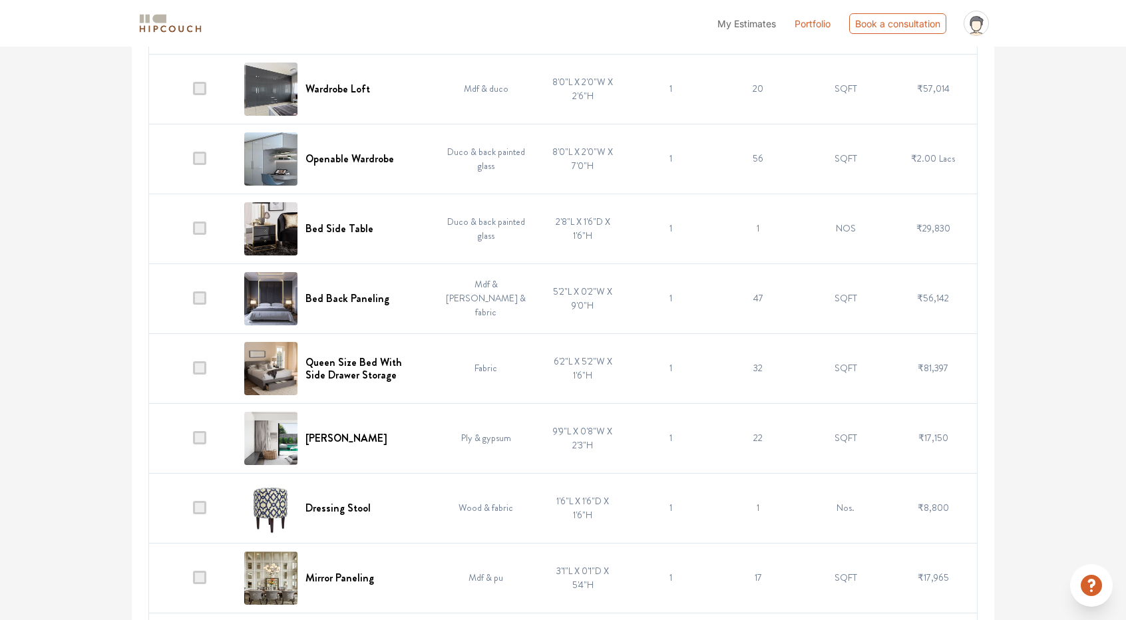
scroll to position [2195, 0]
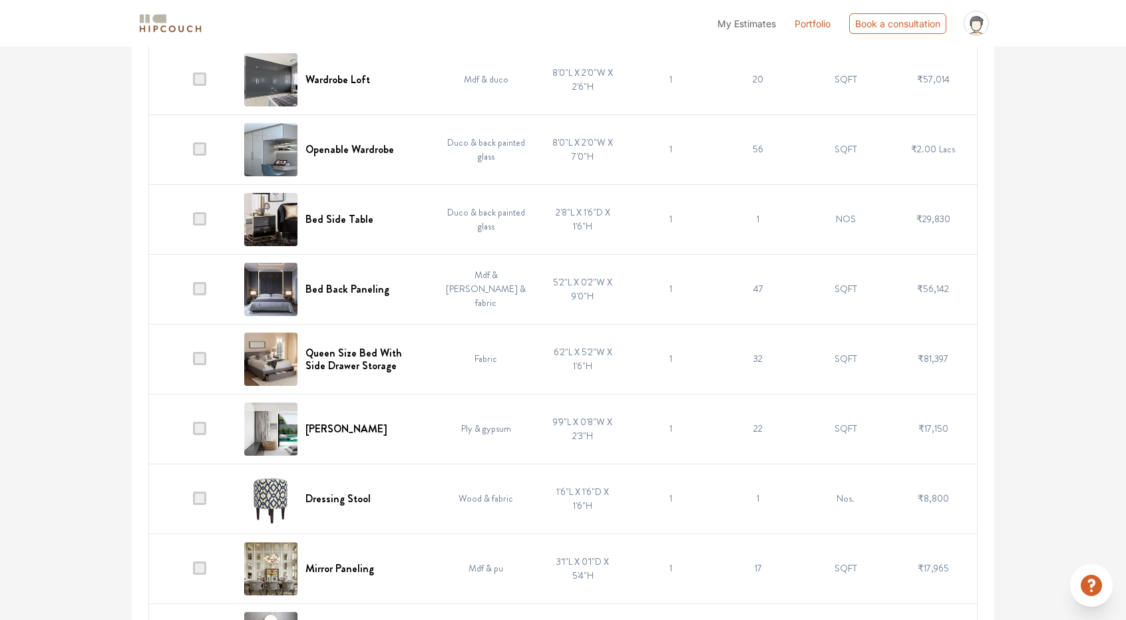
click at [203, 422] on span at bounding box center [199, 428] width 13 height 13
click at [193, 432] on input "checkbox" at bounding box center [193, 432] width 0 height 0
click at [204, 492] on span at bounding box center [199, 498] width 13 height 13
click at [193, 502] on input "checkbox" at bounding box center [193, 502] width 0 height 0
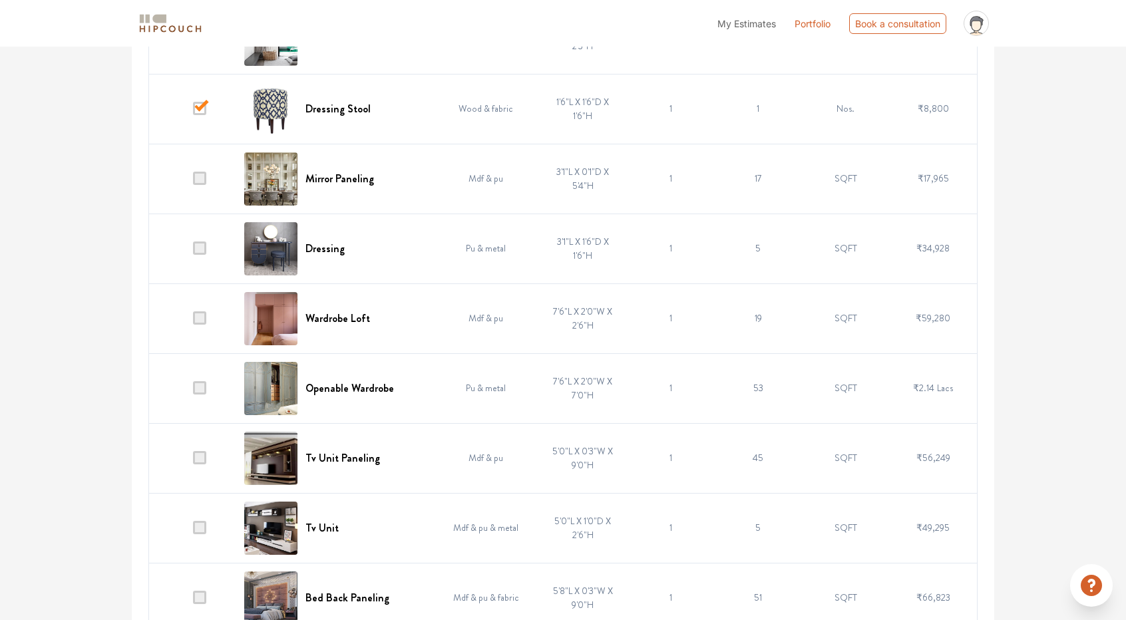
scroll to position [2594, 0]
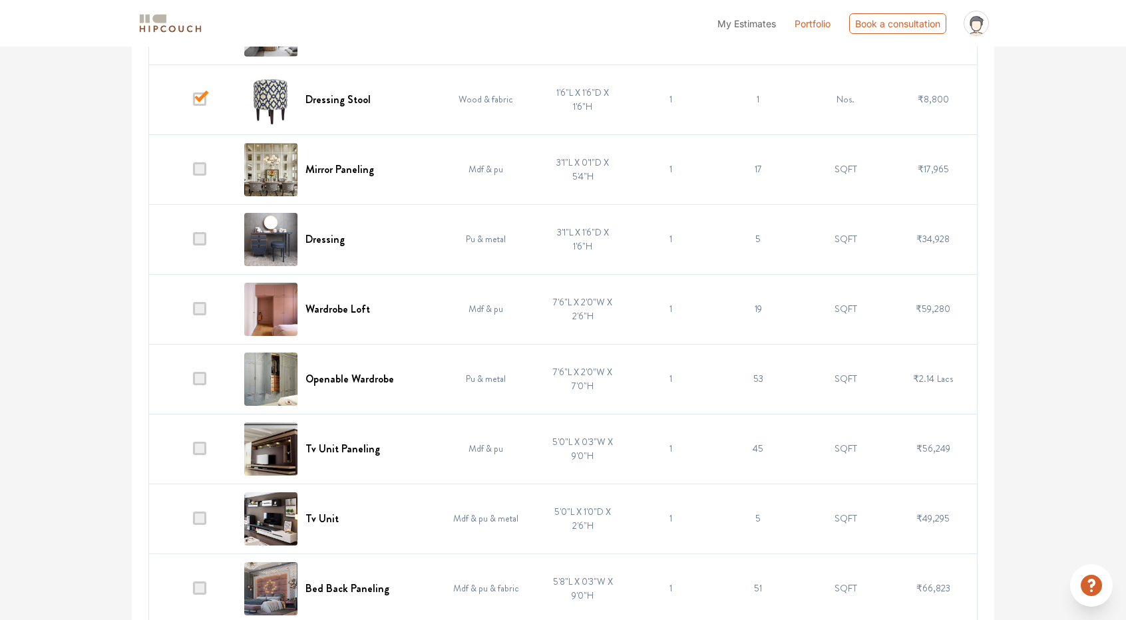
click at [205, 443] on span at bounding box center [199, 448] width 13 height 13
click at [193, 452] on input "checkbox" at bounding box center [193, 452] width 0 height 0
click at [205, 512] on span at bounding box center [199, 518] width 13 height 13
click at [193, 522] on input "checkbox" at bounding box center [193, 522] width 0 height 0
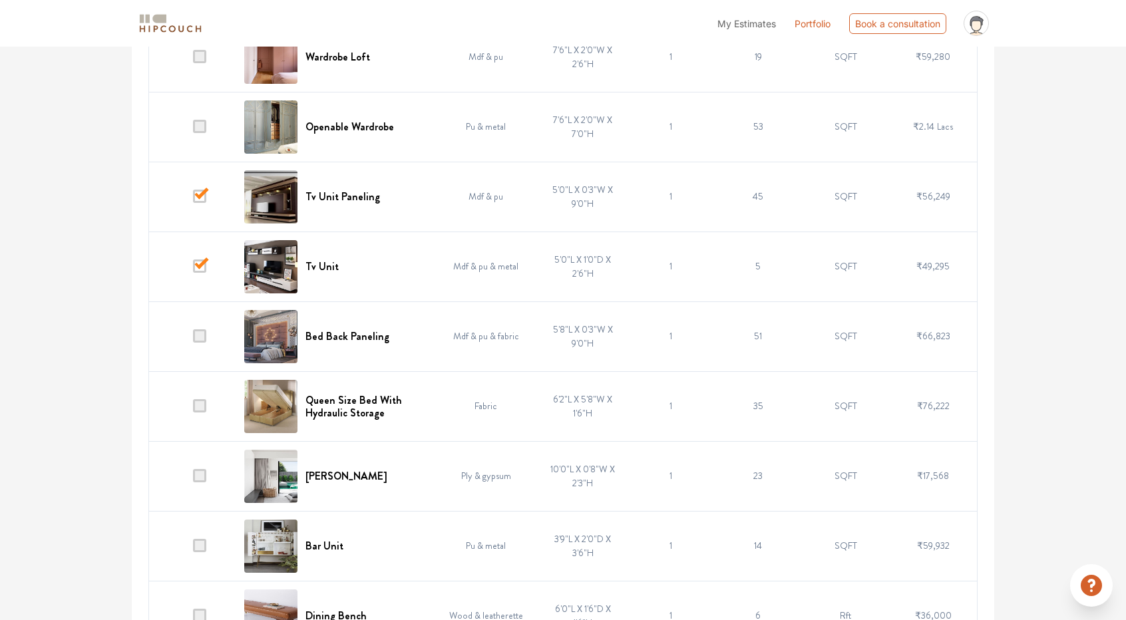
scroll to position [2861, 0]
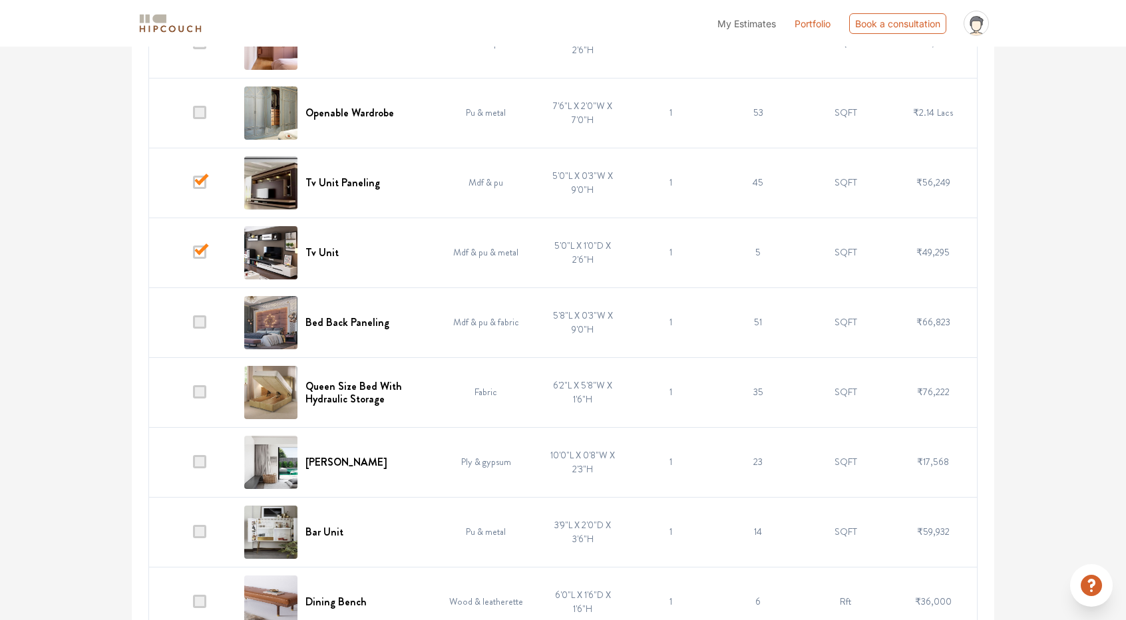
click at [205, 455] on span at bounding box center [199, 461] width 13 height 13
click at [193, 465] on input "checkbox" at bounding box center [193, 465] width 0 height 0
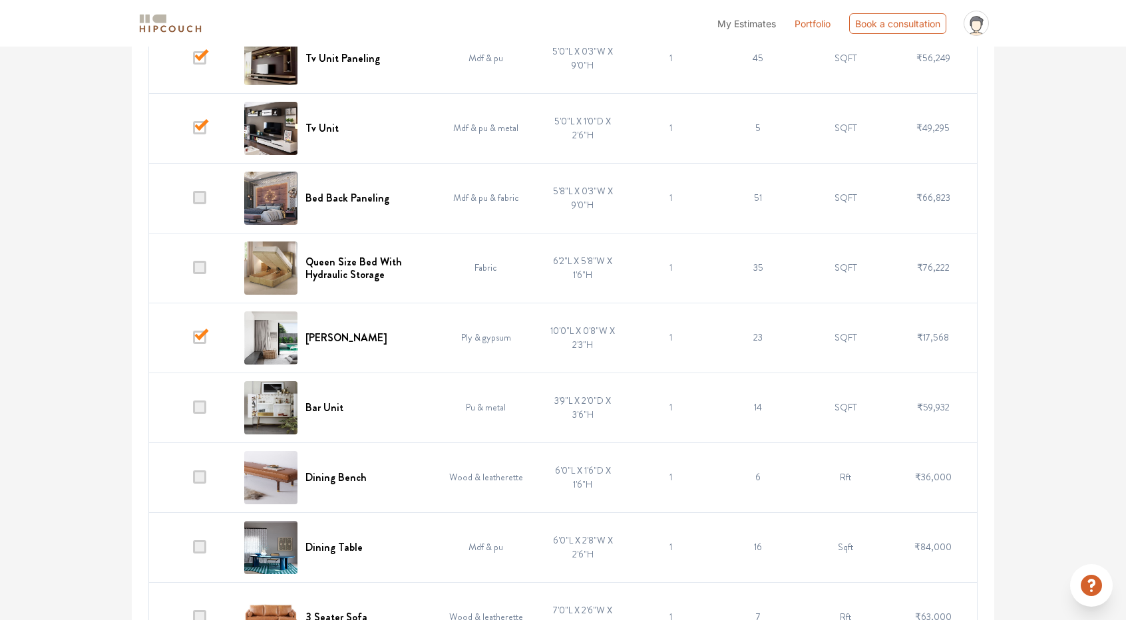
scroll to position [2994, 0]
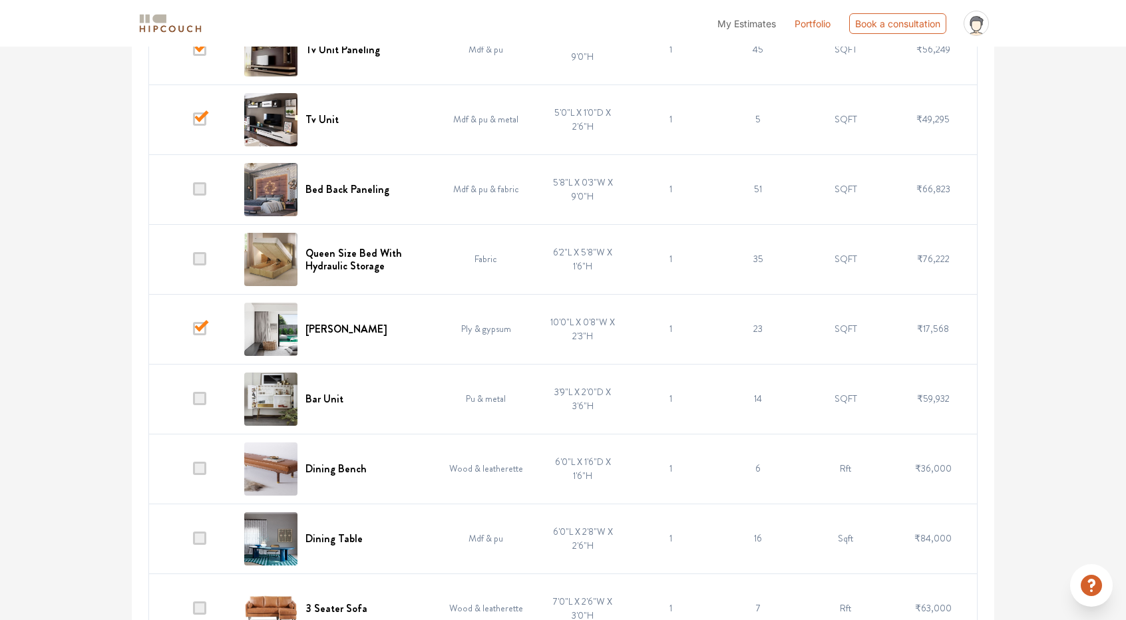
click at [200, 462] on span at bounding box center [199, 468] width 13 height 13
click at [193, 472] on input "checkbox" at bounding box center [193, 472] width 0 height 0
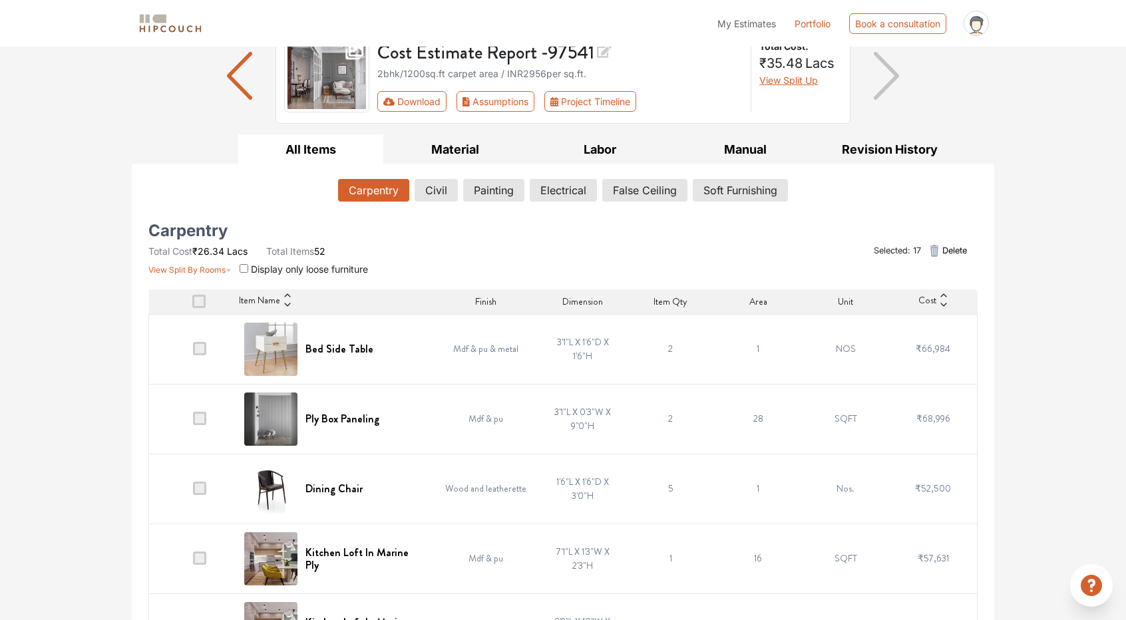
scroll to position [0, 0]
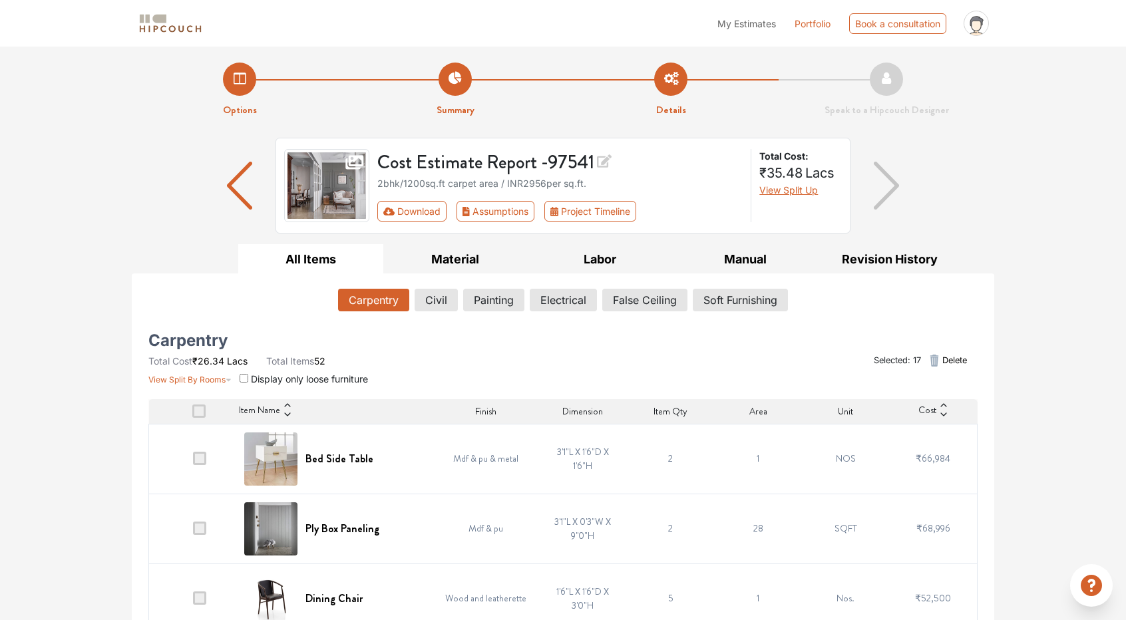
click at [943, 357] on span "Delete" at bounding box center [954, 360] width 25 height 13
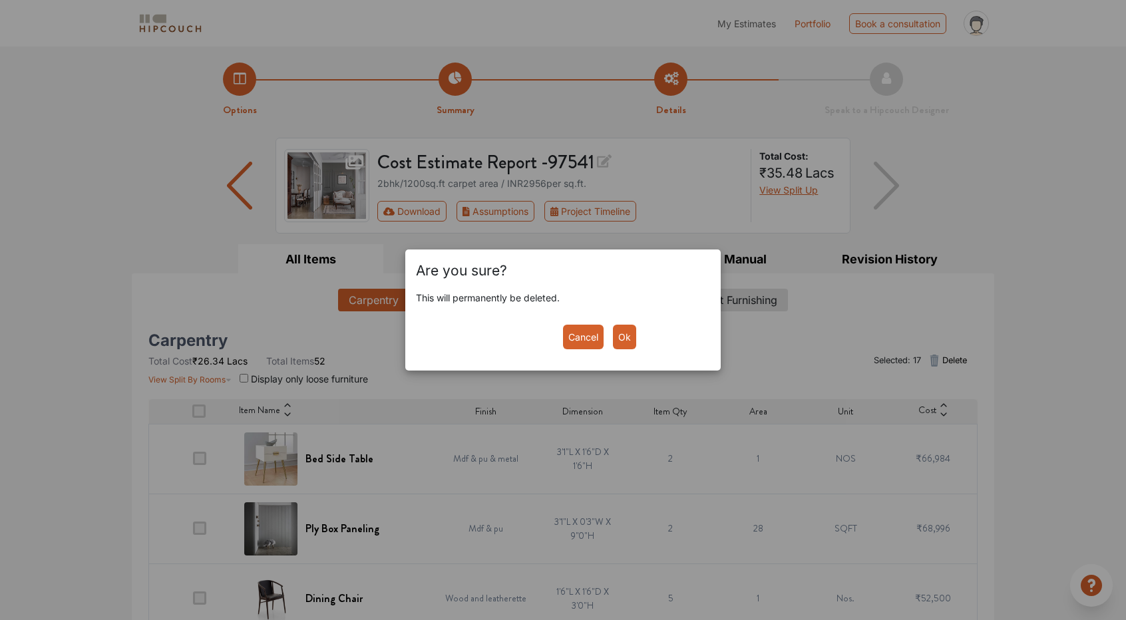
click at [631, 335] on button "Ok" at bounding box center [624, 337] width 23 height 25
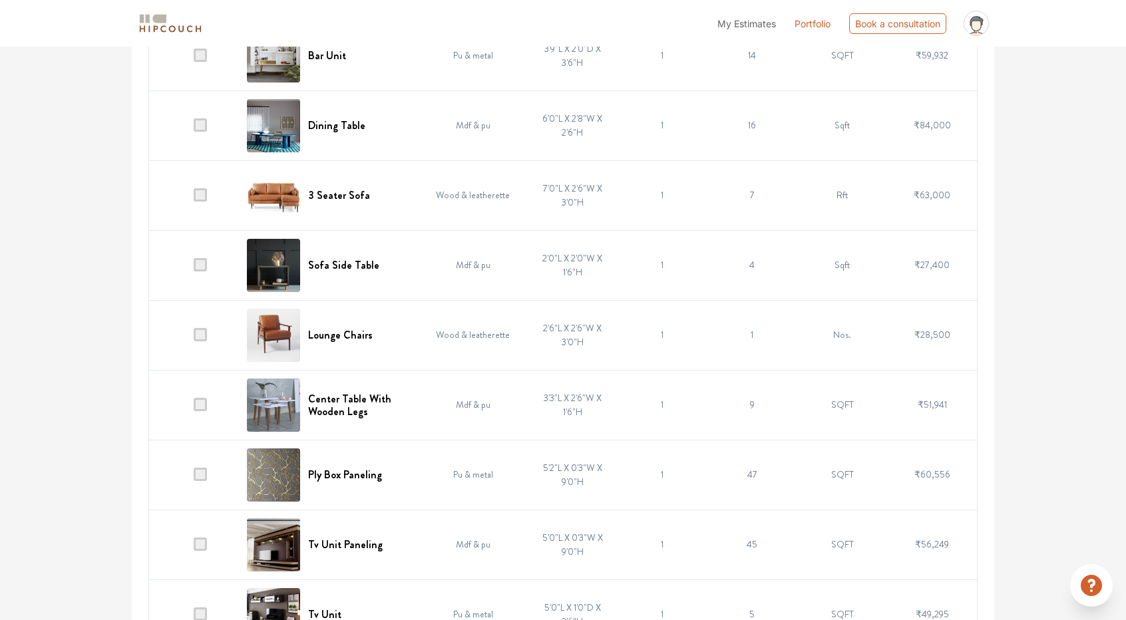
scroll to position [2251, 0]
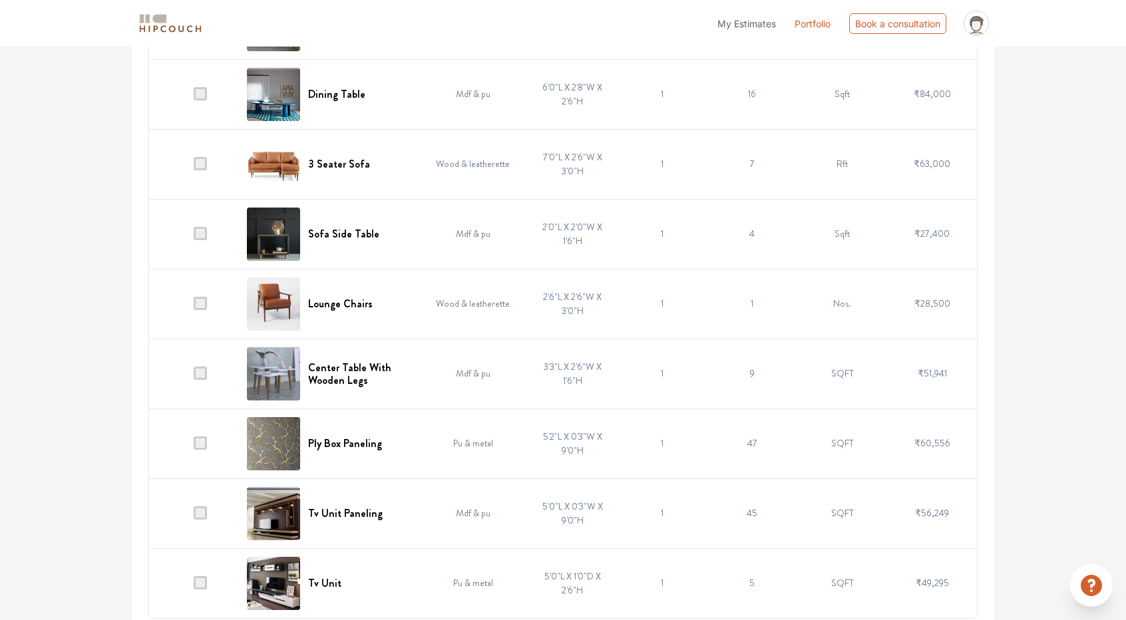
click at [746, 299] on td "1" at bounding box center [752, 304] width 90 height 70
click at [351, 299] on h6 "Lounge Chairs" at bounding box center [340, 303] width 65 height 13
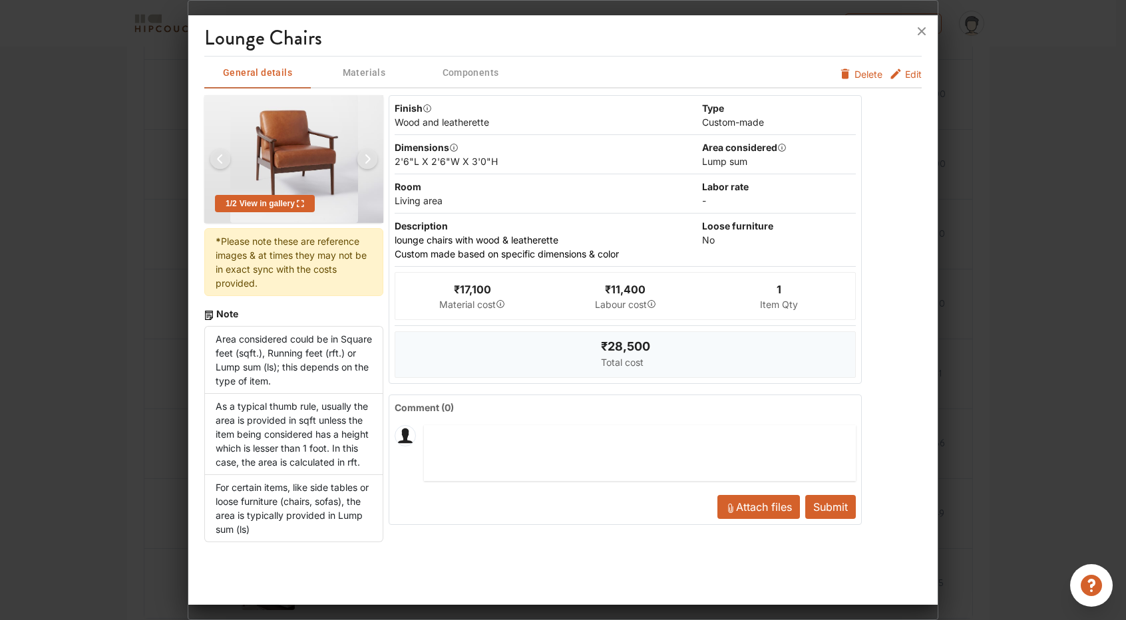
click at [776, 288] on div "1" at bounding box center [778, 289] width 5 height 16
click at [907, 77] on span "Edit" at bounding box center [913, 74] width 17 height 14
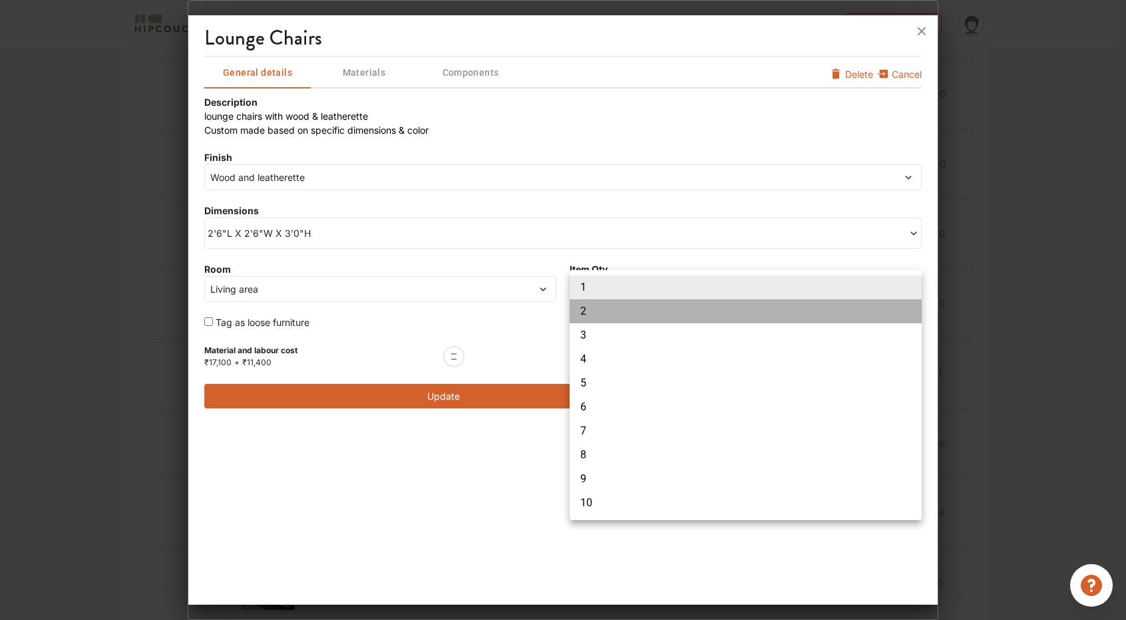
click at [596, 309] on li "2" at bounding box center [745, 311] width 352 height 24
type input "2"
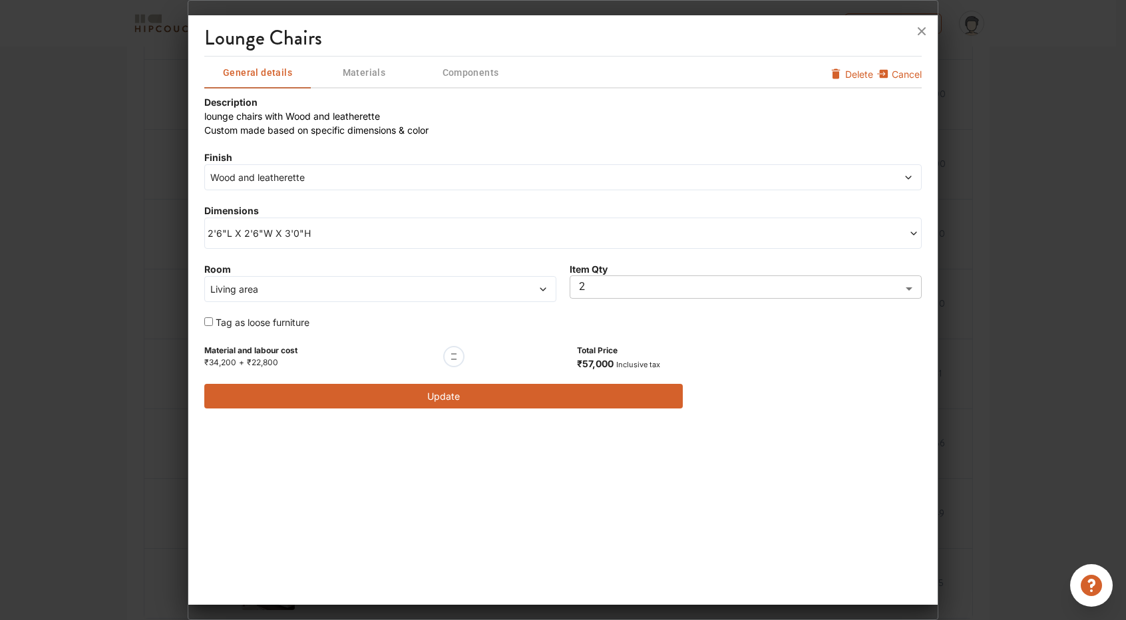
click at [545, 392] on button "Update" at bounding box center [443, 396] width 478 height 25
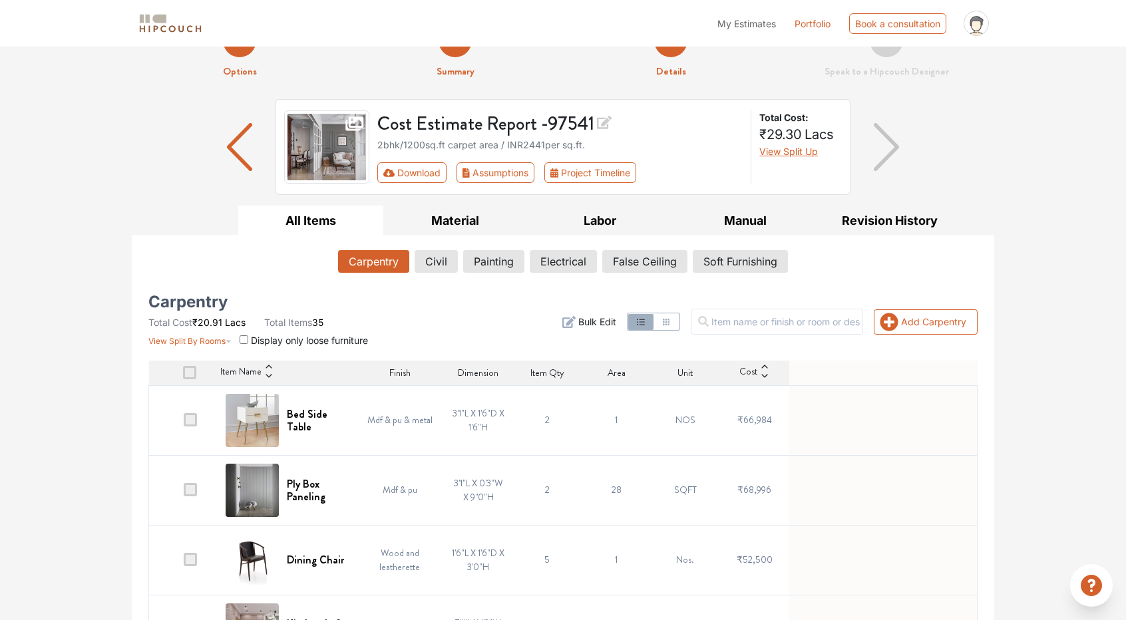
scroll to position [0, 0]
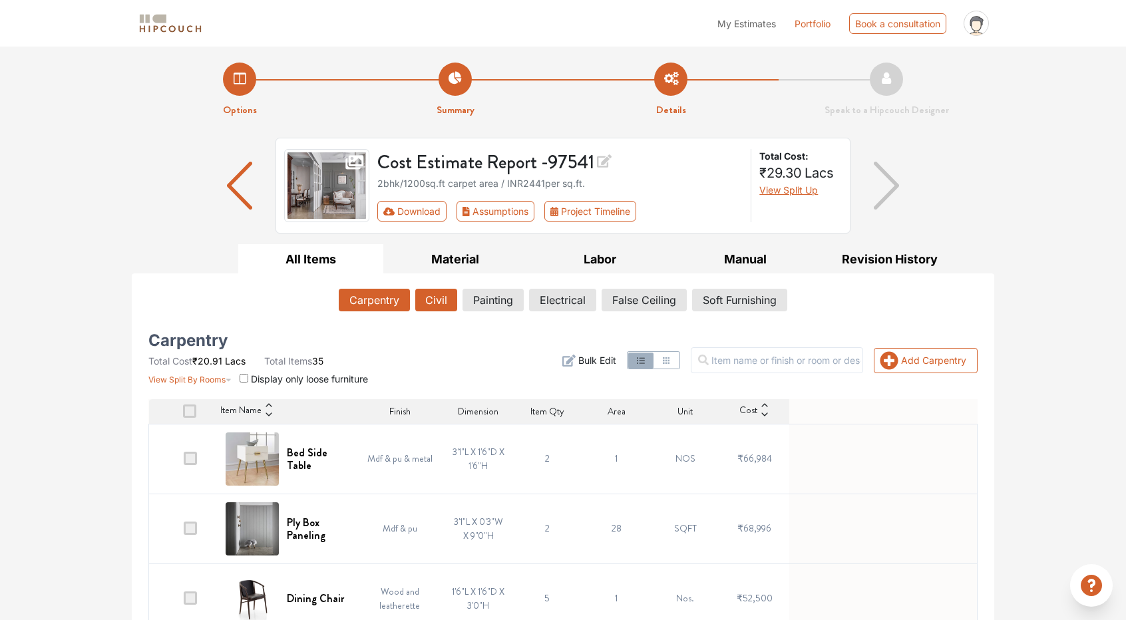
click at [440, 303] on button "Civil" at bounding box center [436, 300] width 42 height 23
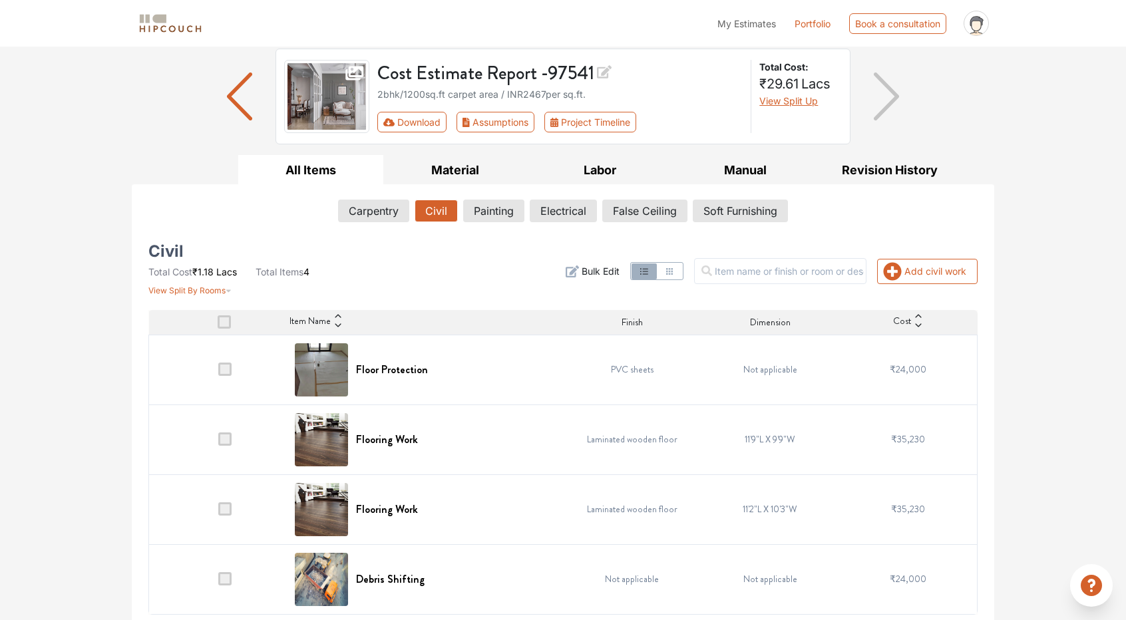
scroll to position [92, 0]
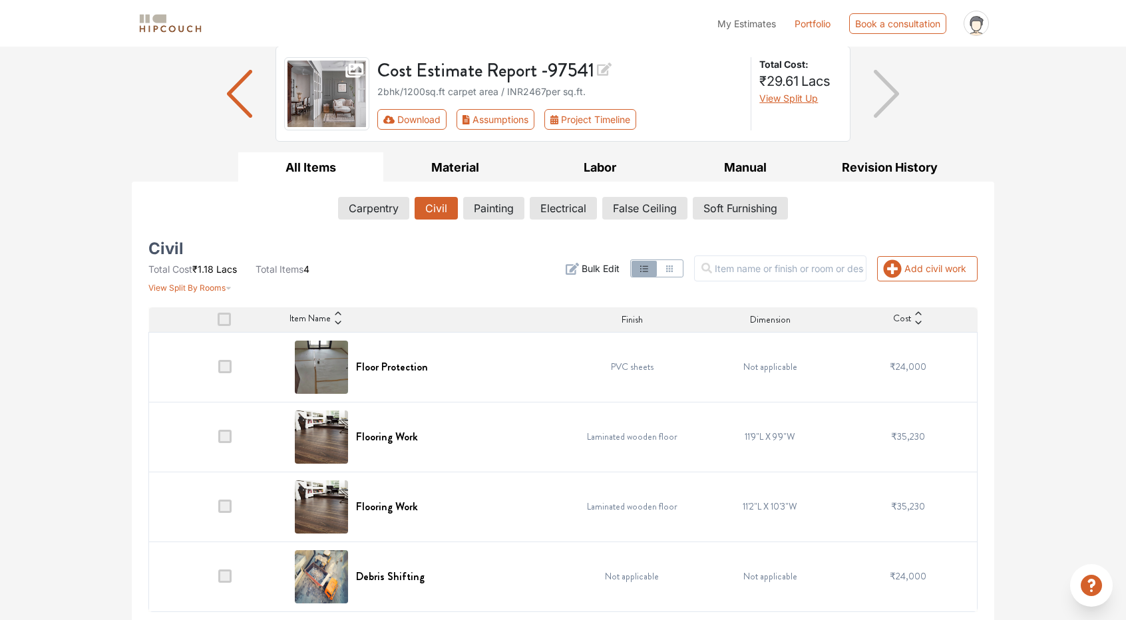
drag, startPoint x: 224, startPoint y: 437, endPoint x: 224, endPoint y: 452, distance: 14.7
click at [225, 437] on span at bounding box center [224, 436] width 13 height 13
click at [218, 440] on input "checkbox" at bounding box center [218, 440] width 0 height 0
click at [224, 505] on span at bounding box center [224, 506] width 13 height 13
click at [218, 510] on input "checkbox" at bounding box center [218, 510] width 0 height 0
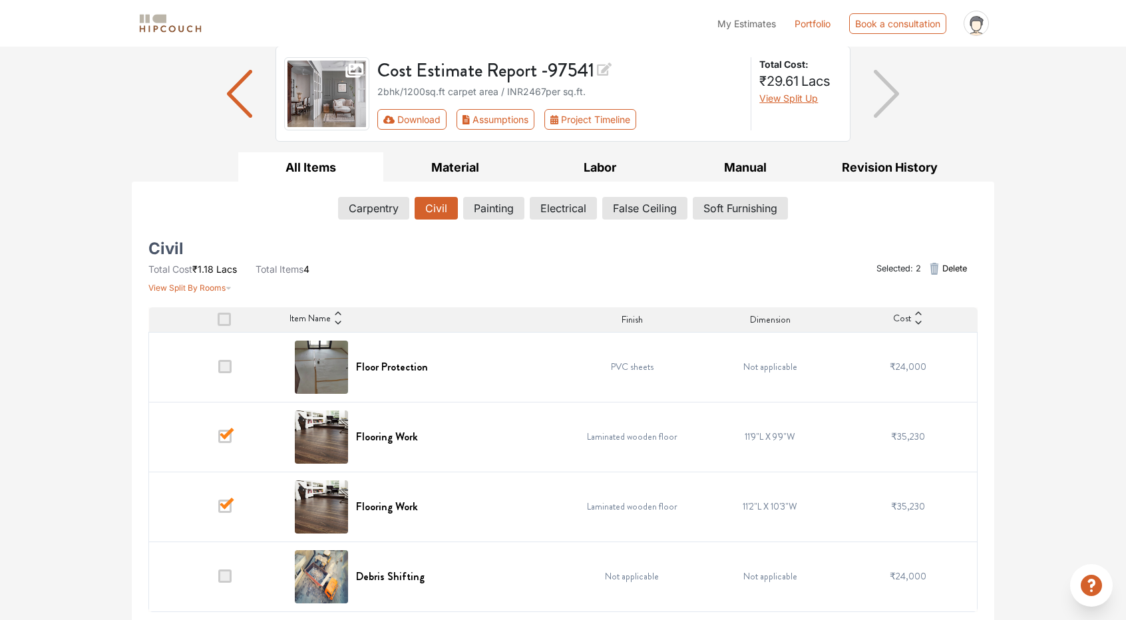
click at [949, 271] on span "Delete" at bounding box center [954, 268] width 25 height 13
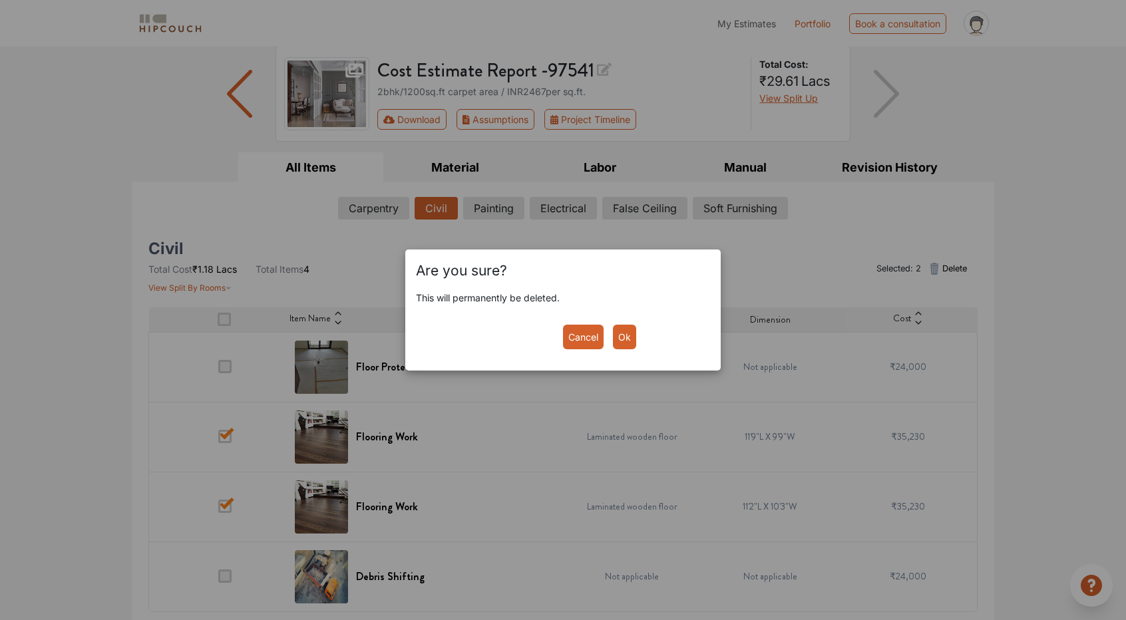
click at [628, 342] on button "Ok" at bounding box center [624, 337] width 23 height 25
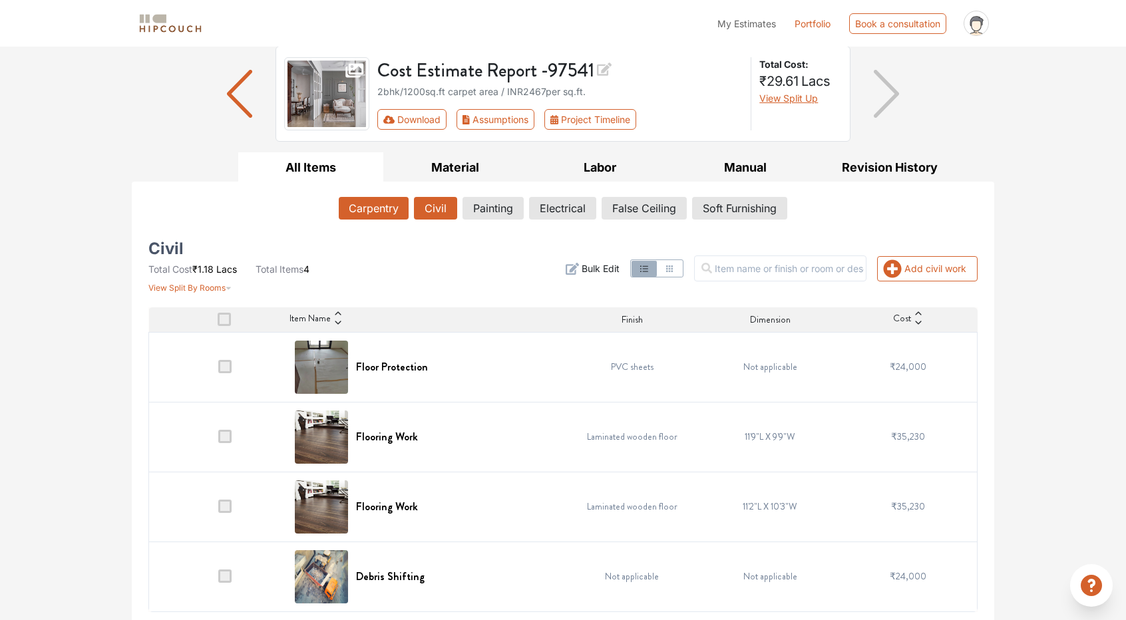
click at [382, 210] on button "Carpentry" at bounding box center [374, 208] width 70 height 23
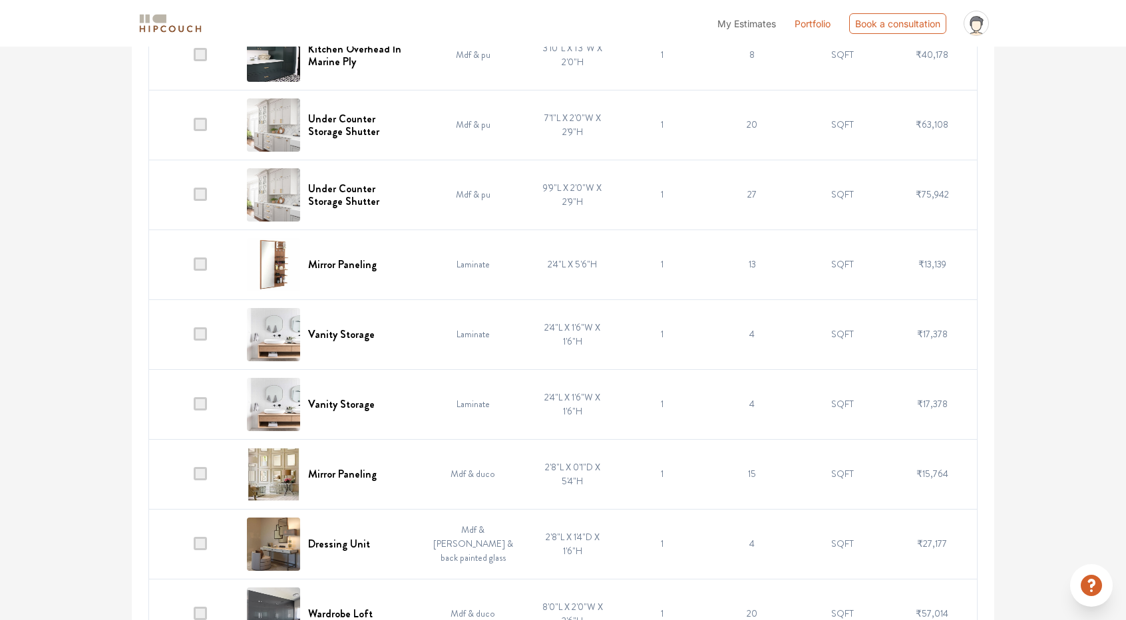
scroll to position [957, 0]
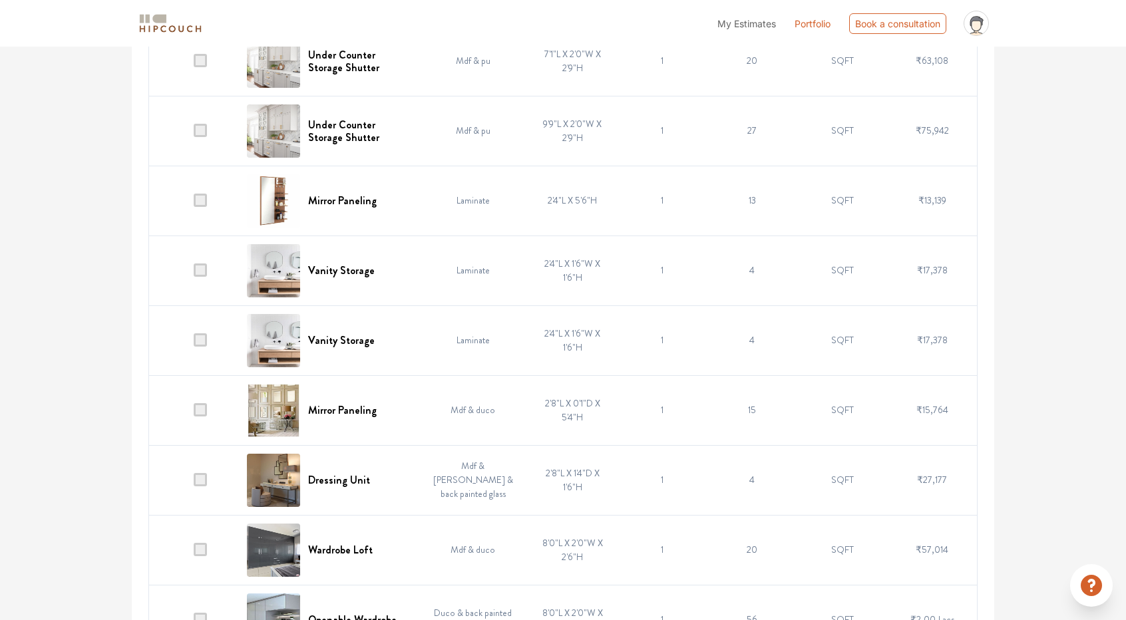
click at [200, 406] on span at bounding box center [200, 409] width 13 height 13
click at [194, 413] on input "checkbox" at bounding box center [194, 413] width 0 height 0
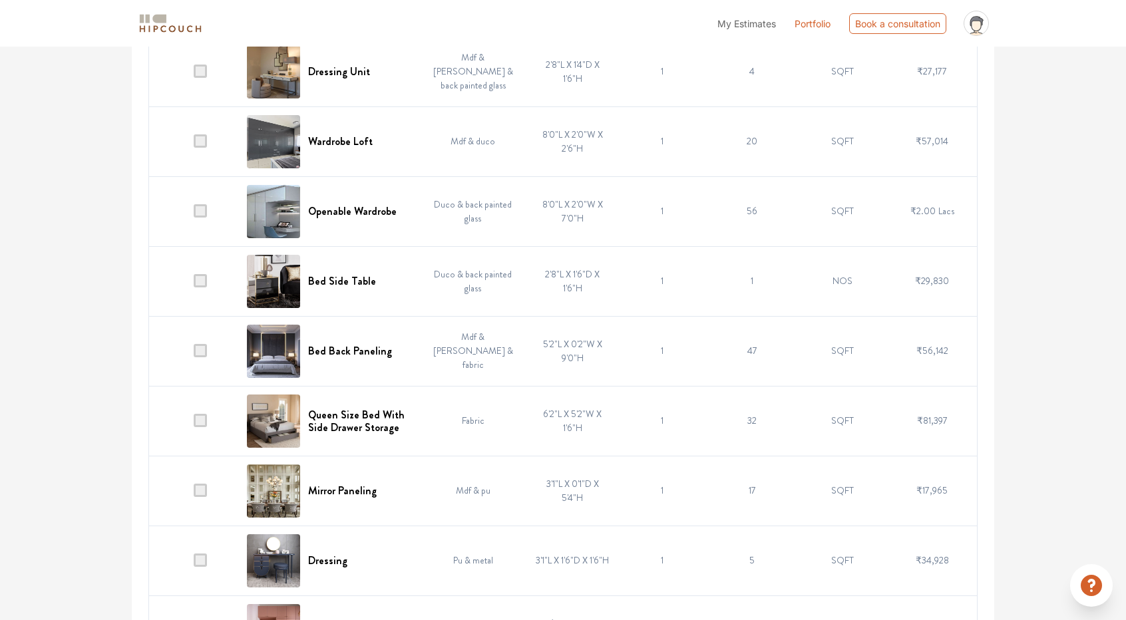
scroll to position [1090, 0]
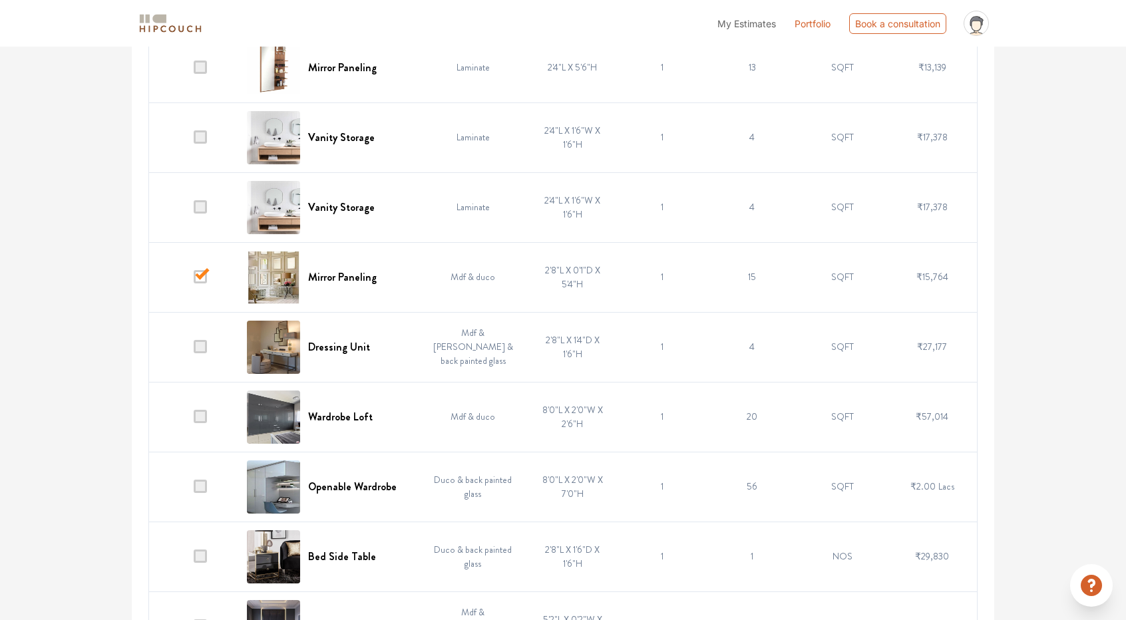
click at [208, 275] on td at bounding box center [194, 277] width 90 height 70
click at [199, 277] on span at bounding box center [200, 276] width 13 height 13
click at [194, 280] on input "checkbox" at bounding box center [194, 280] width 0 height 0
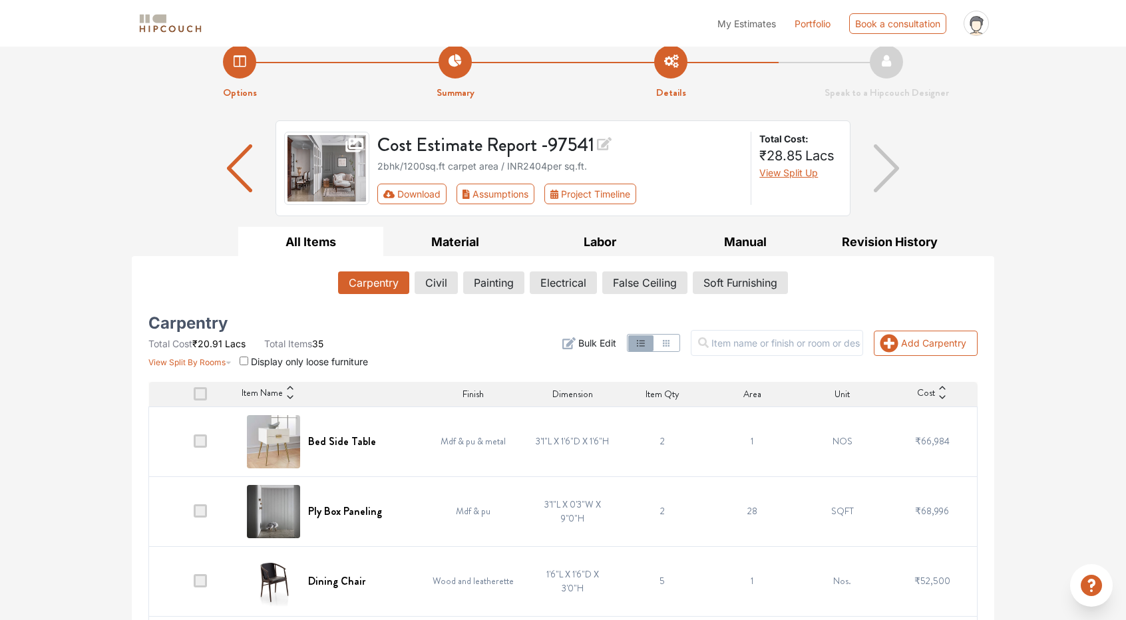
scroll to position [0, 0]
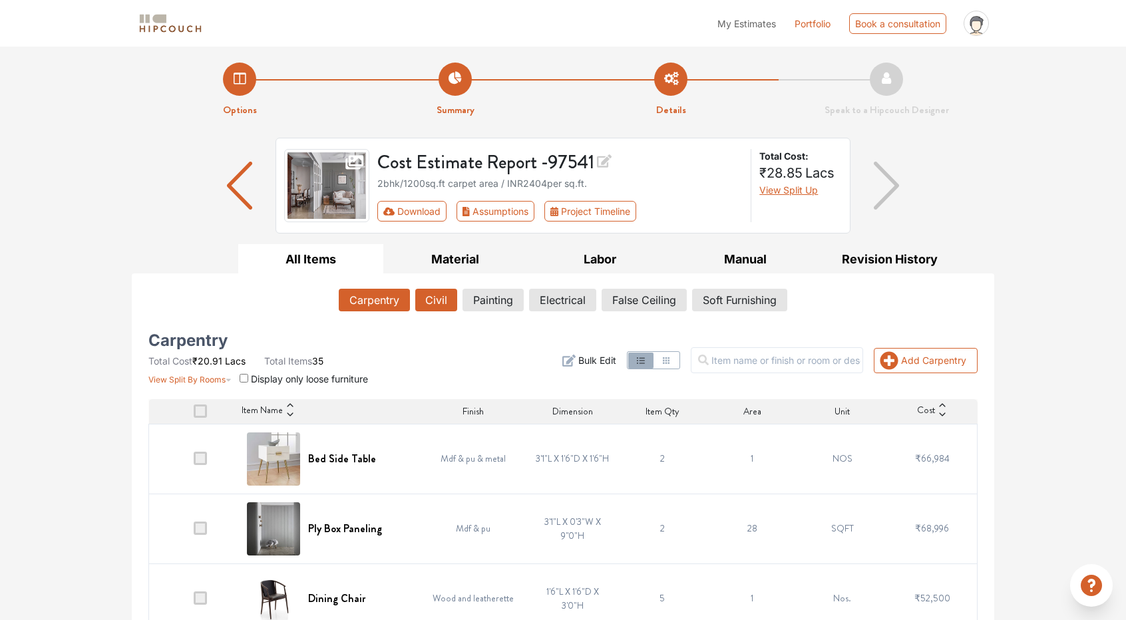
click at [448, 293] on button "Civil" at bounding box center [436, 300] width 42 height 23
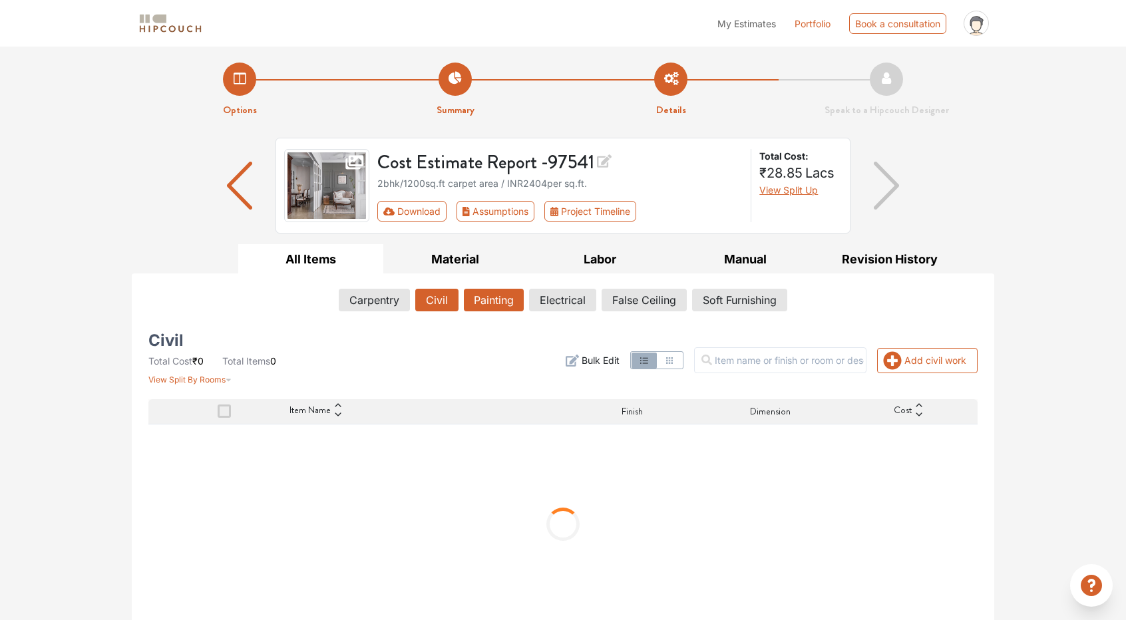
click at [494, 301] on button "Painting" at bounding box center [494, 300] width 60 height 23
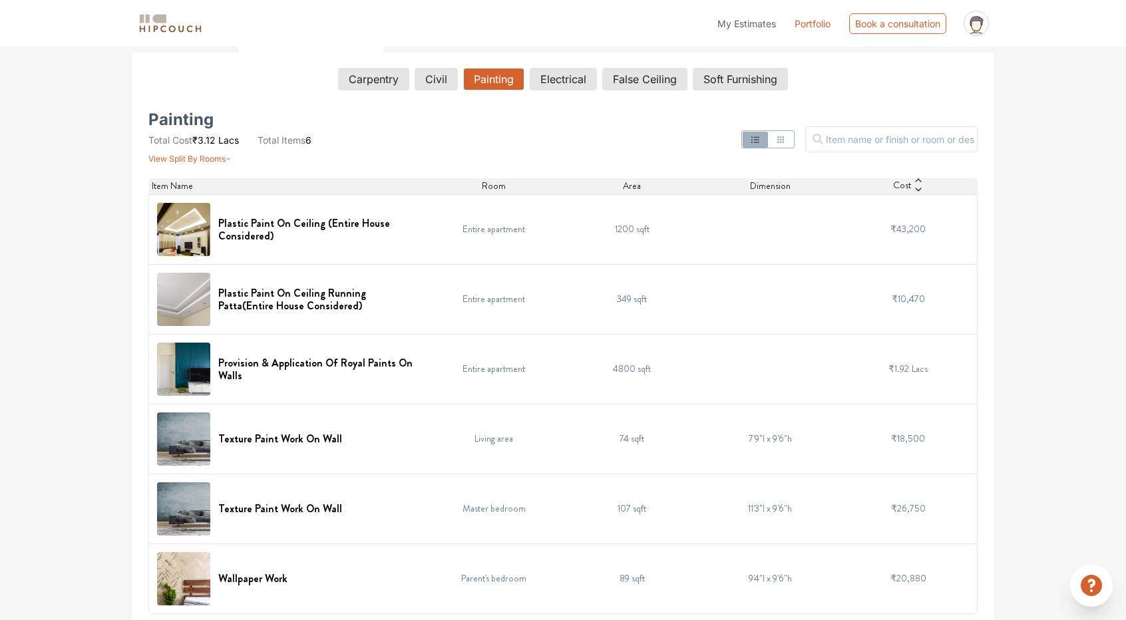
scroll to position [222, 0]
click at [568, 76] on button "Electrical" at bounding box center [563, 78] width 66 height 23
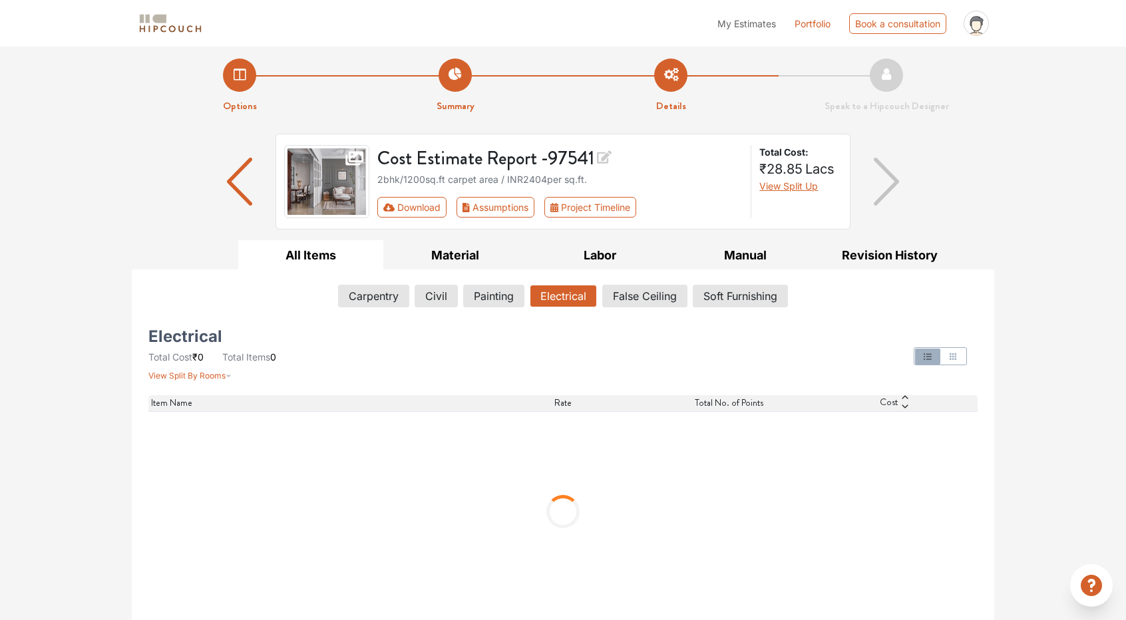
scroll to position [0, 0]
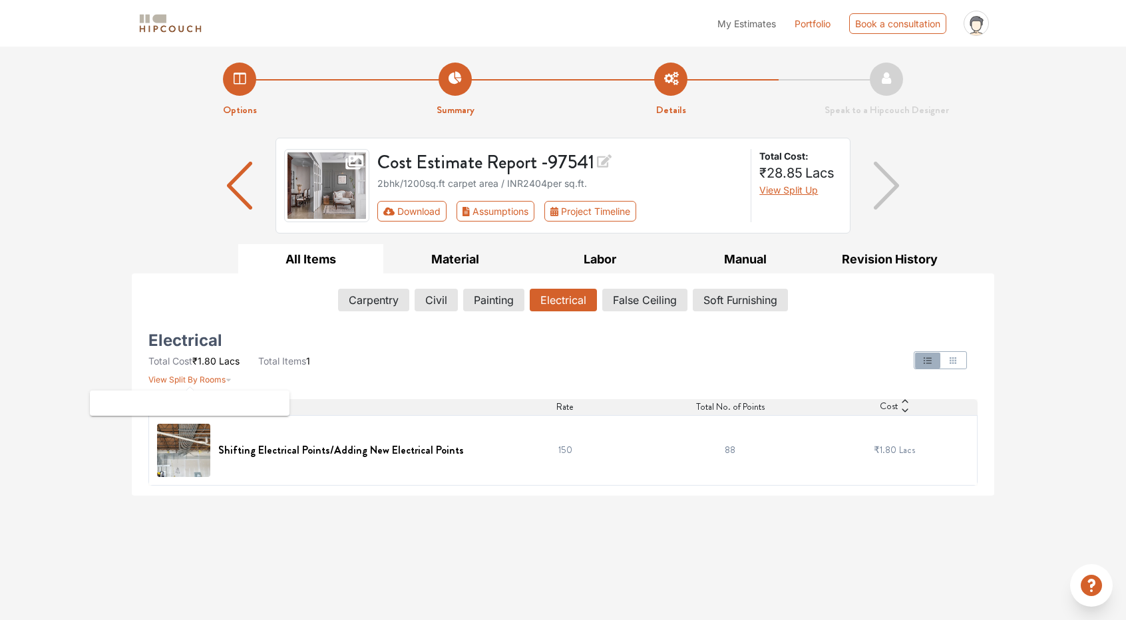
click at [217, 381] on span "View Split By Rooms" at bounding box center [186, 380] width 77 height 10
click at [372, 375] on div "Electrical Total Cost ₹1.80 Lacs Total Items 1 View Split By Rooms" at bounding box center [280, 360] width 265 height 51
click at [488, 376] on div at bounding box center [703, 360] width 563 height 51
click at [556, 401] on span "Rate" at bounding box center [564, 407] width 17 height 14
click at [404, 454] on h6 "Shifting Electrical Points/Adding New Electrical Points" at bounding box center [340, 450] width 245 height 13
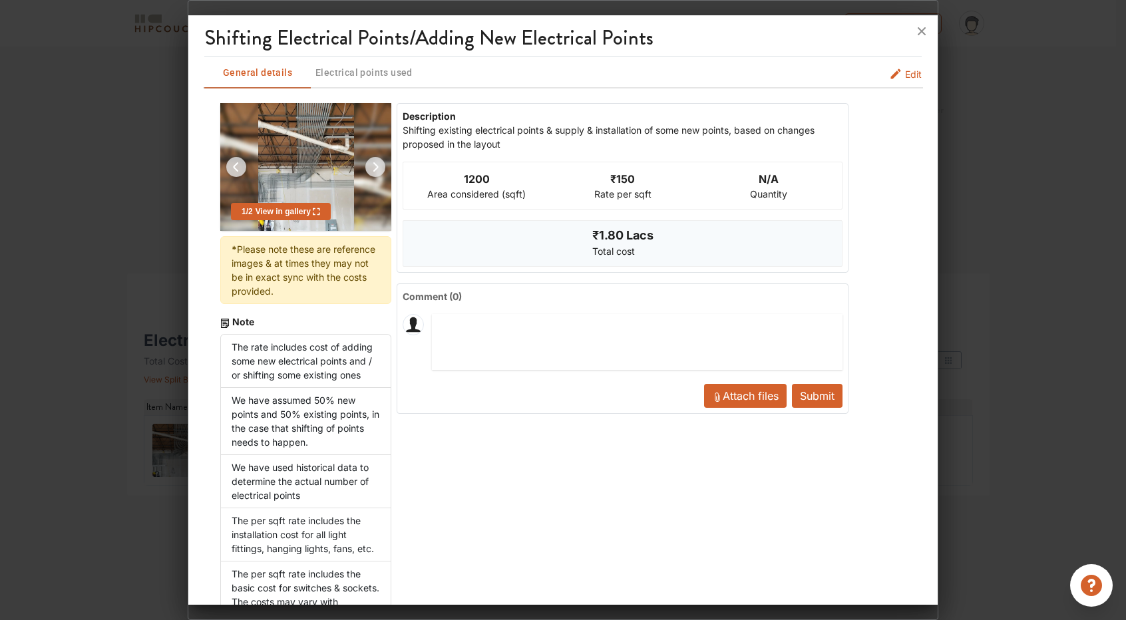
click at [373, 77] on span "Electrical points used" at bounding box center [364, 73] width 104 height 17
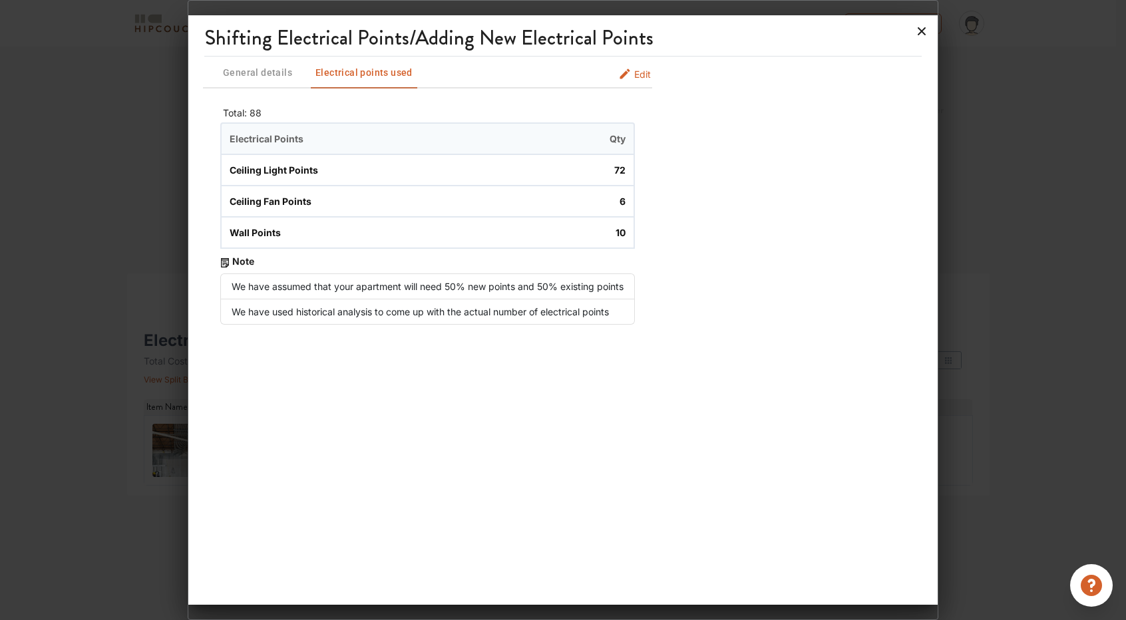
click at [919, 35] on icon at bounding box center [921, 31] width 21 height 21
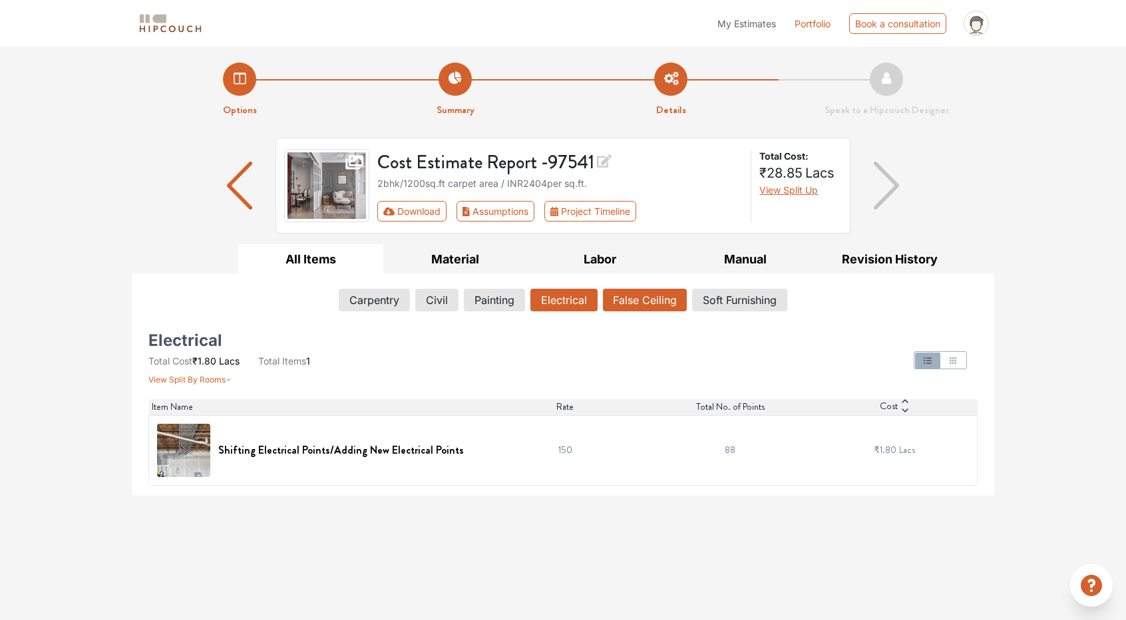
click at [641, 305] on button "False Ceiling" at bounding box center [645, 300] width 84 height 23
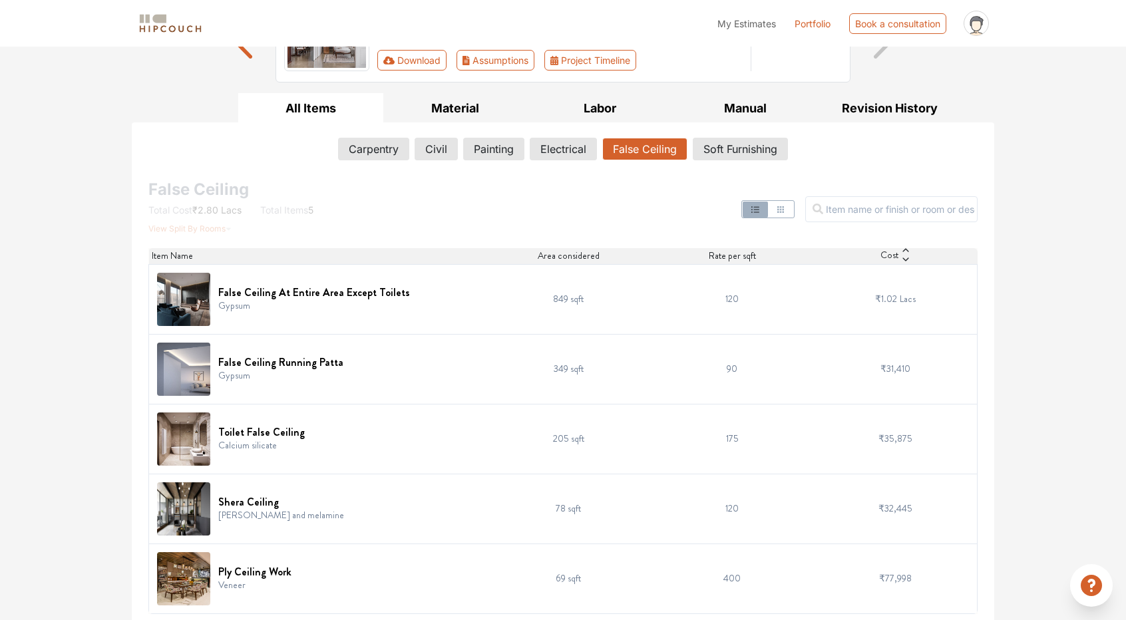
scroll to position [153, 0]
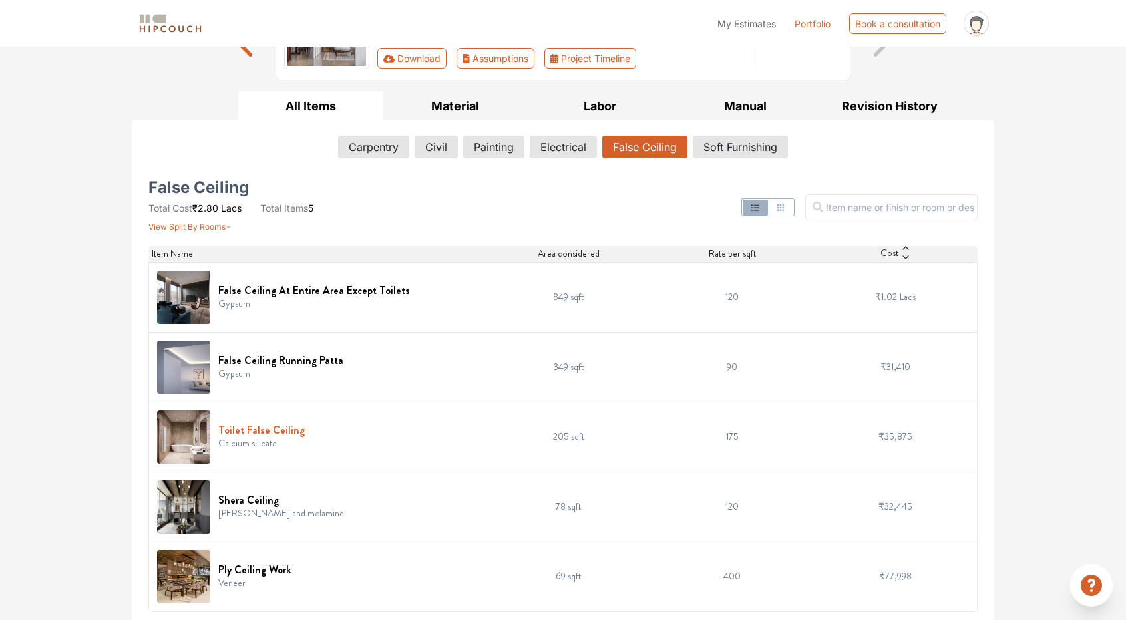
click at [253, 428] on h6 "Toilet False Ceiling" at bounding box center [261, 430] width 86 height 13
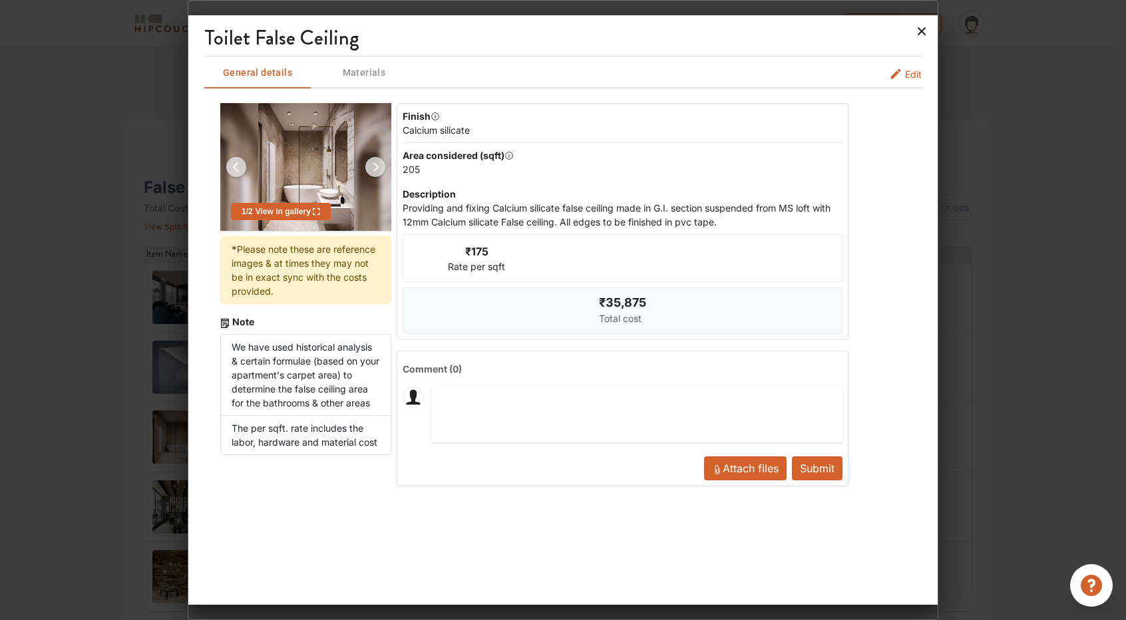
click at [921, 35] on icon at bounding box center [921, 31] width 21 height 21
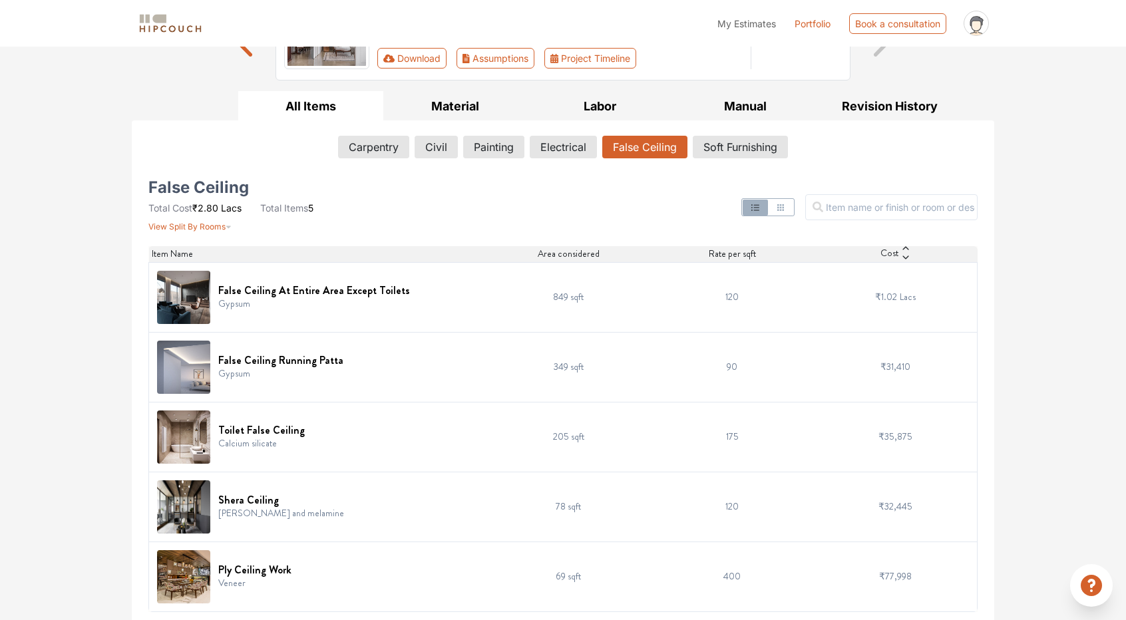
click at [877, 432] on td "₹35,875" at bounding box center [896, 437] width 164 height 70
click at [747, 143] on button "Soft Furnishing" at bounding box center [740, 147] width 94 height 23
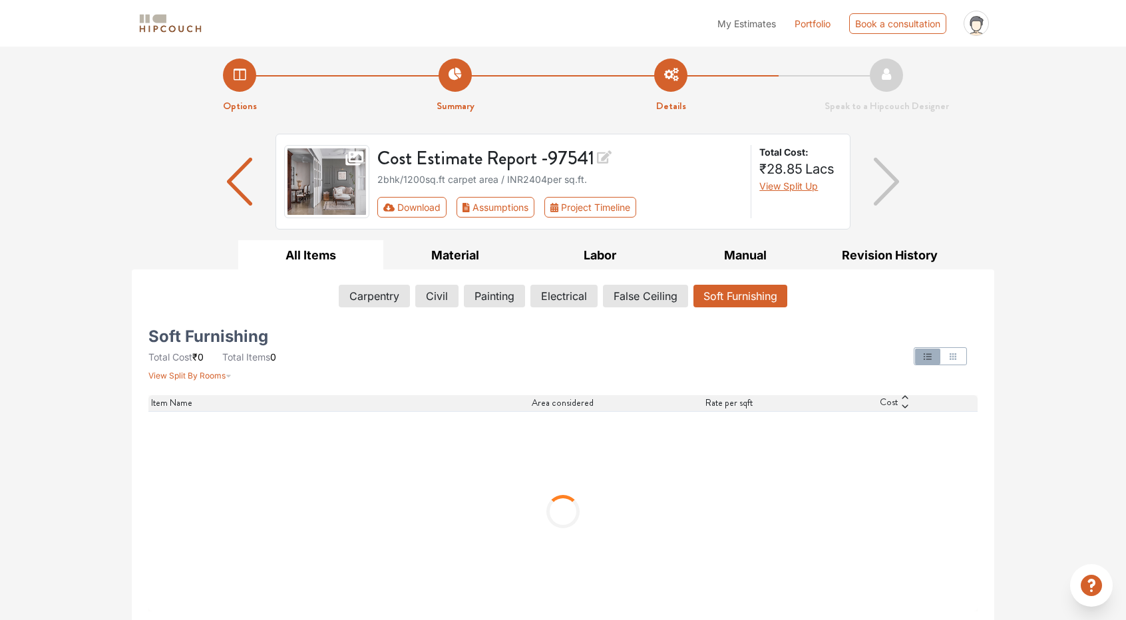
scroll to position [0, 0]
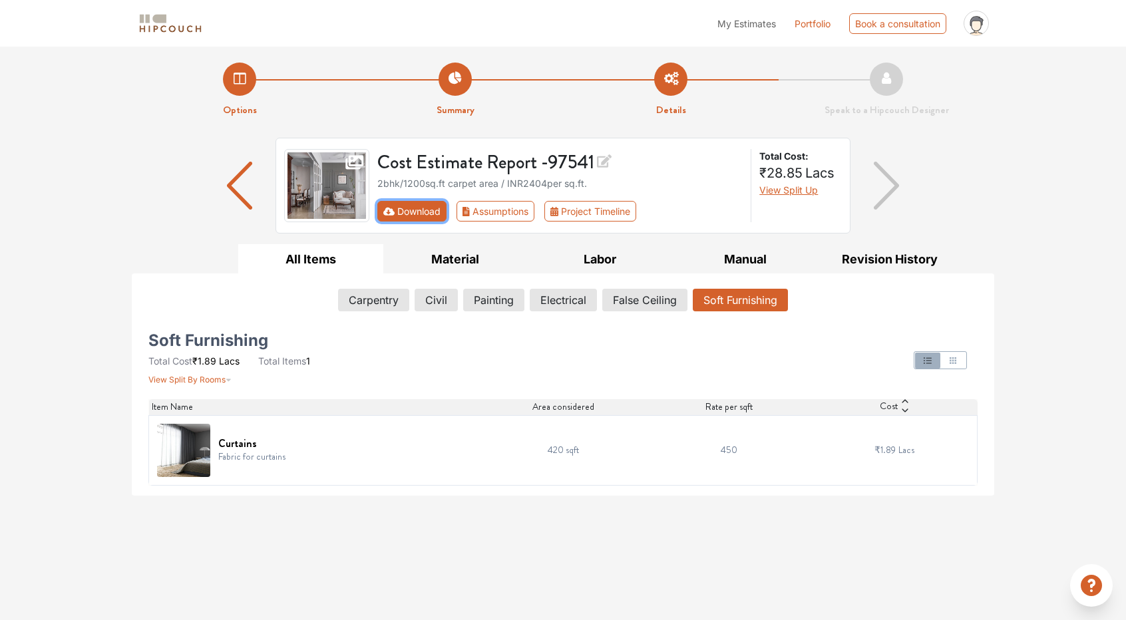
click at [427, 213] on button "Download" at bounding box center [412, 211] width 70 height 21
click at [404, 214] on button "Download" at bounding box center [412, 211] width 70 height 21
